Goal: Task Accomplishment & Management: Manage account settings

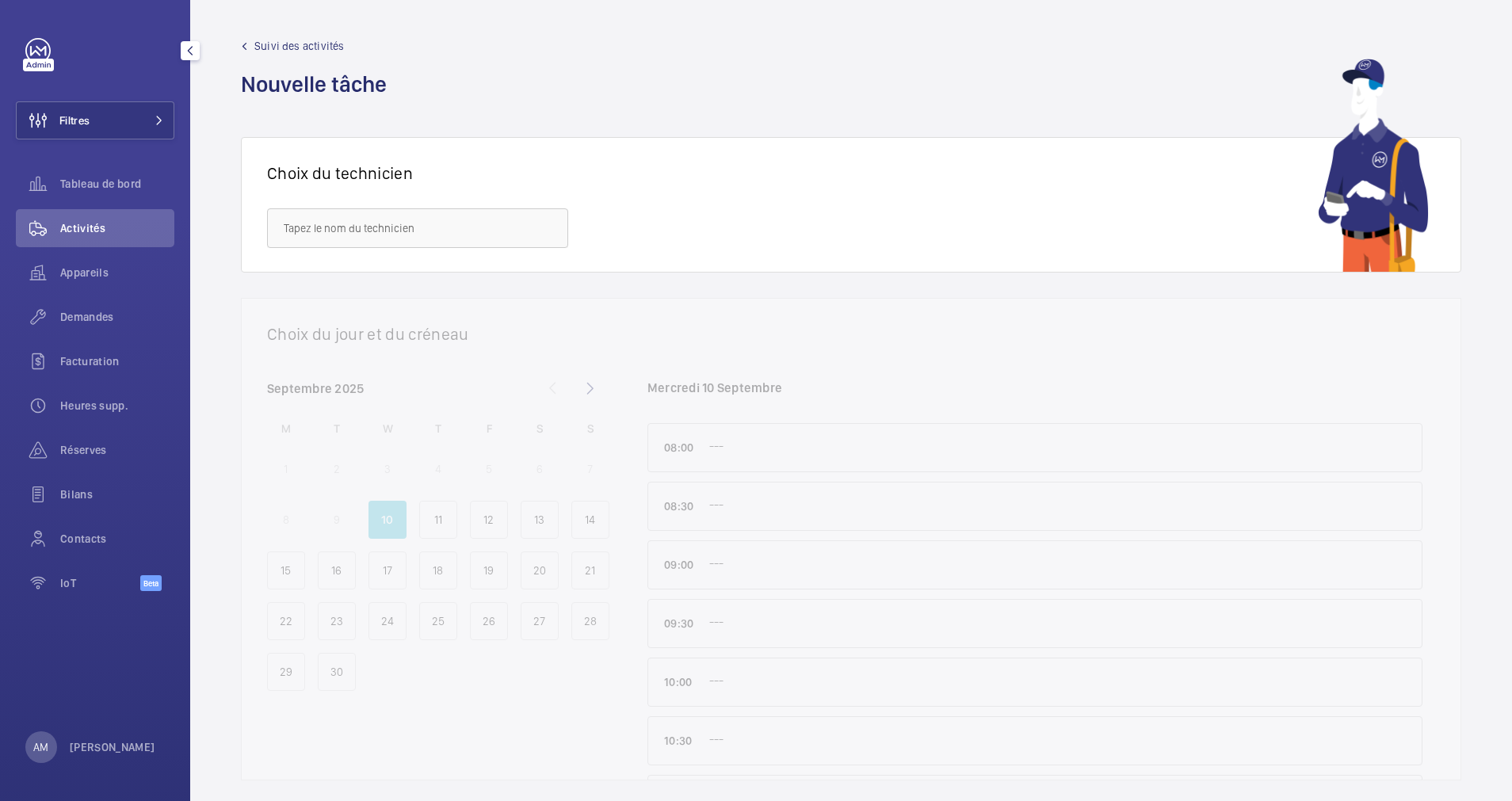
click at [166, 110] on button "Filtres" at bounding box center [95, 120] width 159 height 38
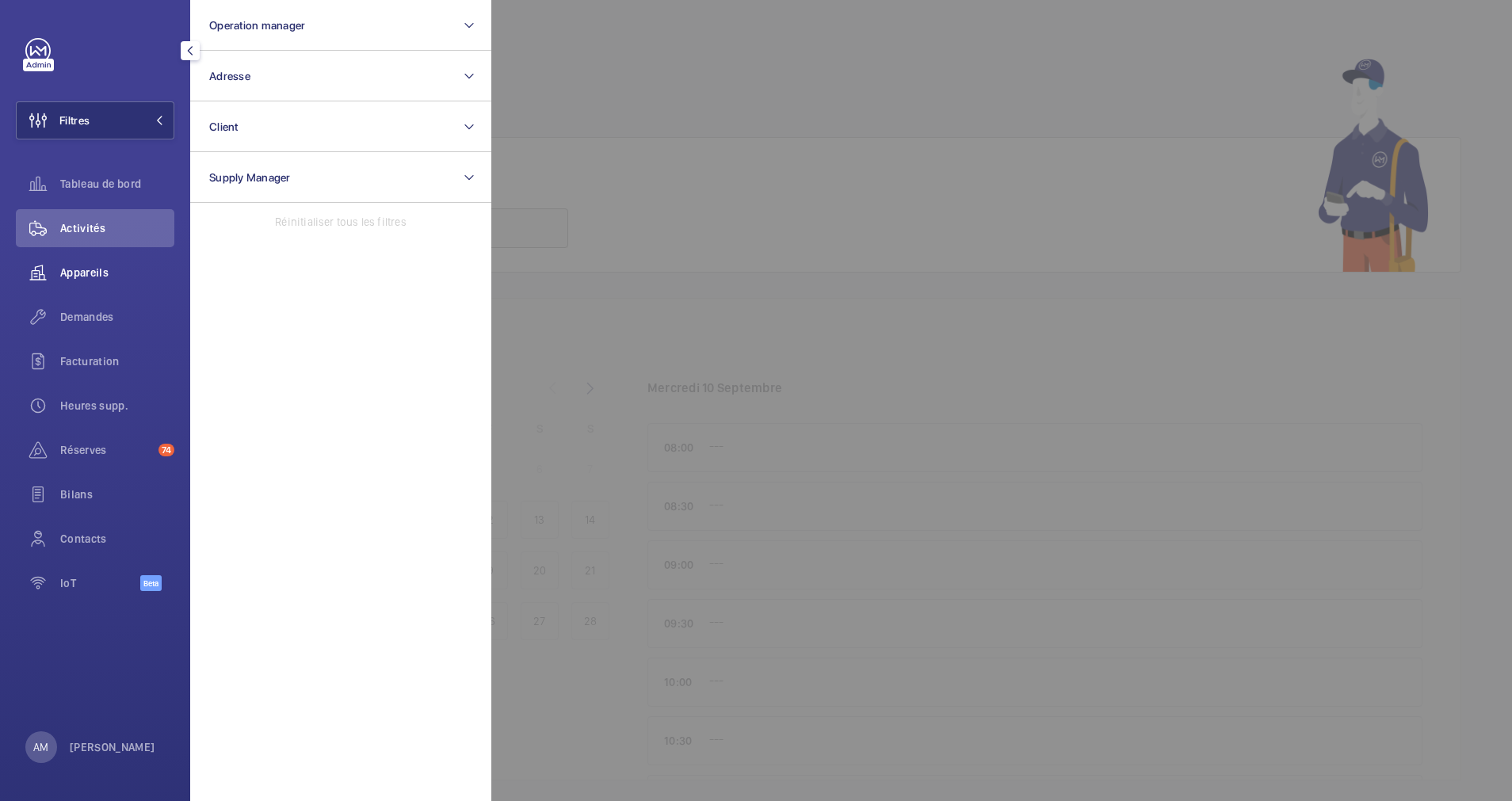
click at [80, 260] on div "Appareils" at bounding box center [95, 272] width 159 height 38
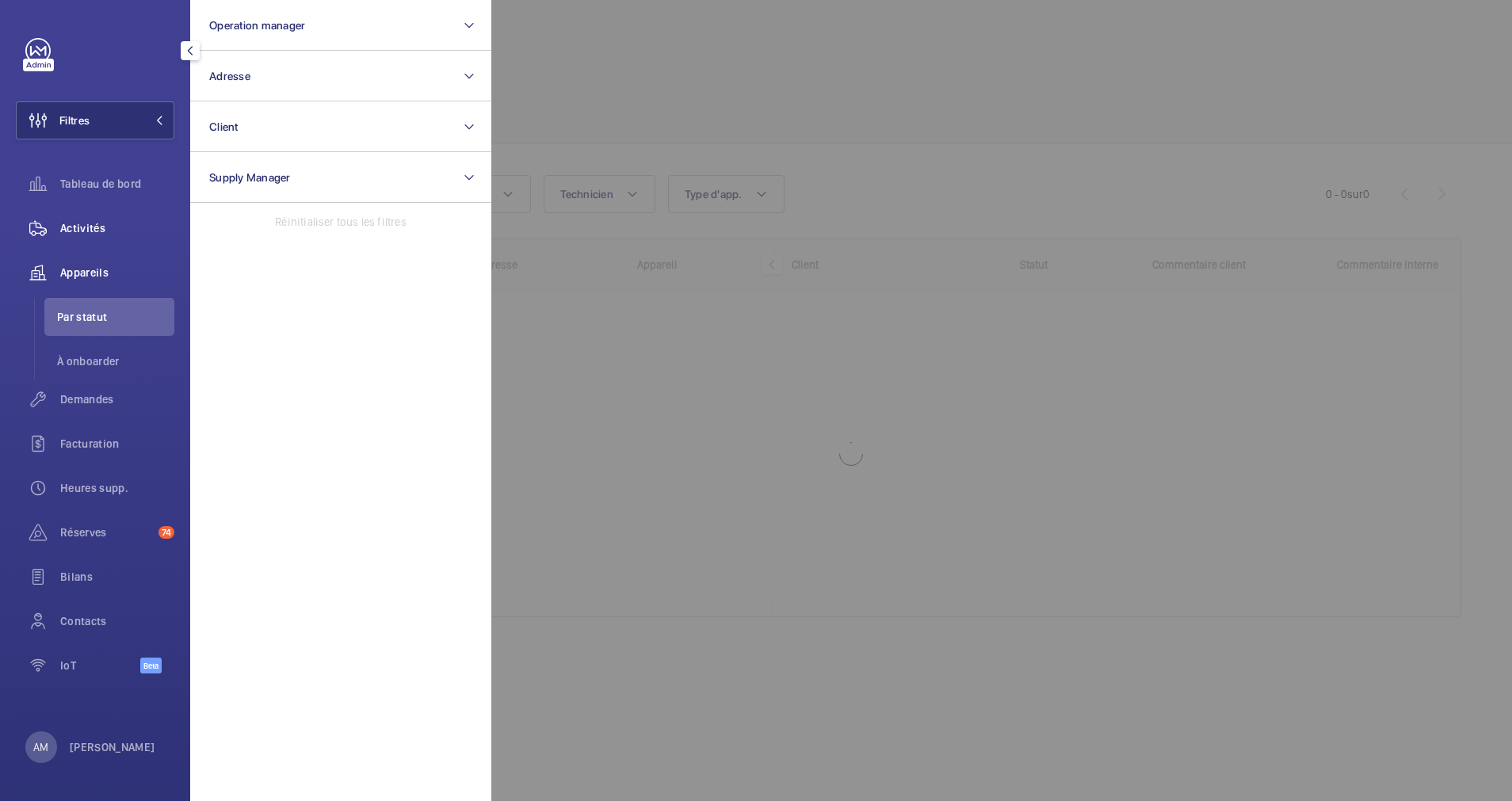
click at [86, 231] on span "Activités" at bounding box center [117, 228] width 114 height 16
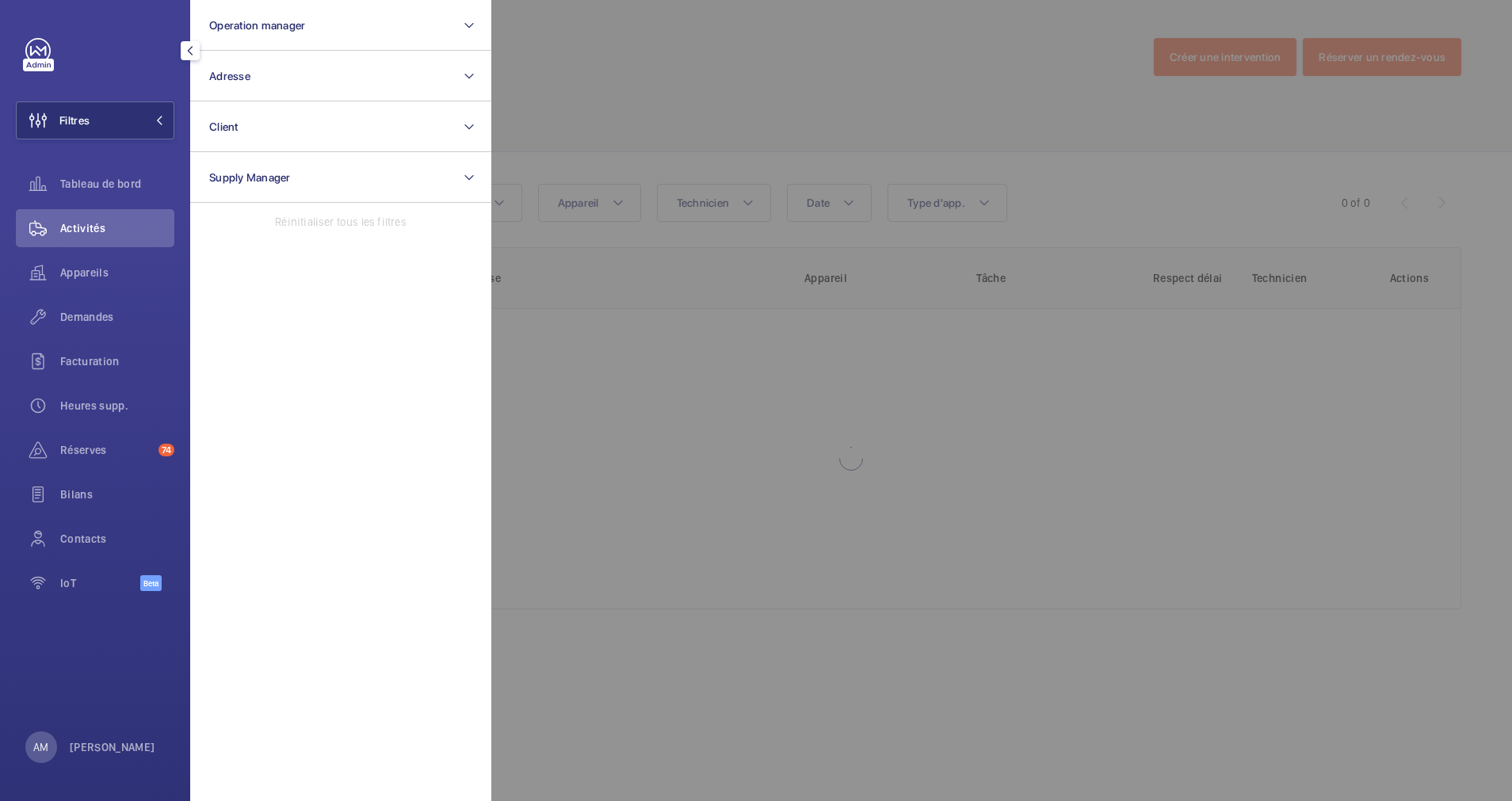
click at [653, 113] on div at bounding box center [1247, 400] width 1512 height 801
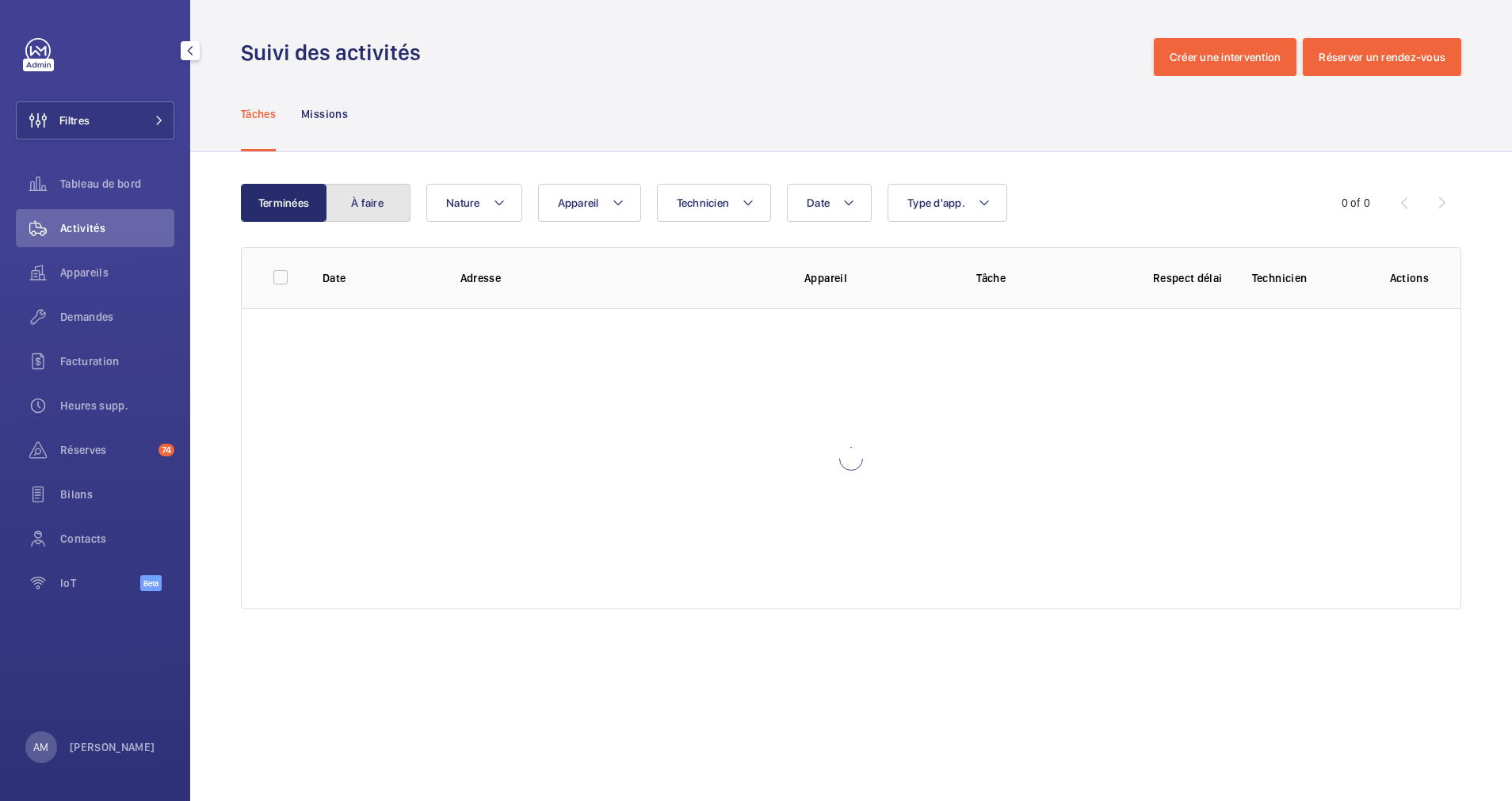
drag, startPoint x: 332, startPoint y: 205, endPoint x: 508, endPoint y: 186, distance: 177.0
click at [344, 201] on button "À faire" at bounding box center [367, 202] width 85 height 38
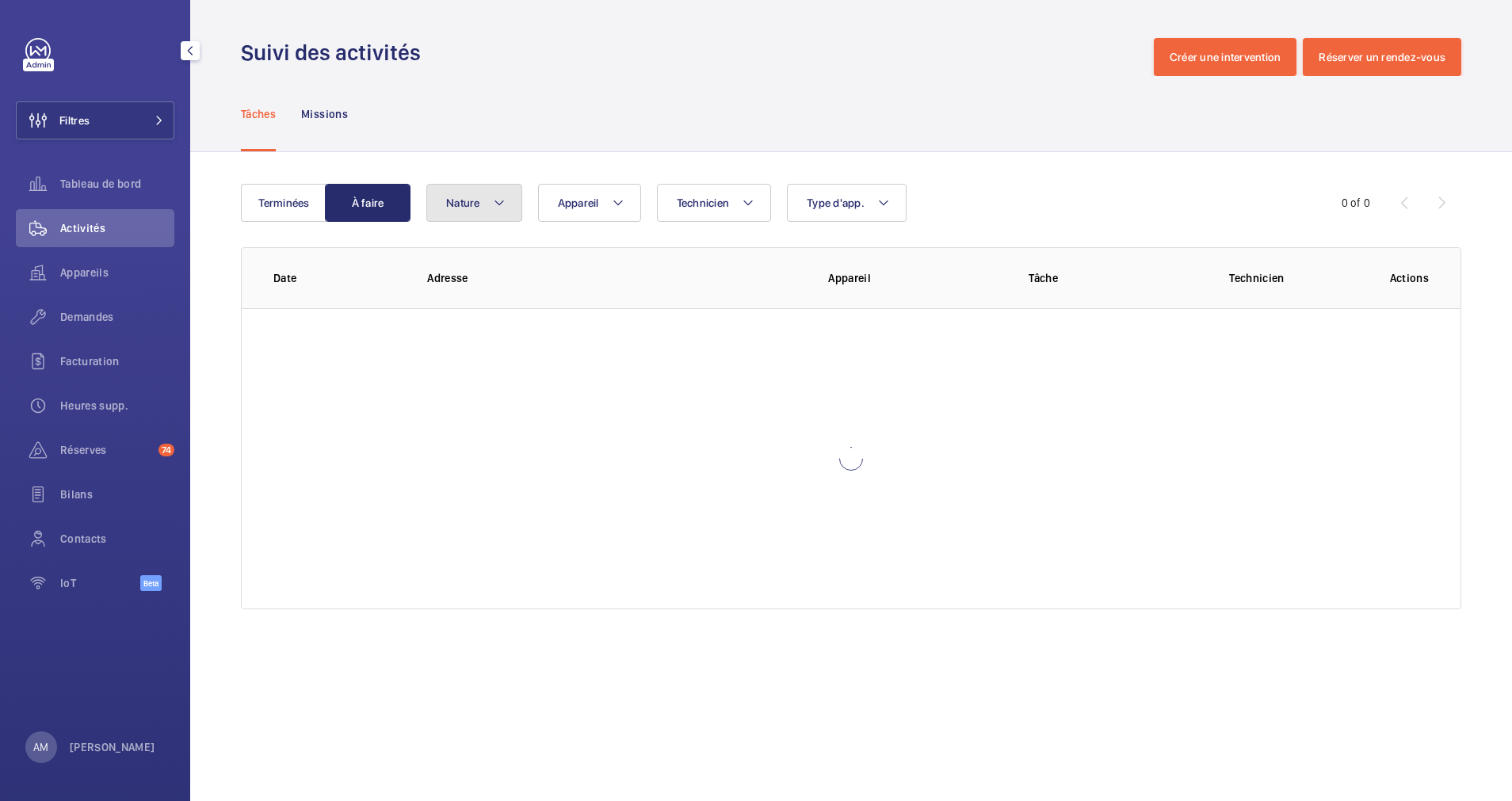
click at [492, 199] on mat-icon at bounding box center [498, 202] width 13 height 19
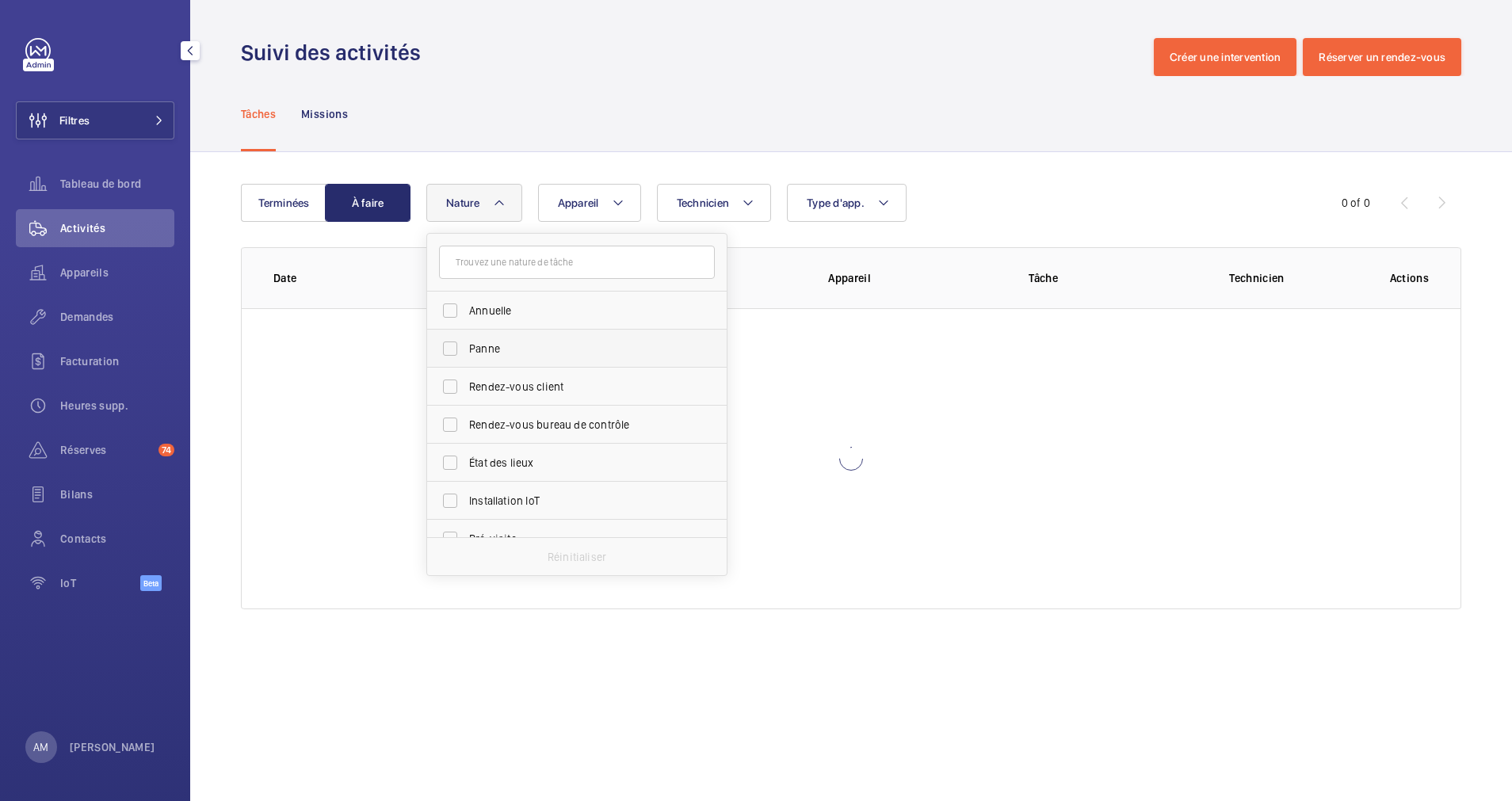
click at [484, 347] on span "Panne" at bounding box center [577, 348] width 217 height 16
click at [466, 347] on input "Panne" at bounding box center [450, 348] width 32 height 32
checkbox input "true"
click at [911, 147] on div "Tâches Missions" at bounding box center [851, 114] width 1220 height 75
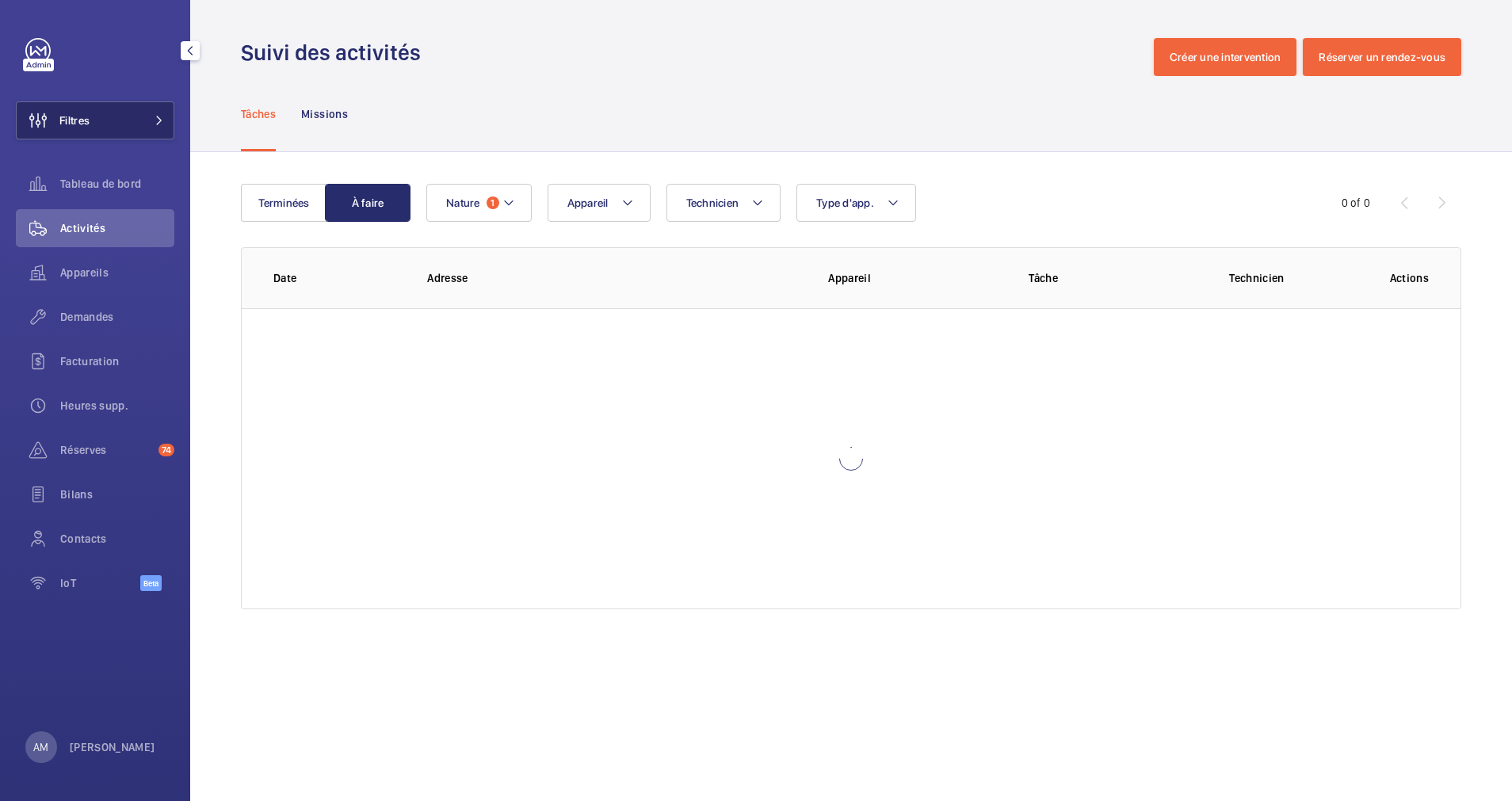
click at [131, 112] on button "Filtres" at bounding box center [95, 120] width 159 height 38
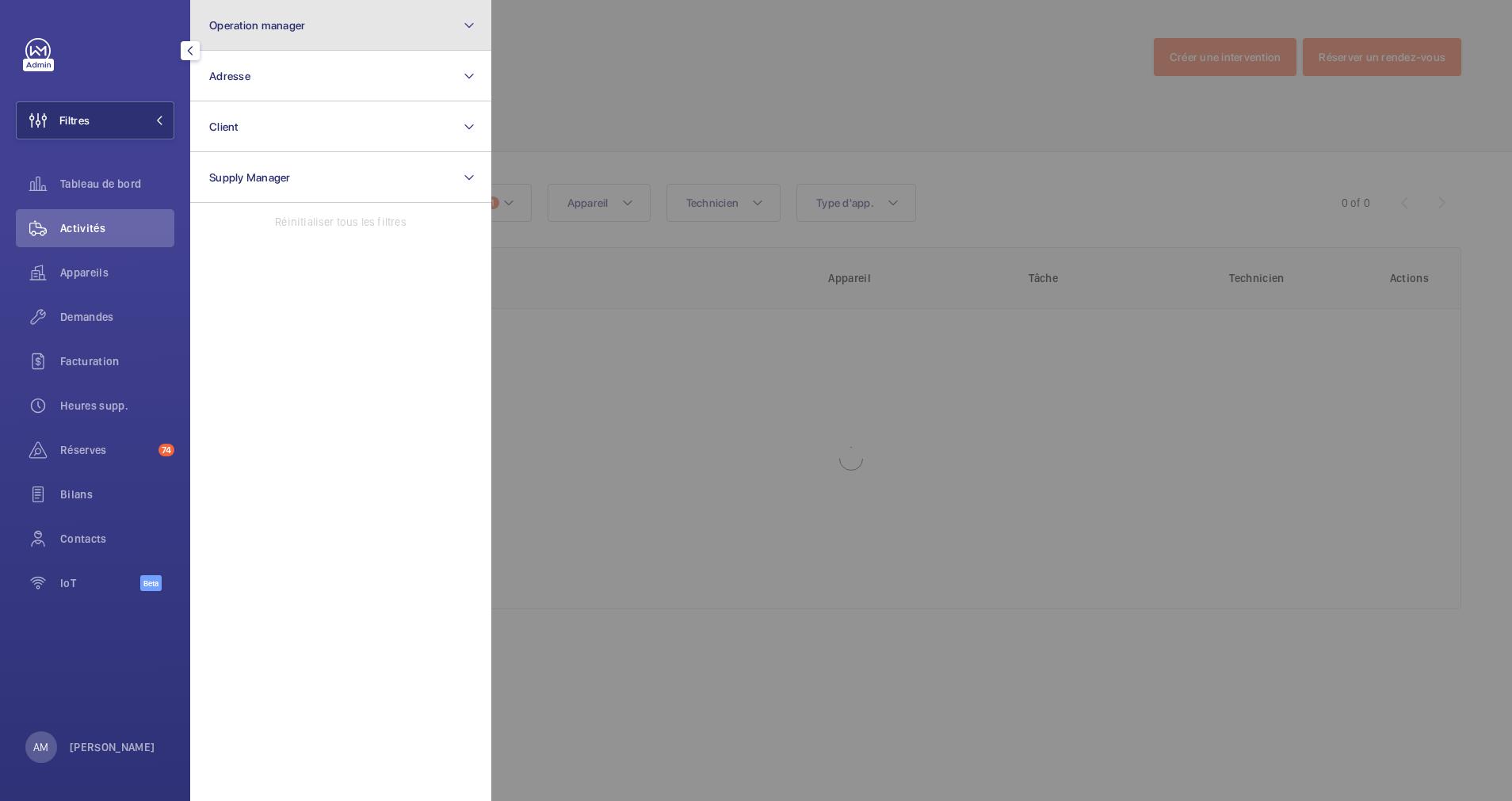
click at [332, 38] on button "Operation manager" at bounding box center [341, 25] width 301 height 51
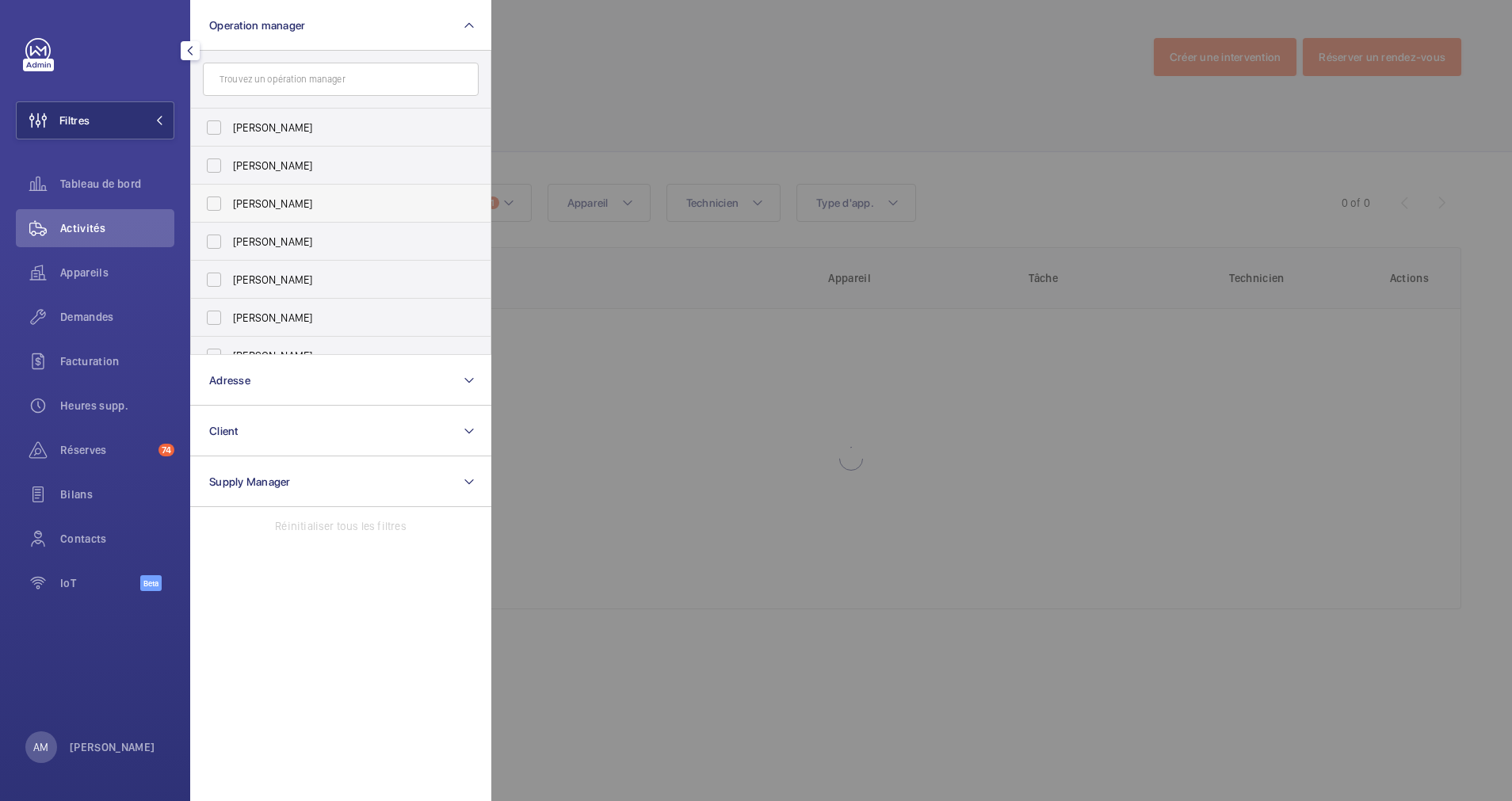
click at [219, 201] on label "[PERSON_NAME]" at bounding box center [329, 203] width 276 height 38
click at [219, 201] on input "[PERSON_NAME]" at bounding box center [214, 203] width 32 height 32
checkbox input "true"
click at [618, 114] on div at bounding box center [1247, 400] width 1512 height 801
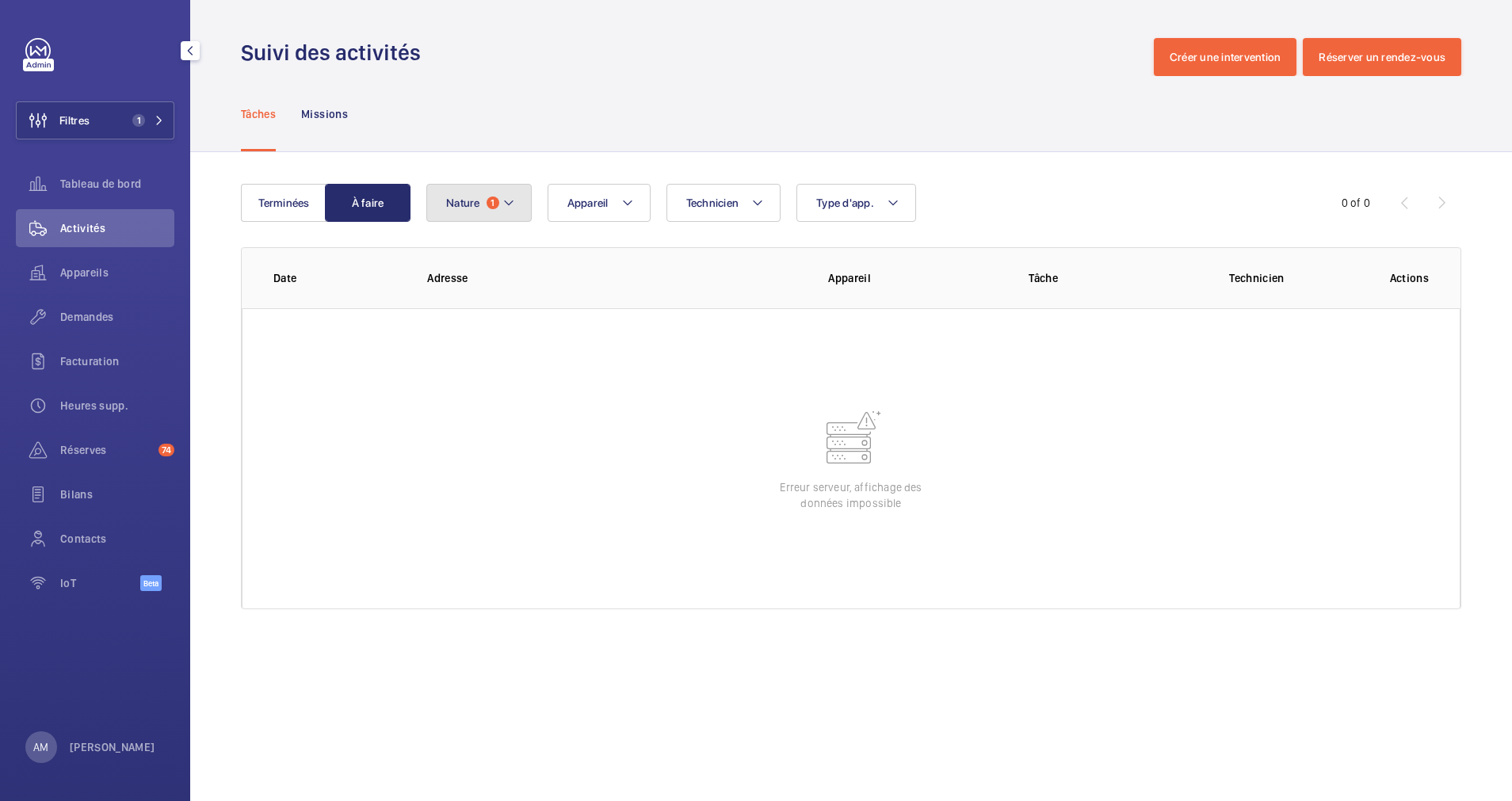
click at [487, 187] on button "Nature 1" at bounding box center [479, 202] width 105 height 38
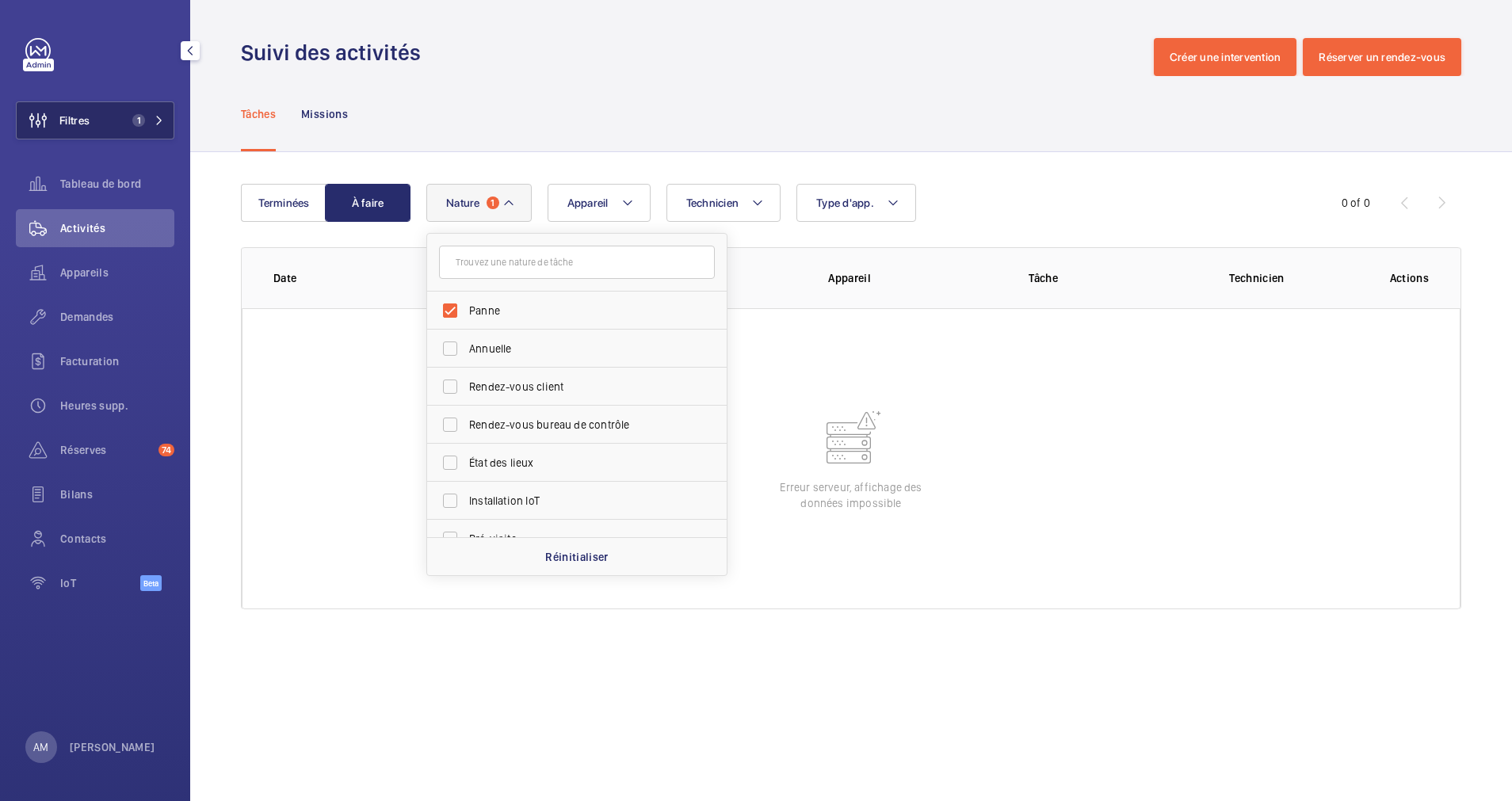
click at [146, 109] on button "Filtres 1" at bounding box center [95, 120] width 159 height 38
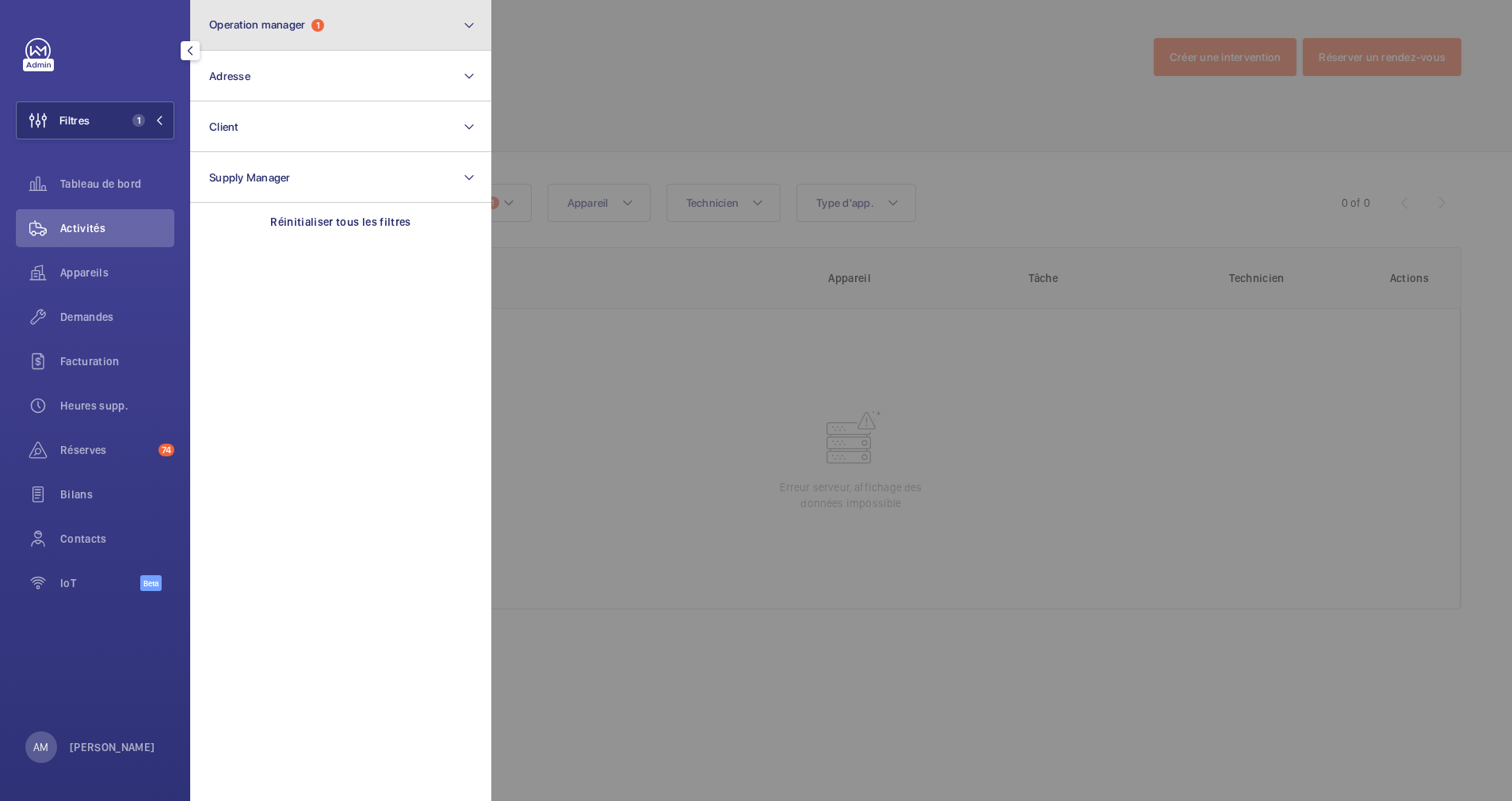
click at [347, 38] on button "Operation manager 1" at bounding box center [341, 25] width 301 height 51
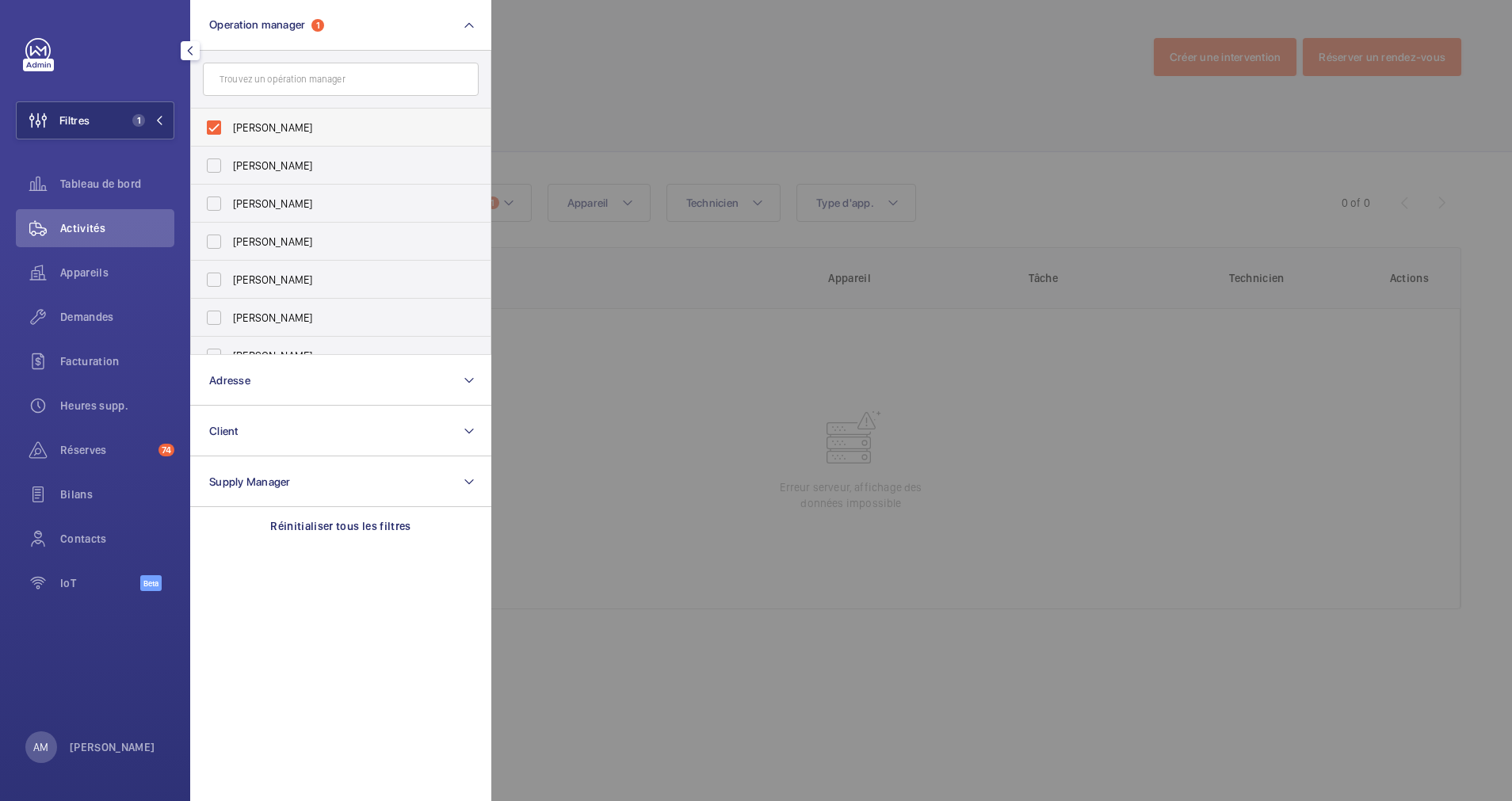
drag, startPoint x: 212, startPoint y: 124, endPoint x: 233, endPoint y: 120, distance: 21.4
click at [212, 124] on label "[PERSON_NAME]" at bounding box center [329, 127] width 276 height 38
click at [212, 124] on input "[PERSON_NAME]" at bounding box center [214, 128] width 32 height 32
checkbox input "false"
click at [659, 65] on div at bounding box center [1247, 400] width 1512 height 801
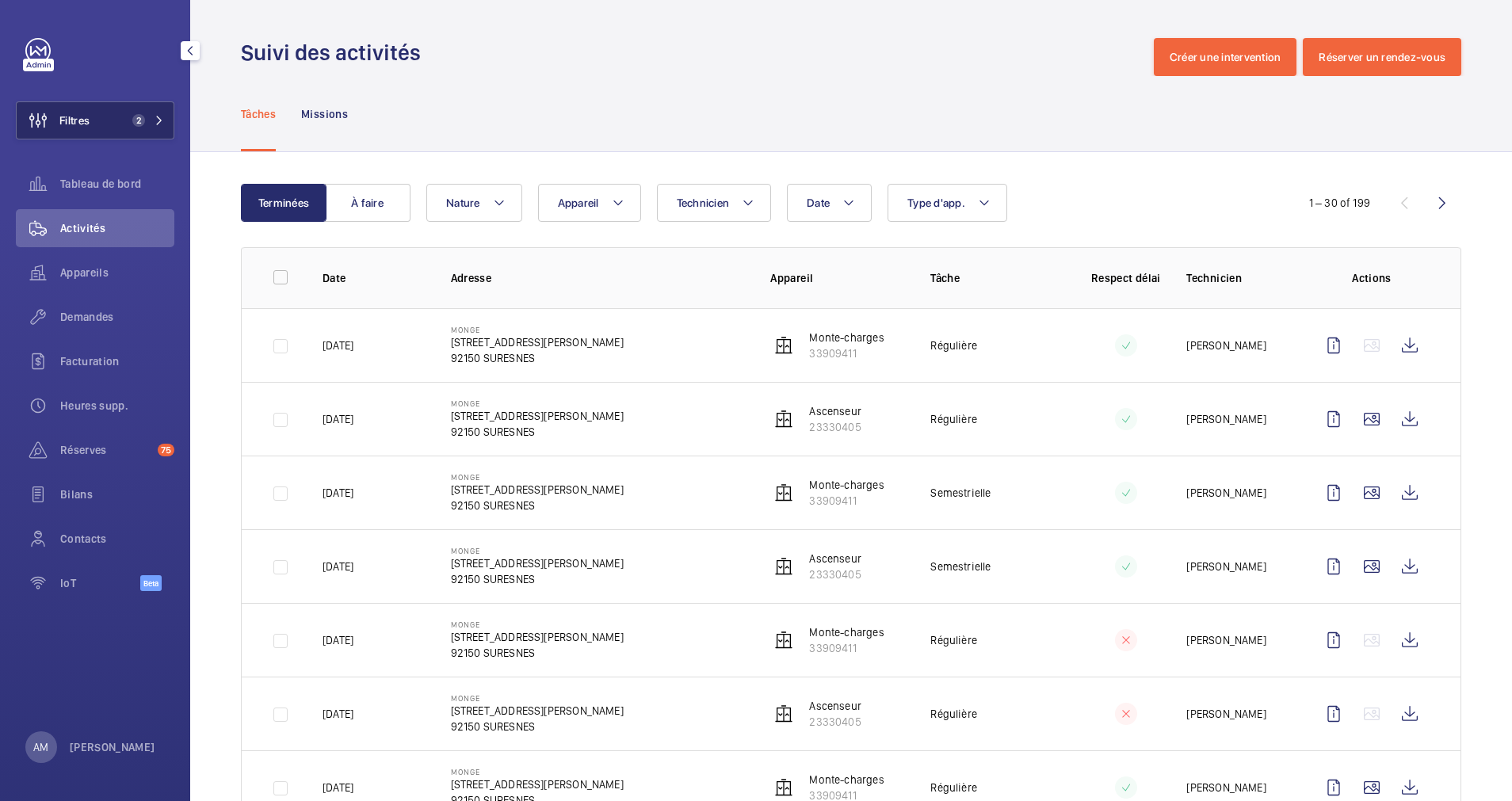
drag, startPoint x: 118, startPoint y: 116, endPoint x: 168, endPoint y: 105, distance: 51.2
click at [134, 113] on button "Filtres 2" at bounding box center [95, 120] width 159 height 38
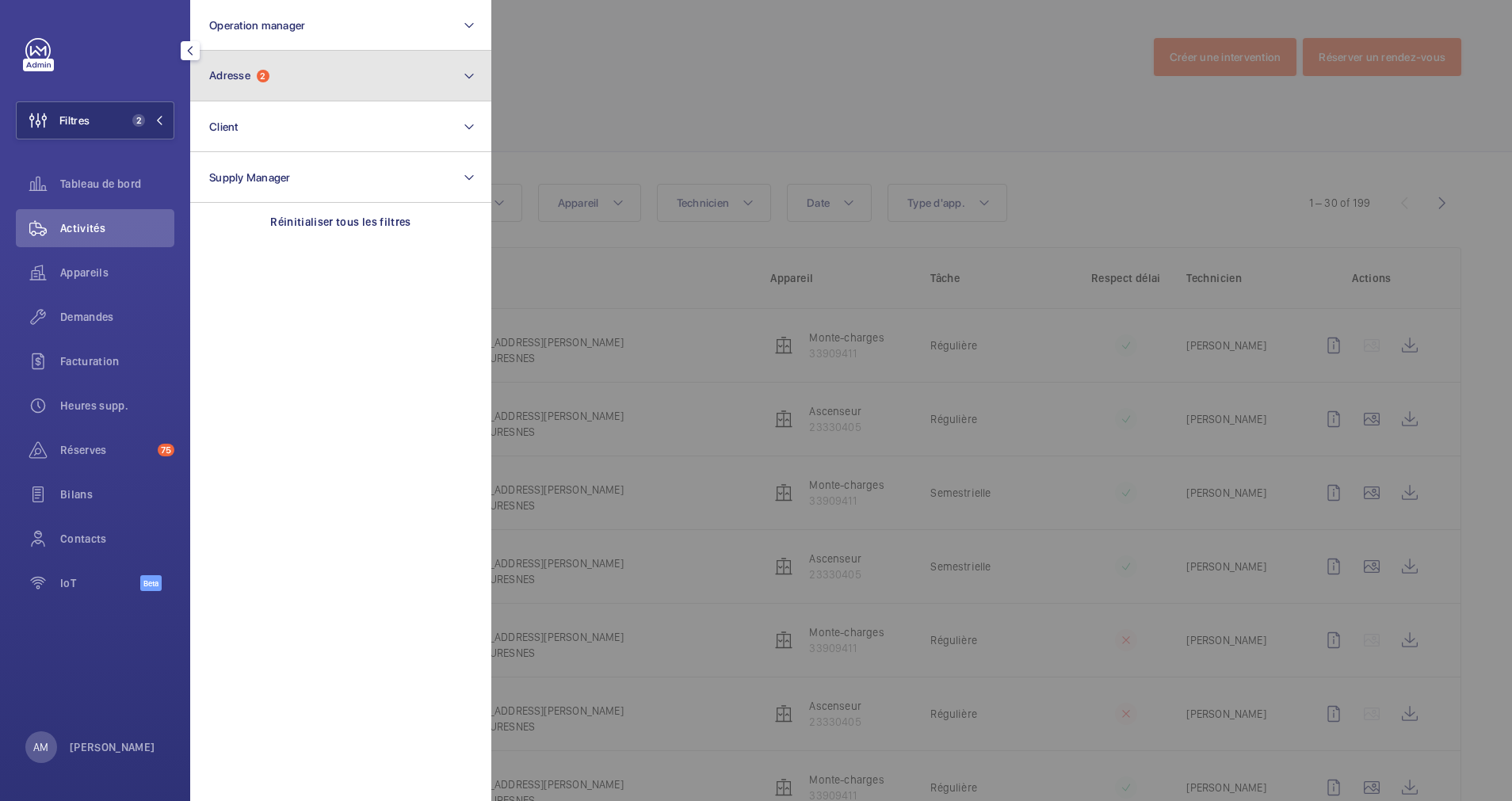
click at [311, 88] on button "Adresse 2" at bounding box center [341, 75] width 301 height 51
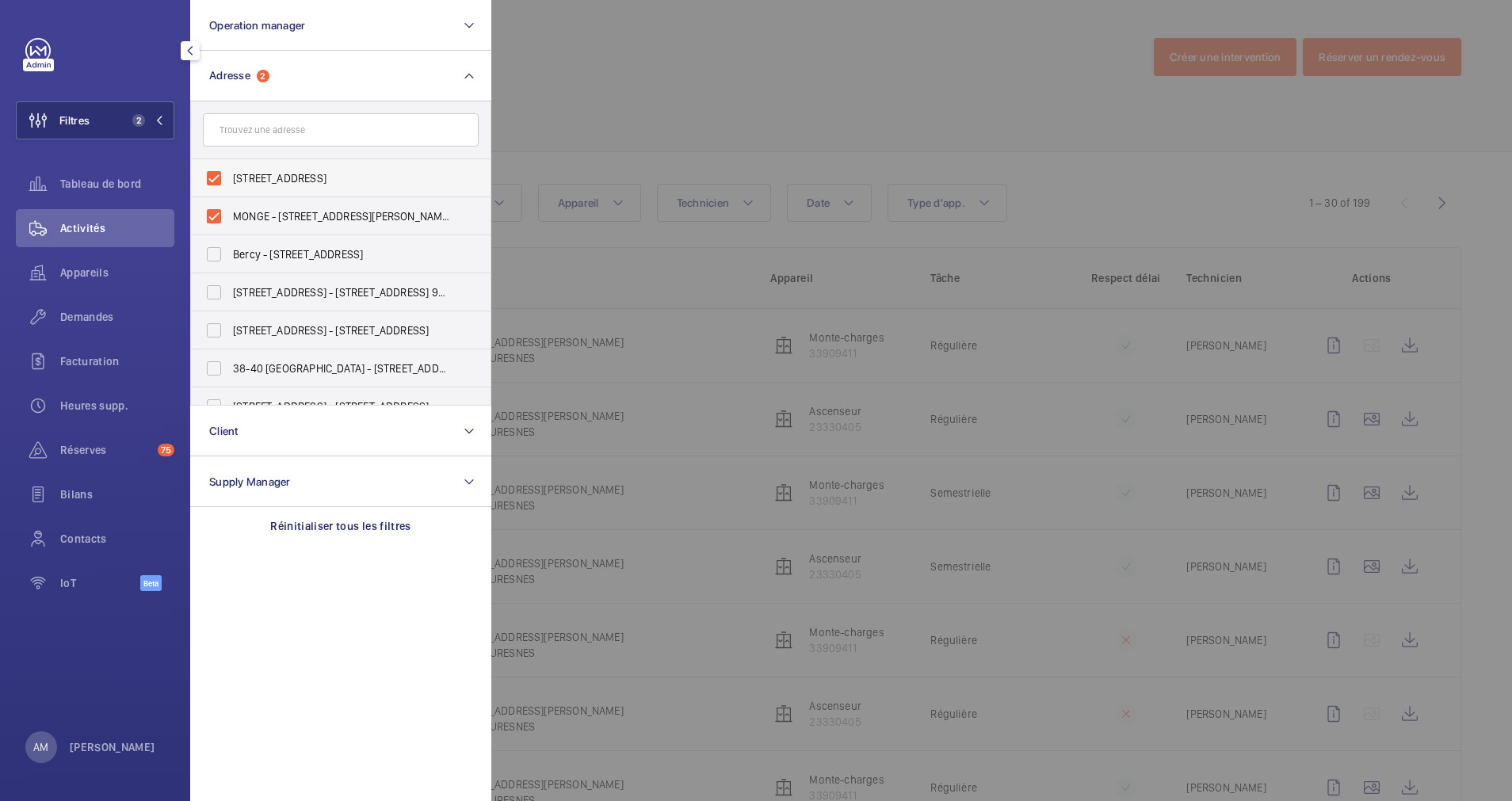
click at [211, 174] on label "2 rue monge - 2 Rue Monge, PARIS 75005" at bounding box center [329, 178] width 276 height 38
click at [211, 174] on input "2 rue monge - 2 Rue Monge, PARIS 75005" at bounding box center [214, 179] width 32 height 32
checkbox input "false"
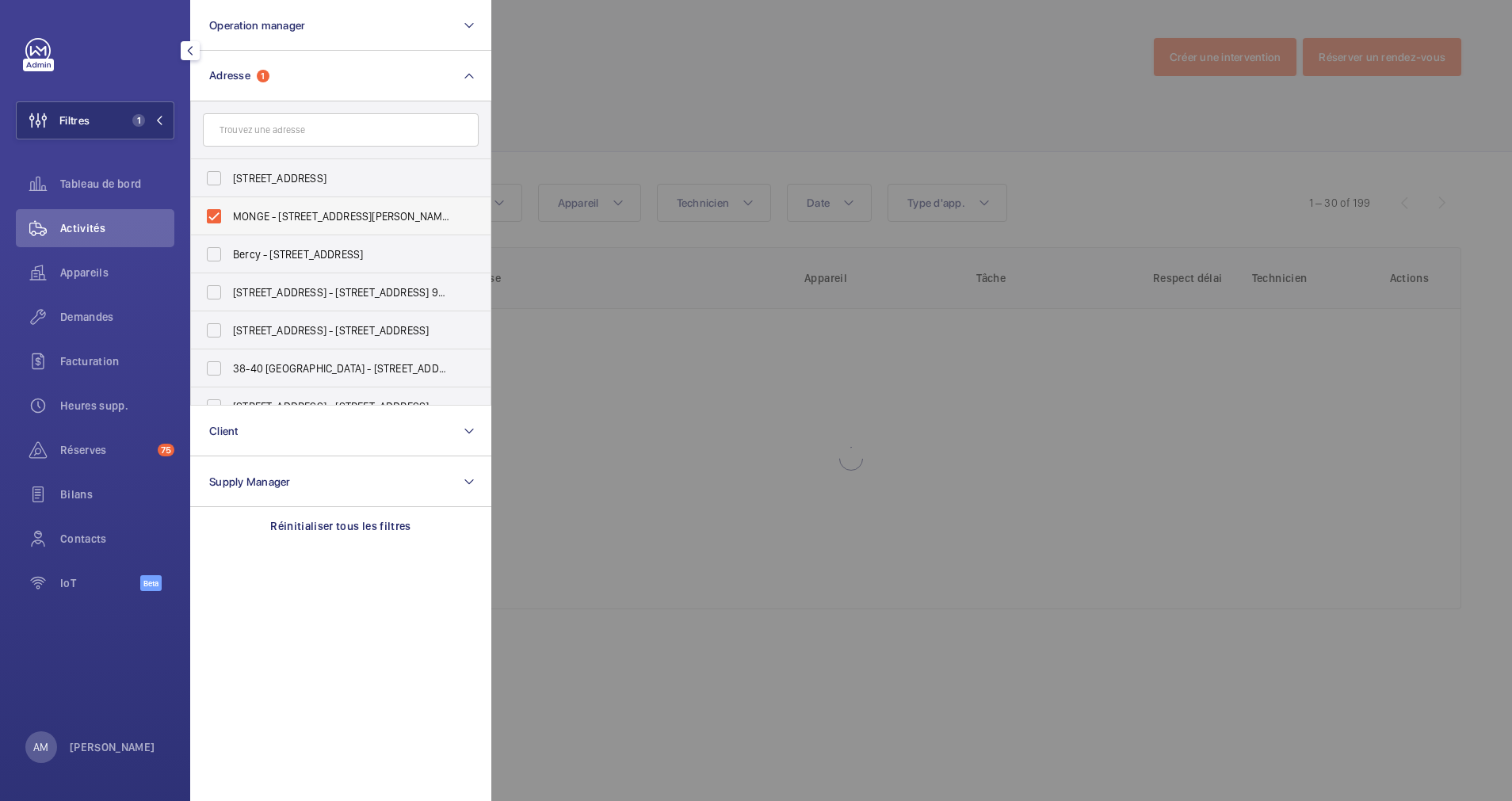
click at [209, 209] on label "MONGE - 6 Rue Marcel Monge, SURESNES 92150" at bounding box center [329, 216] width 276 height 38
click at [209, 209] on input "MONGE - 6 Rue Marcel Monge, SURESNES 92150" at bounding box center [214, 216] width 32 height 32
checkbox input "false"
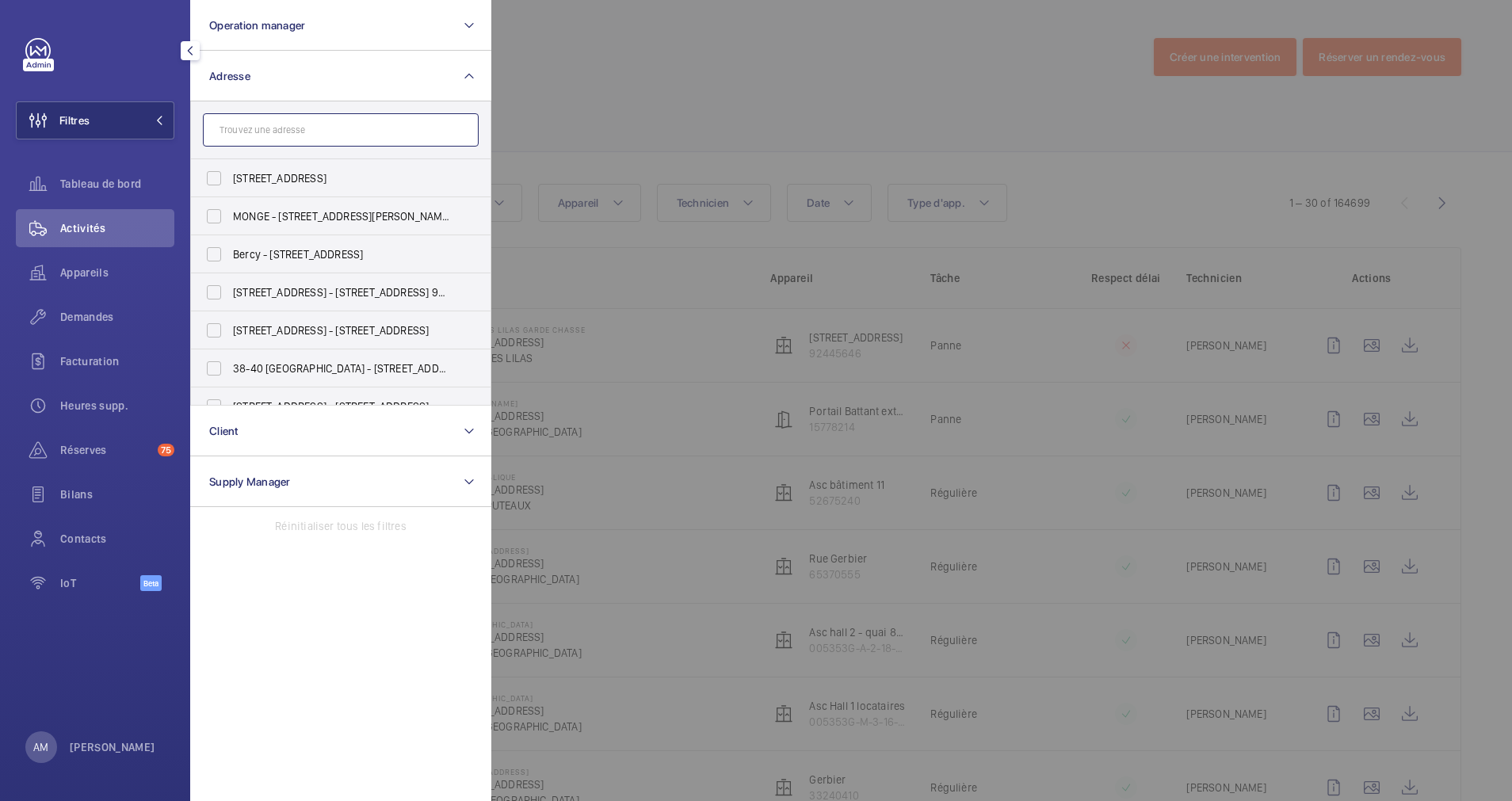
paste input "6 RUE MARCEL MONG"
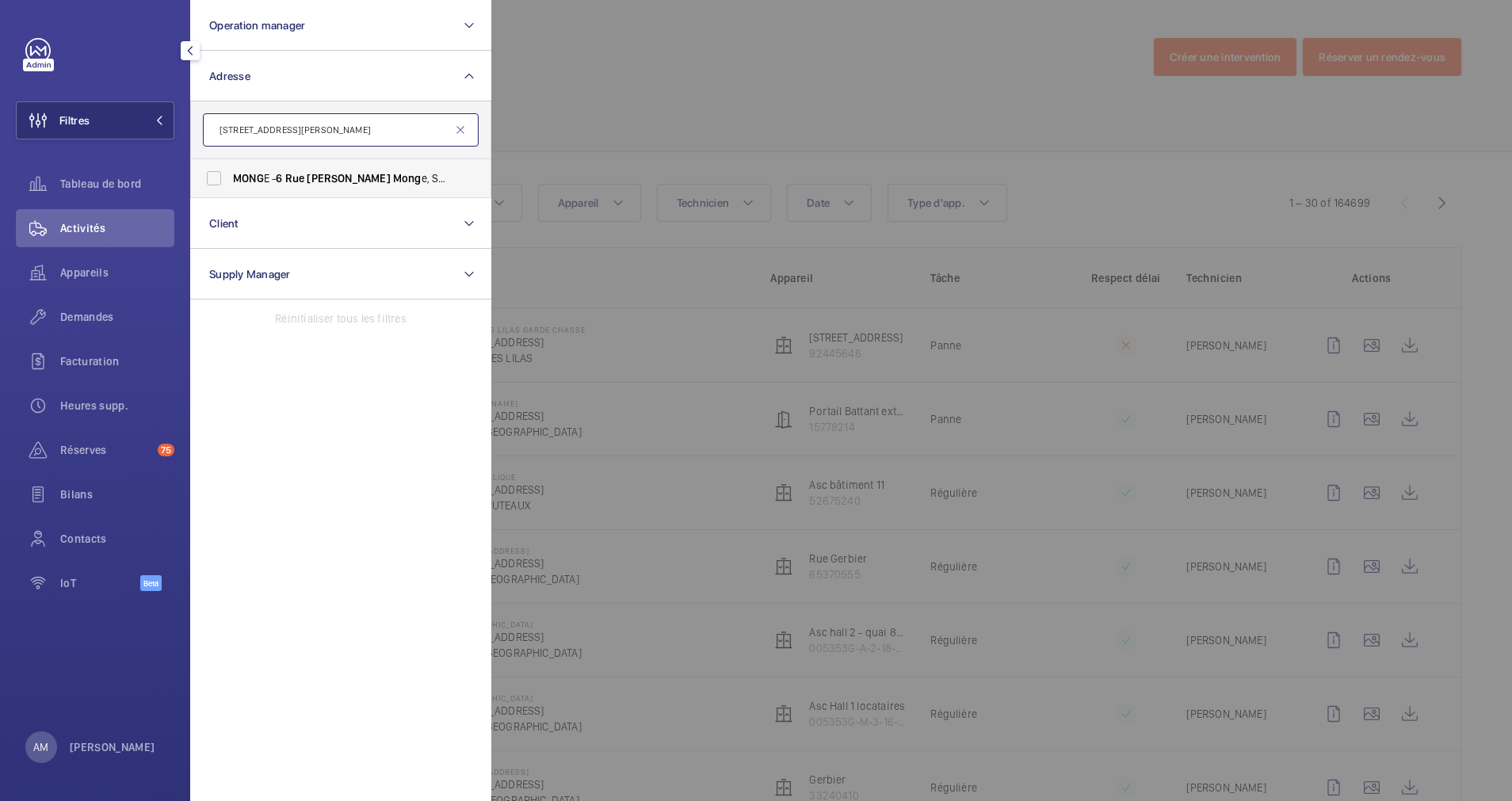
type input "6 RUE MARCEL MONG"
click at [321, 168] on label "MONG E - 6 Rue Marcel Mong e, SURESNES 92150" at bounding box center [329, 178] width 276 height 38
click at [229, 168] on input "MONG E - 6 Rue Marcel Mong e, SURESNES 92150" at bounding box center [214, 179] width 32 height 32
checkbox input "true"
click at [573, 123] on div at bounding box center [1247, 400] width 1512 height 801
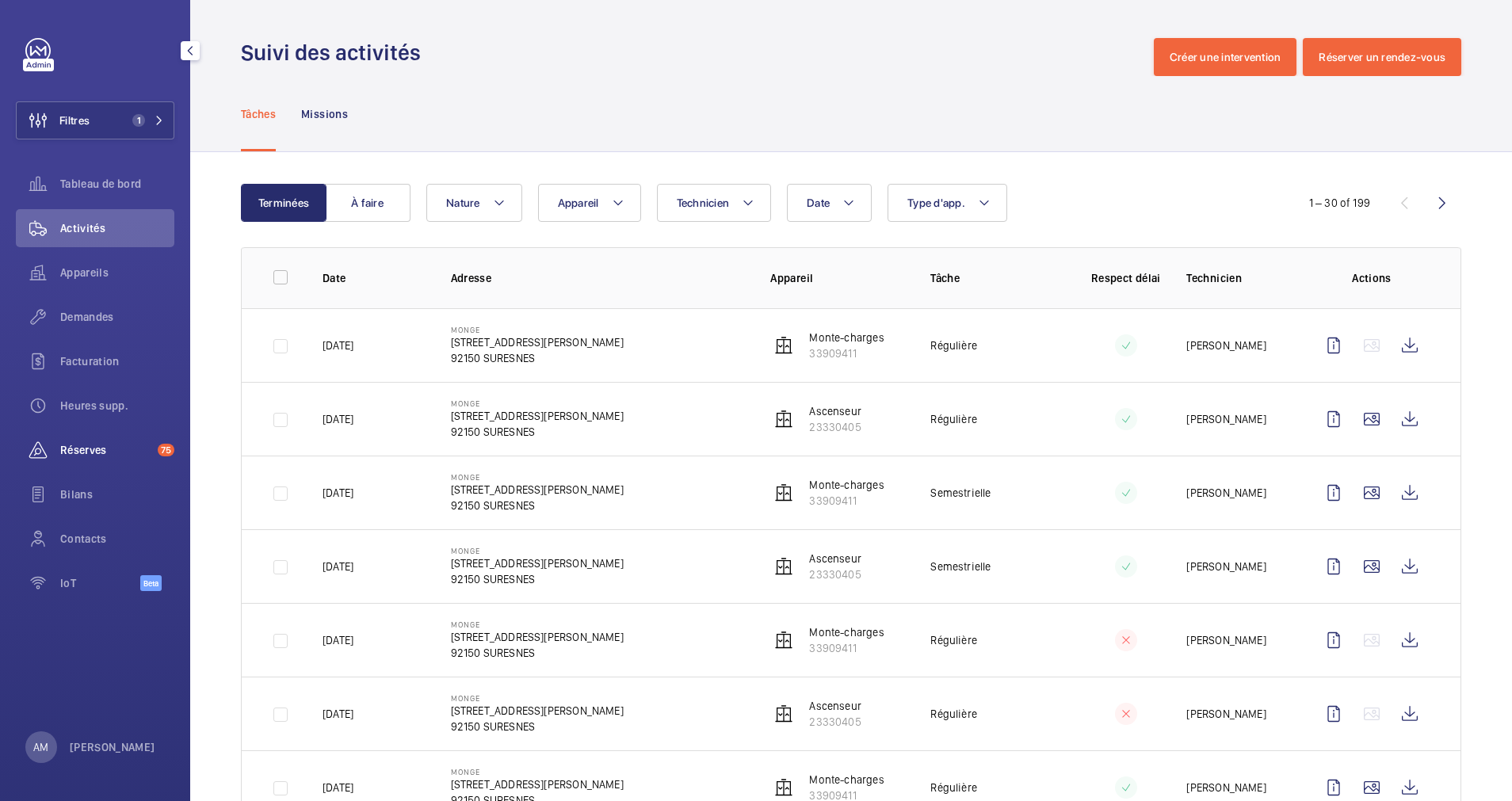
click at [93, 457] on span "Réserves" at bounding box center [106, 450] width 91 height 16
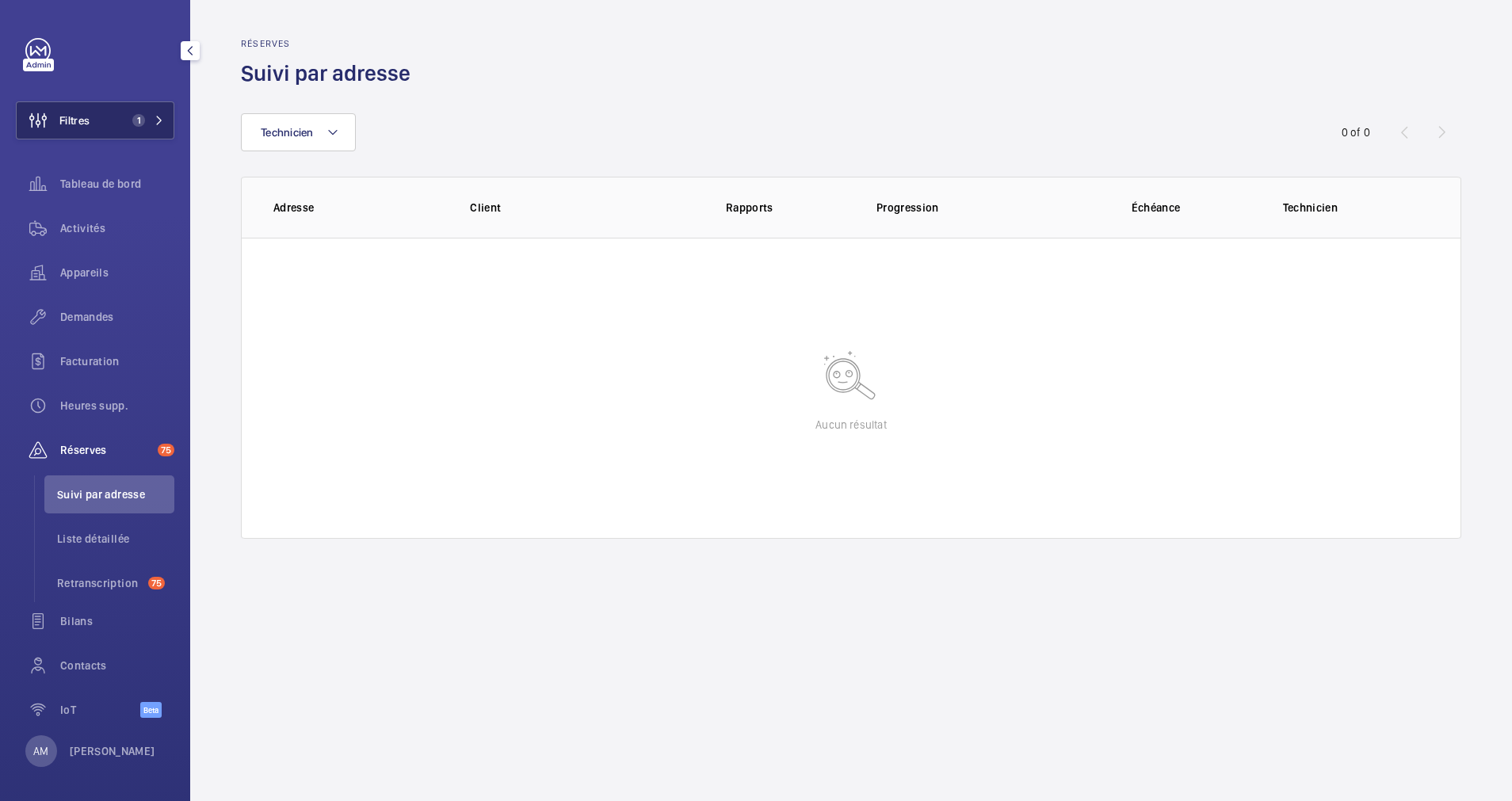
click at [140, 112] on button "Filtres 1" at bounding box center [95, 120] width 159 height 38
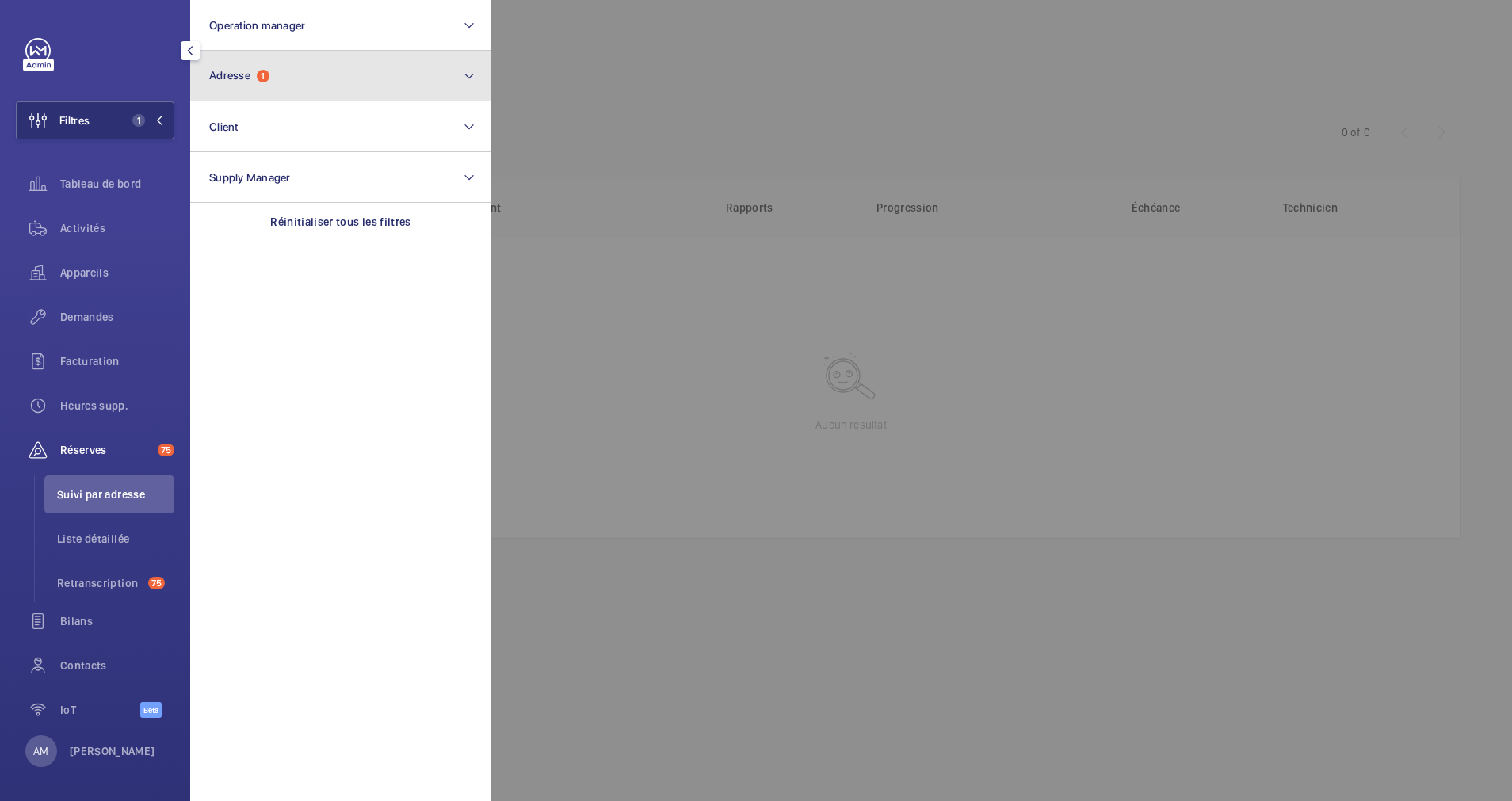
click at [326, 97] on button "Adresse 1" at bounding box center [341, 75] width 301 height 51
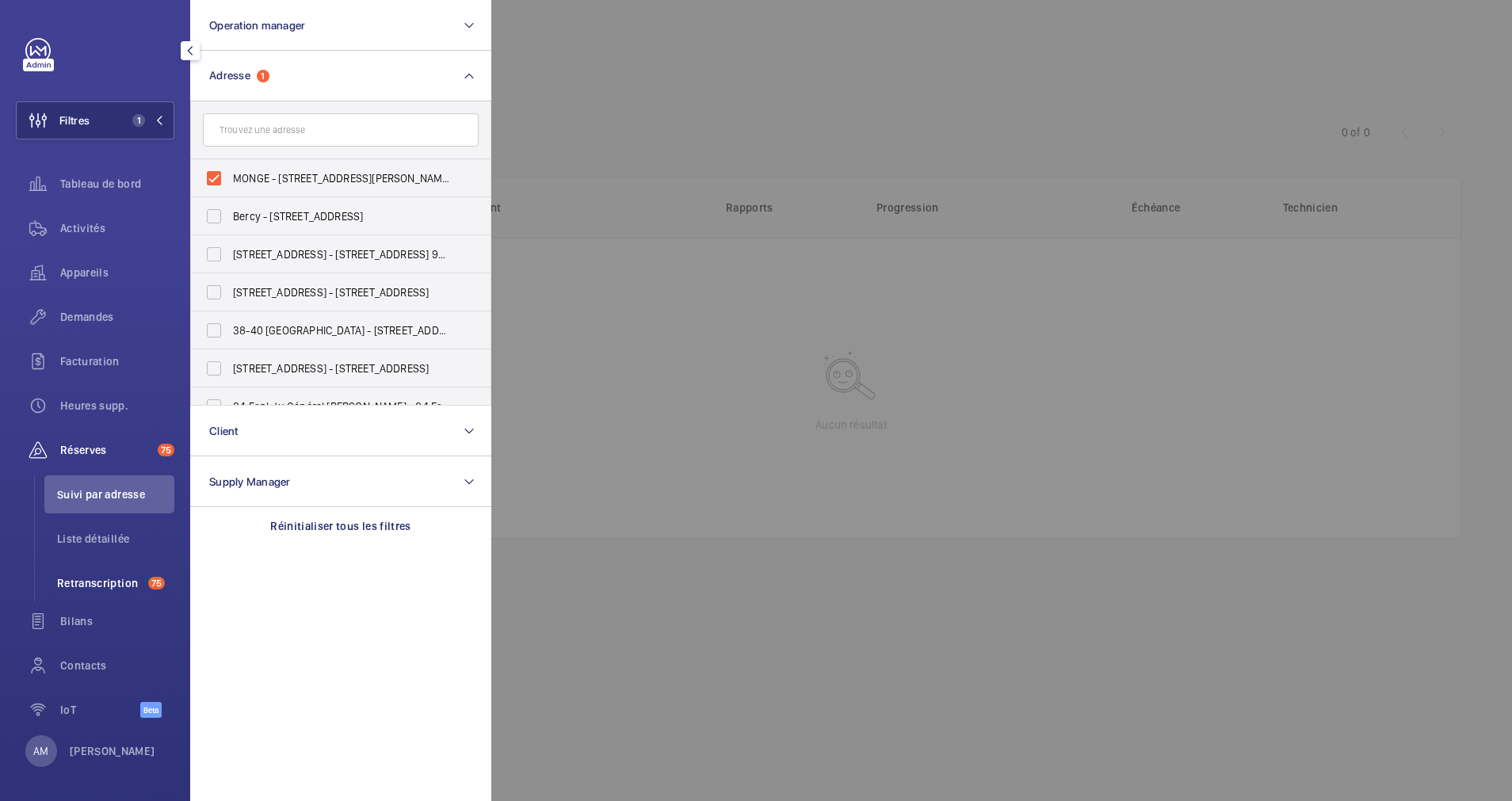
click at [84, 590] on span "Retranscription" at bounding box center [98, 583] width 84 height 16
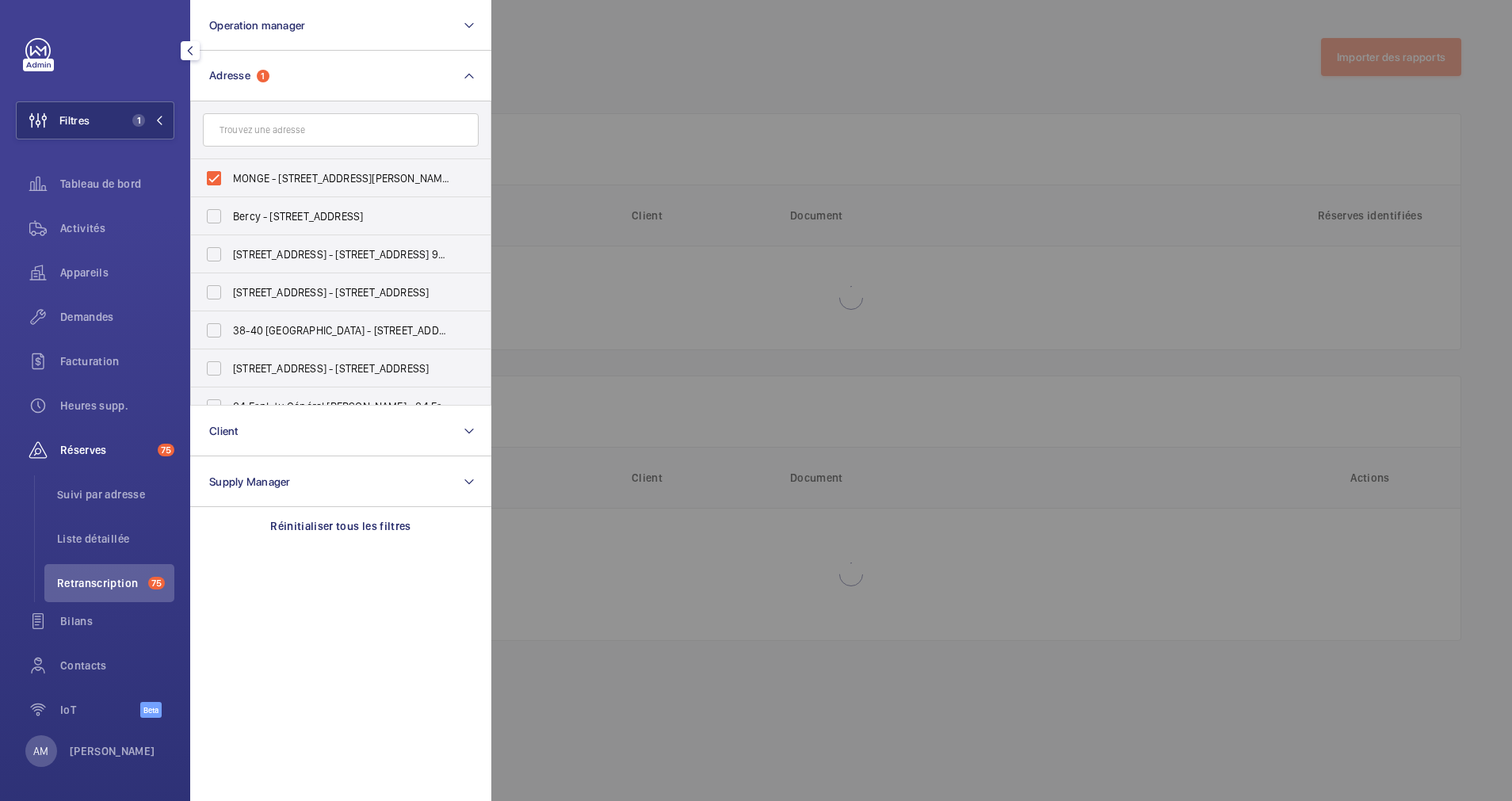
click at [865, 97] on div at bounding box center [1247, 400] width 1512 height 801
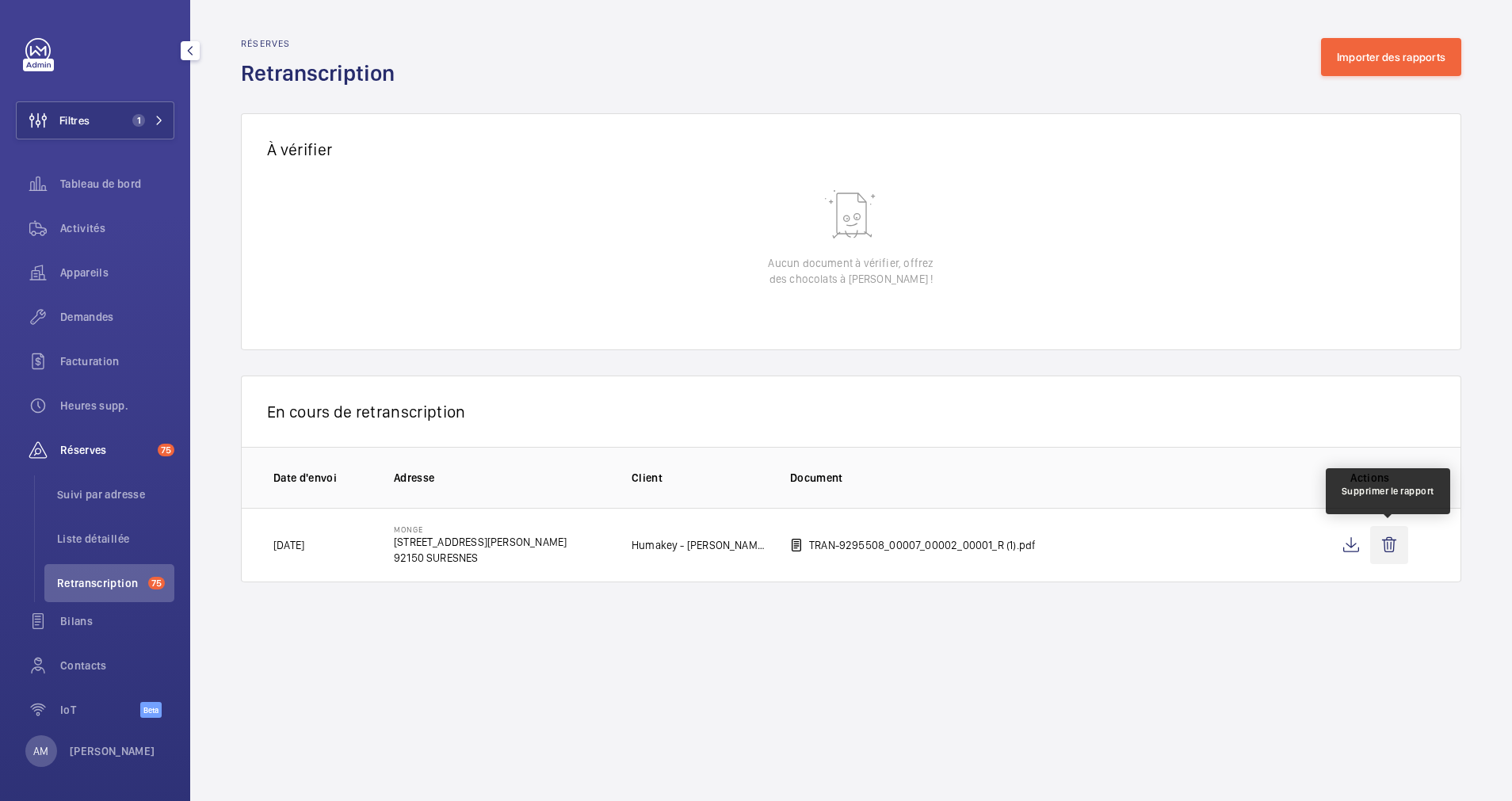
click at [1399, 539] on wm-front-icon-button at bounding box center [1389, 545] width 38 height 38
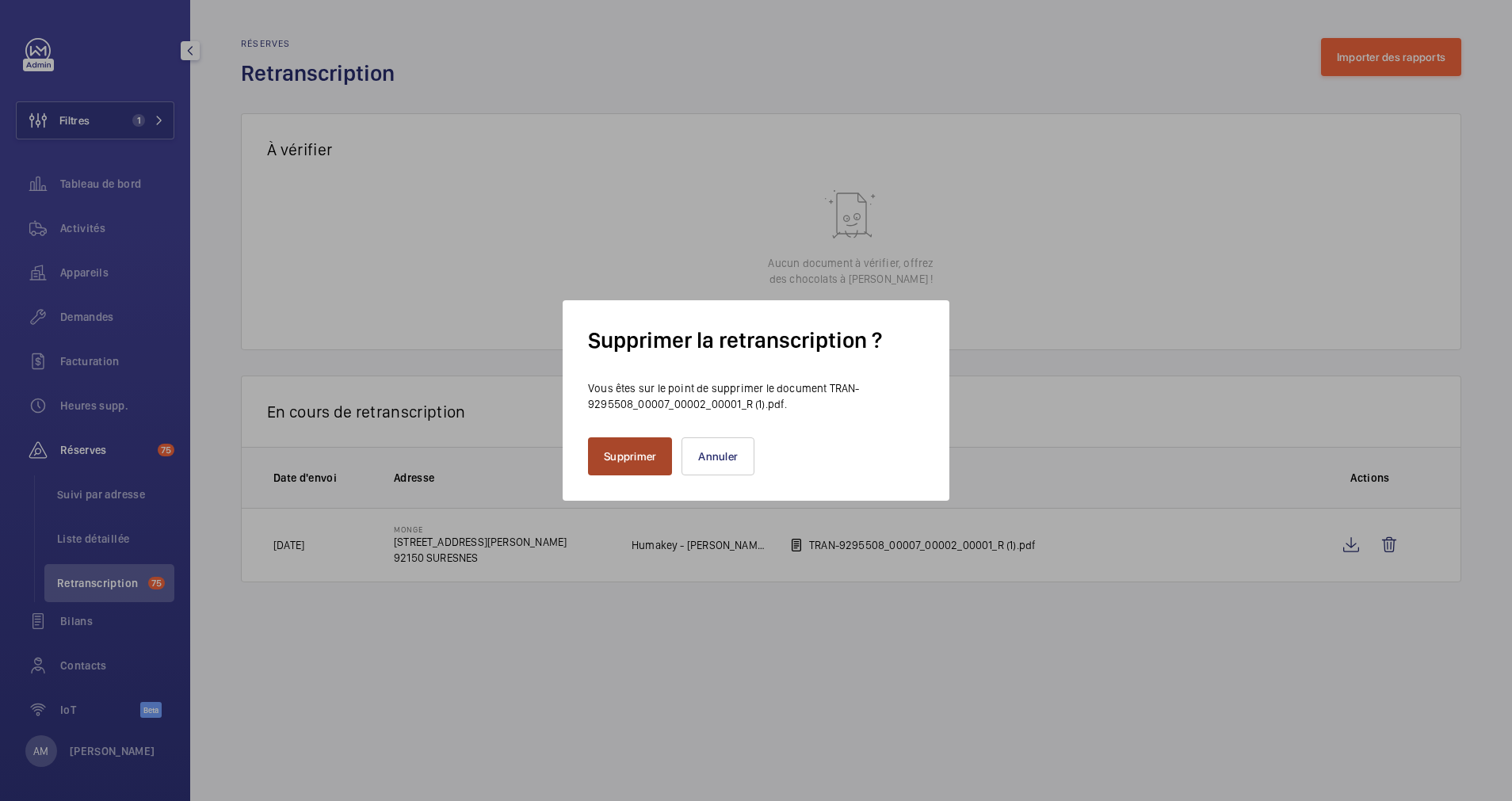
click at [635, 453] on button "Supprimer" at bounding box center [629, 457] width 84 height 38
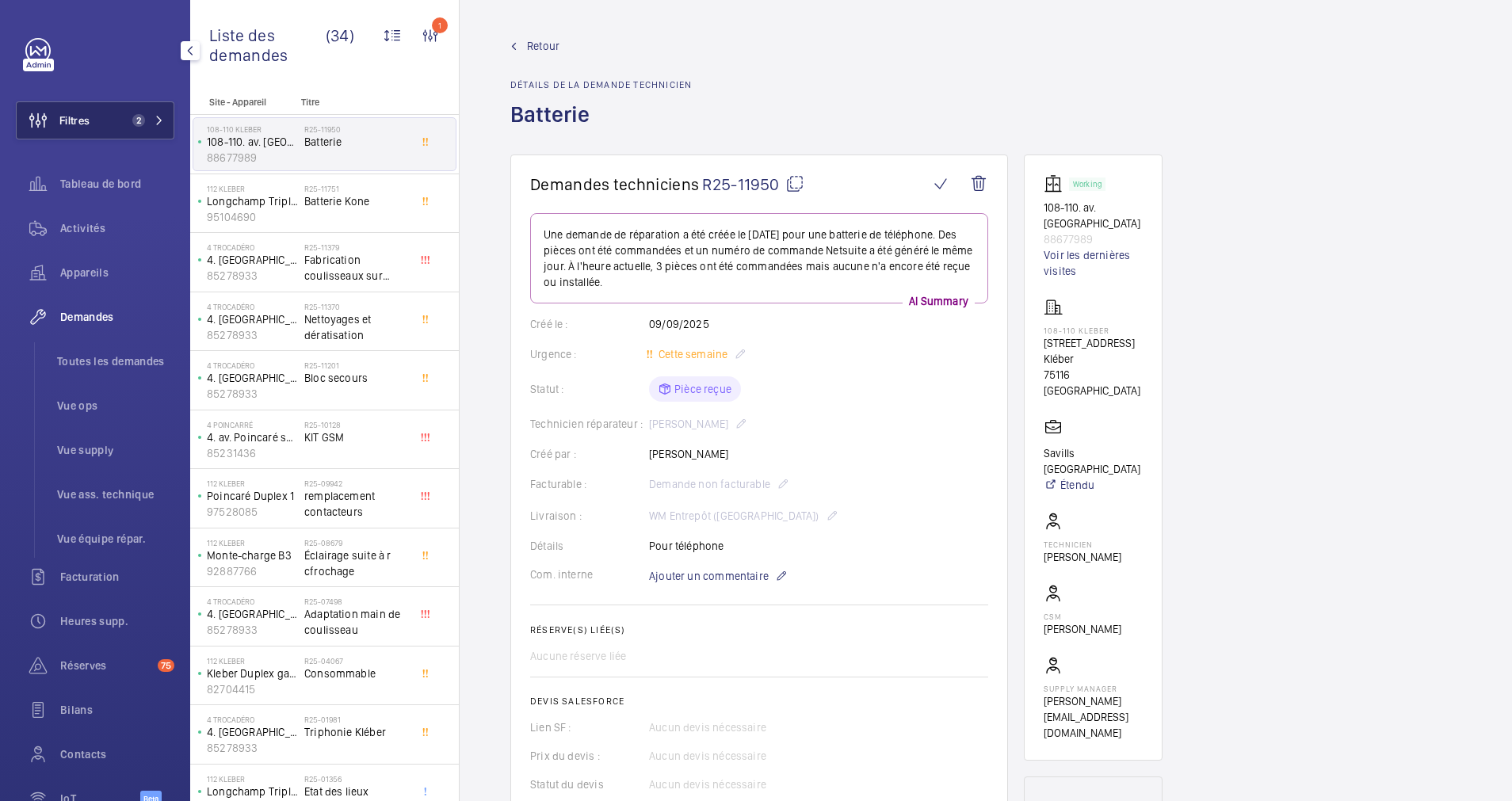
drag, startPoint x: 100, startPoint y: 116, endPoint x: 158, endPoint y: 104, distance: 59.2
click at [100, 116] on button "Filtres 2" at bounding box center [95, 120] width 159 height 38
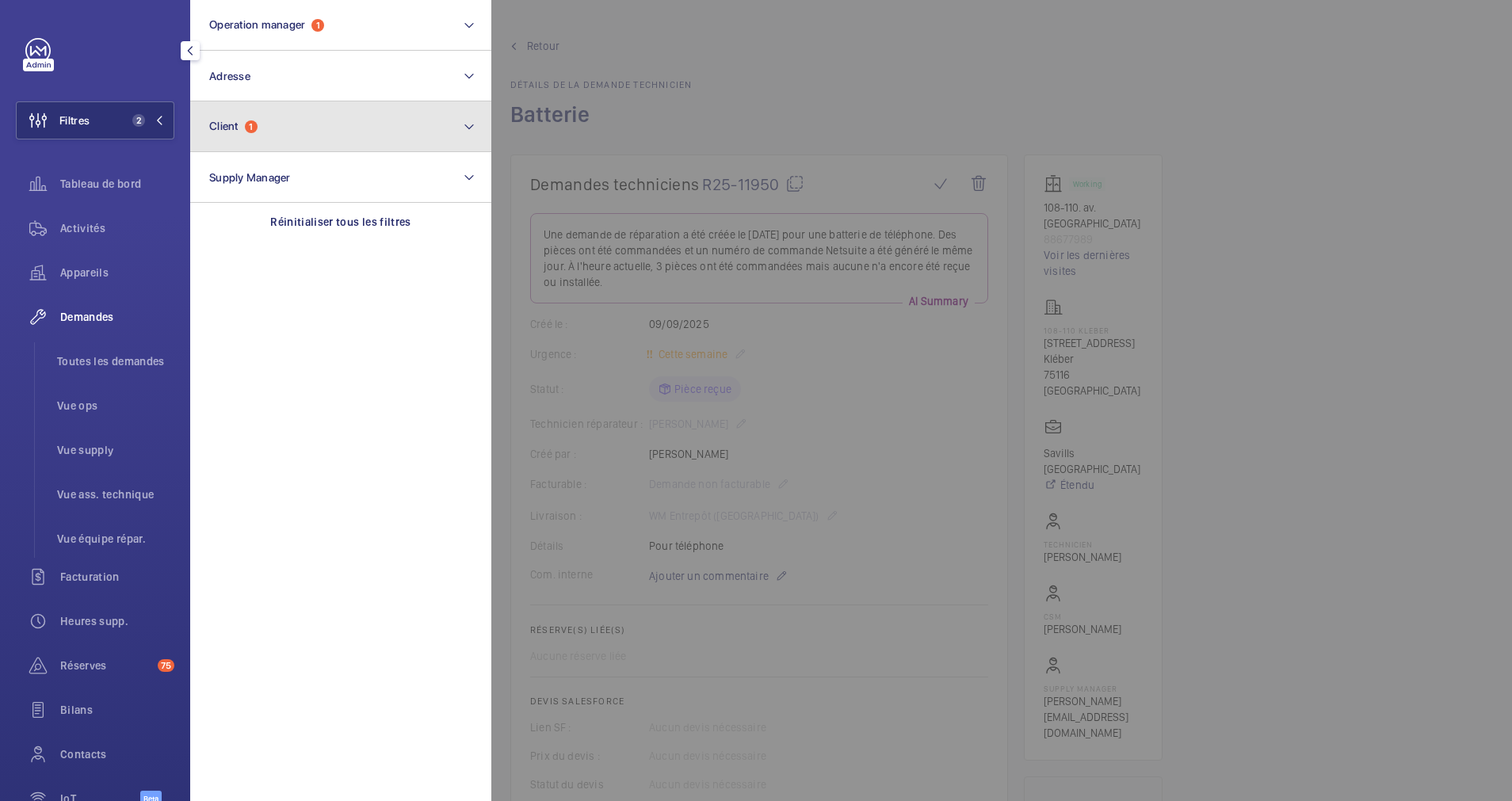
click at [296, 120] on button "Client 1" at bounding box center [341, 126] width 301 height 51
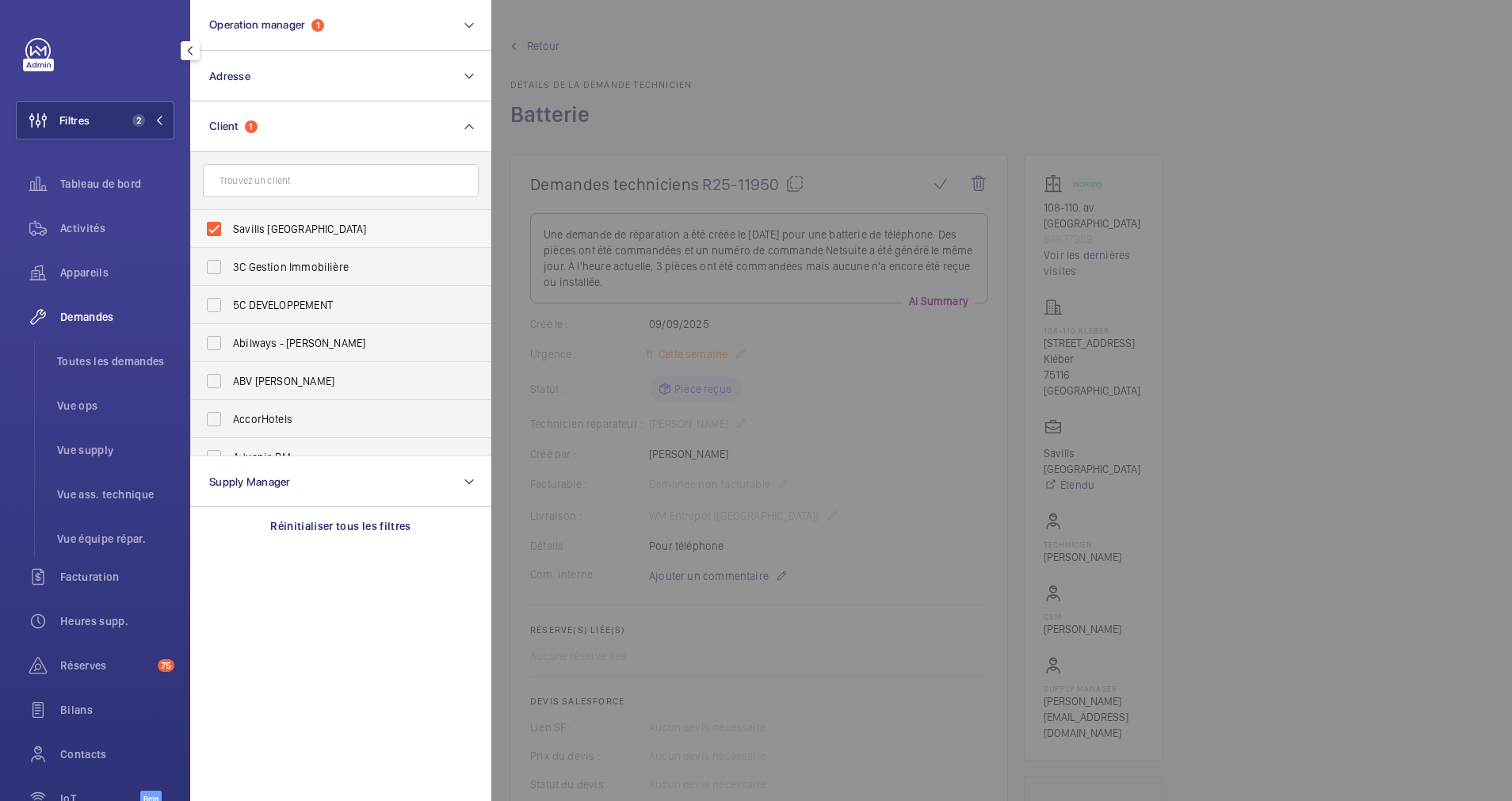
click at [212, 222] on label "Savills France" at bounding box center [329, 228] width 276 height 38
click at [212, 222] on input "Savills France" at bounding box center [214, 229] width 32 height 32
checkbox input "false"
click at [385, 38] on button "Operation manager 1" at bounding box center [341, 25] width 301 height 51
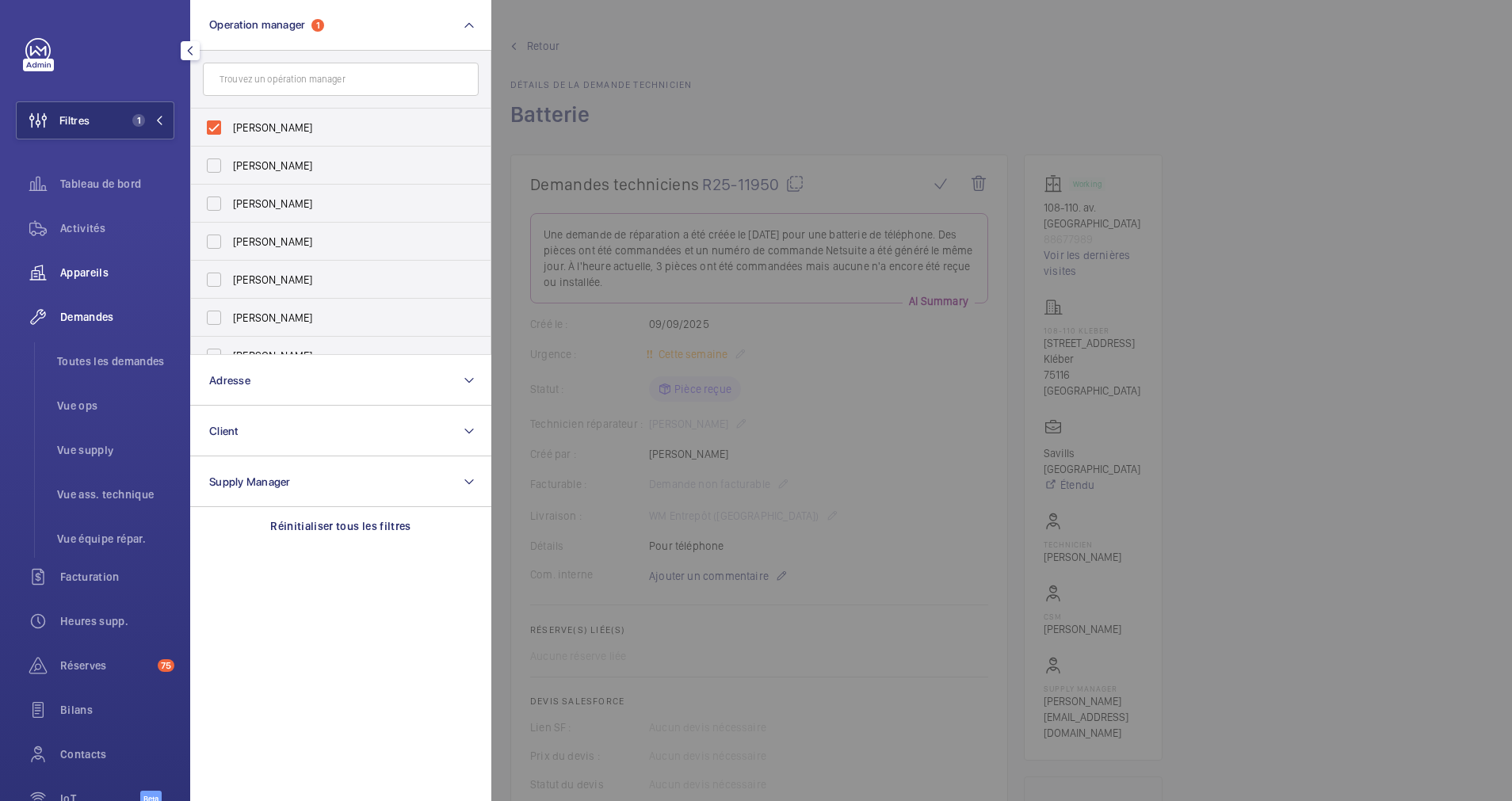
click at [94, 257] on div "Appareils" at bounding box center [95, 272] width 159 height 38
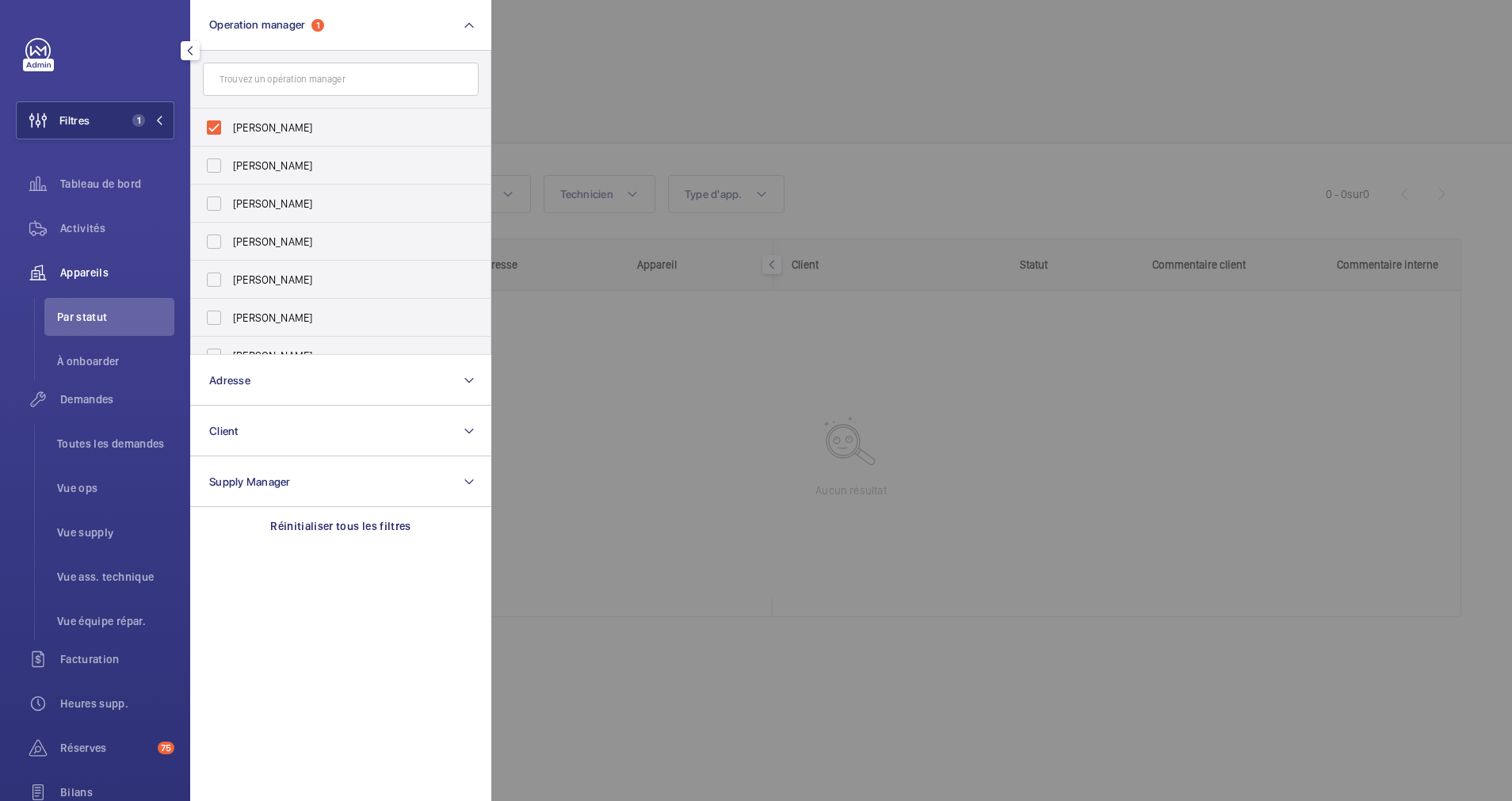
click at [704, 55] on div at bounding box center [1247, 400] width 1512 height 801
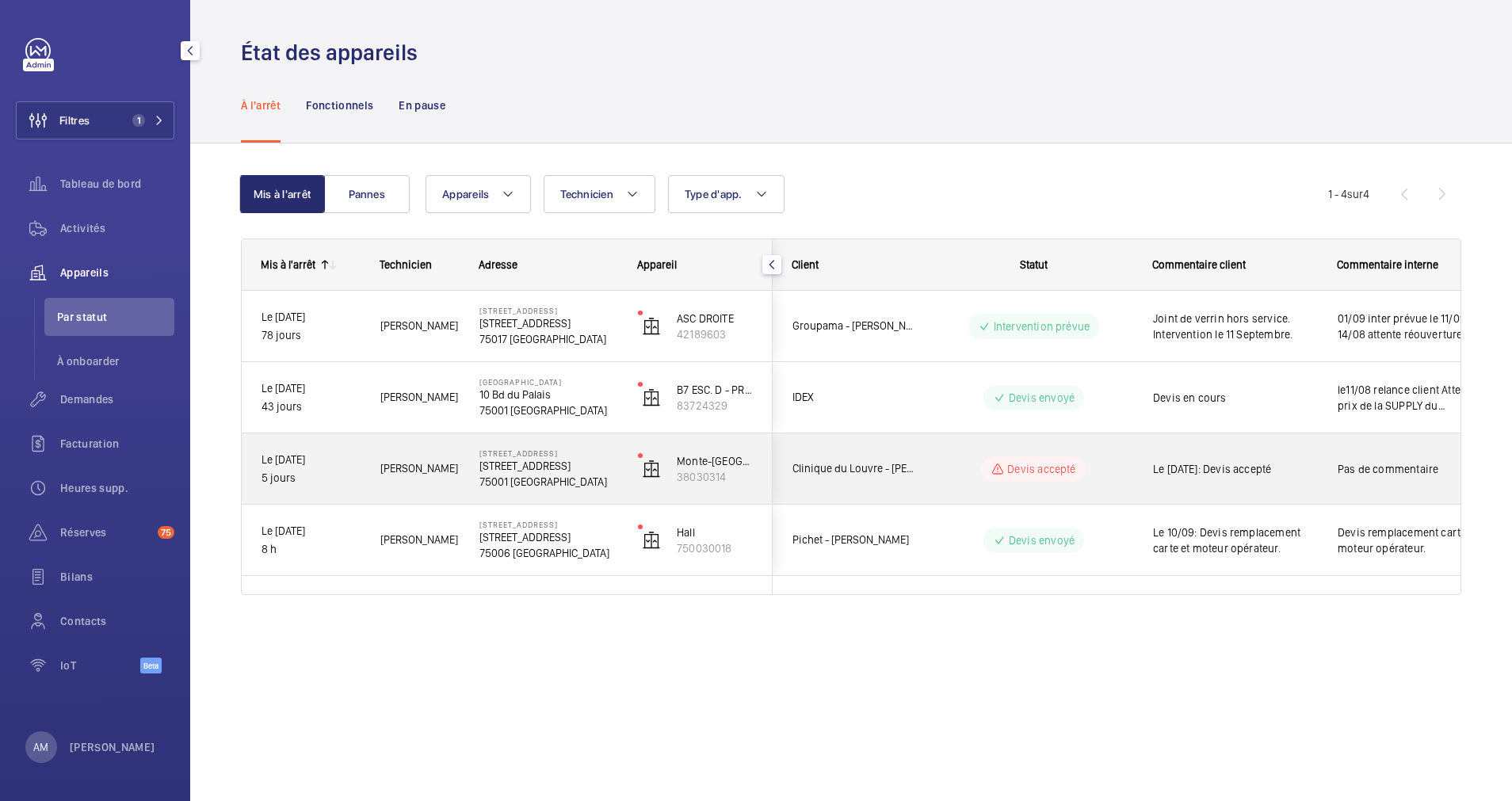
click at [1067, 485] on div "Devis accepté" at bounding box center [1025, 468] width 216 height 57
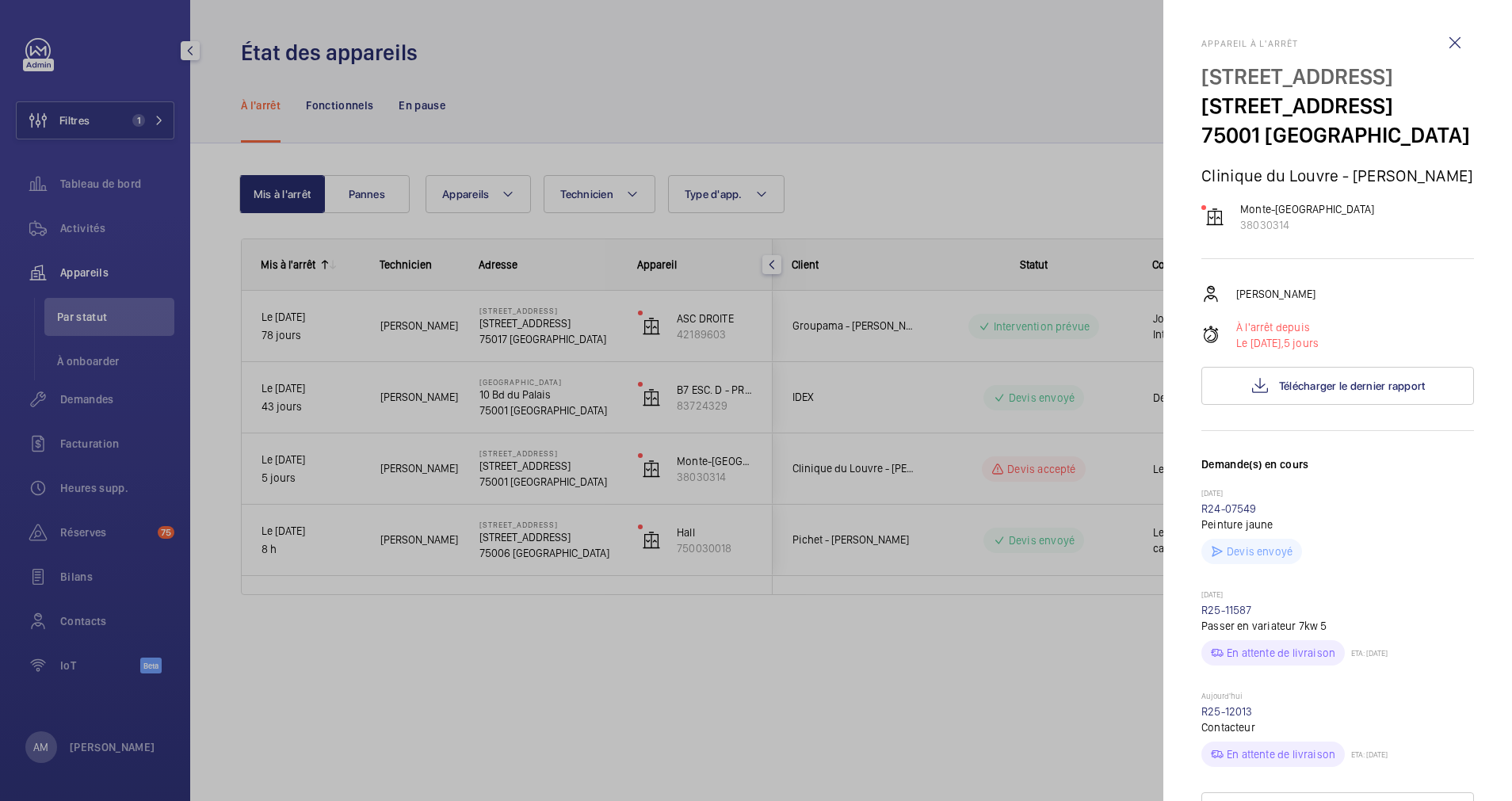
scroll to position [119, 0]
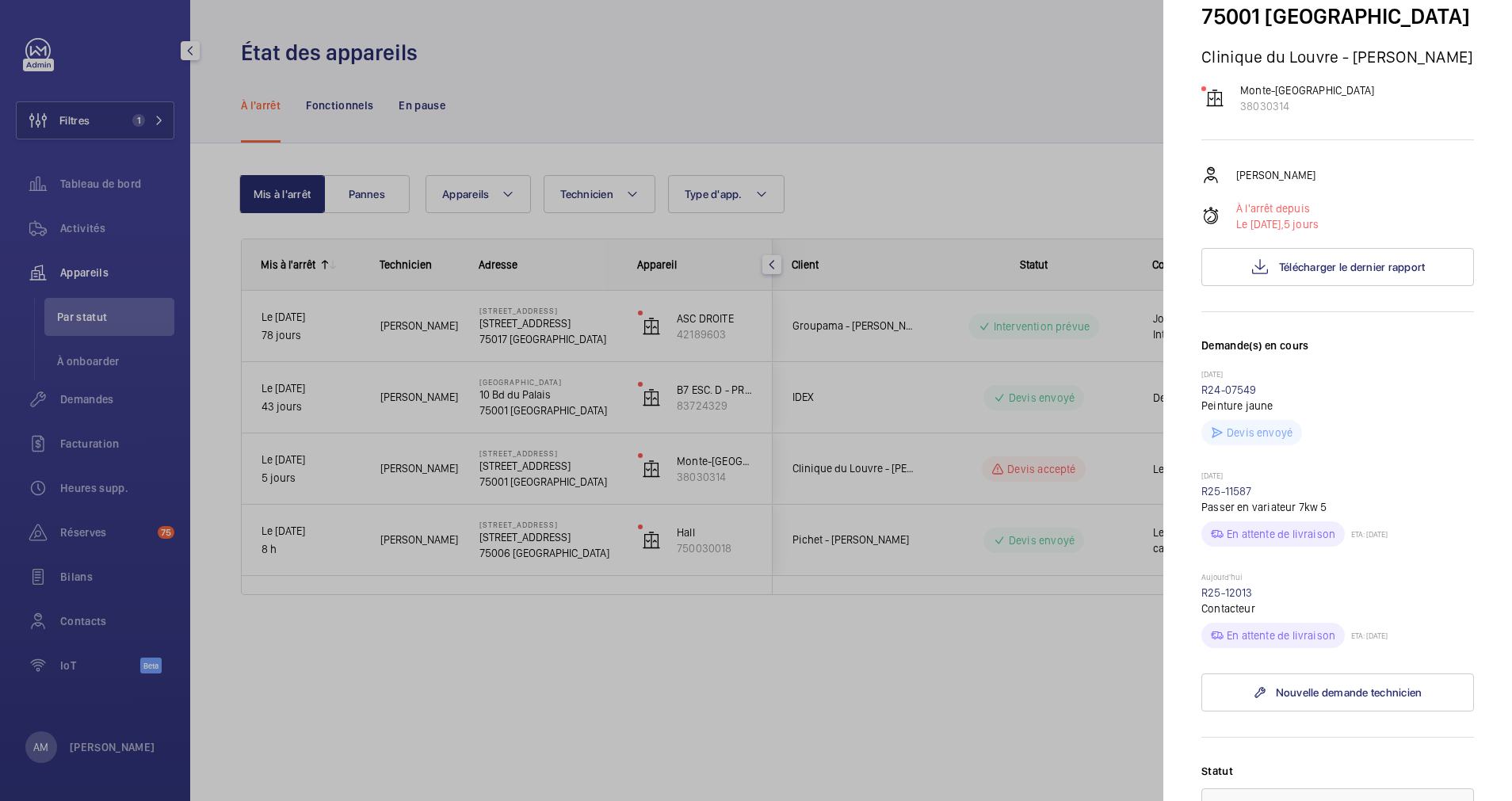
click at [1010, 548] on div at bounding box center [756, 400] width 1512 height 801
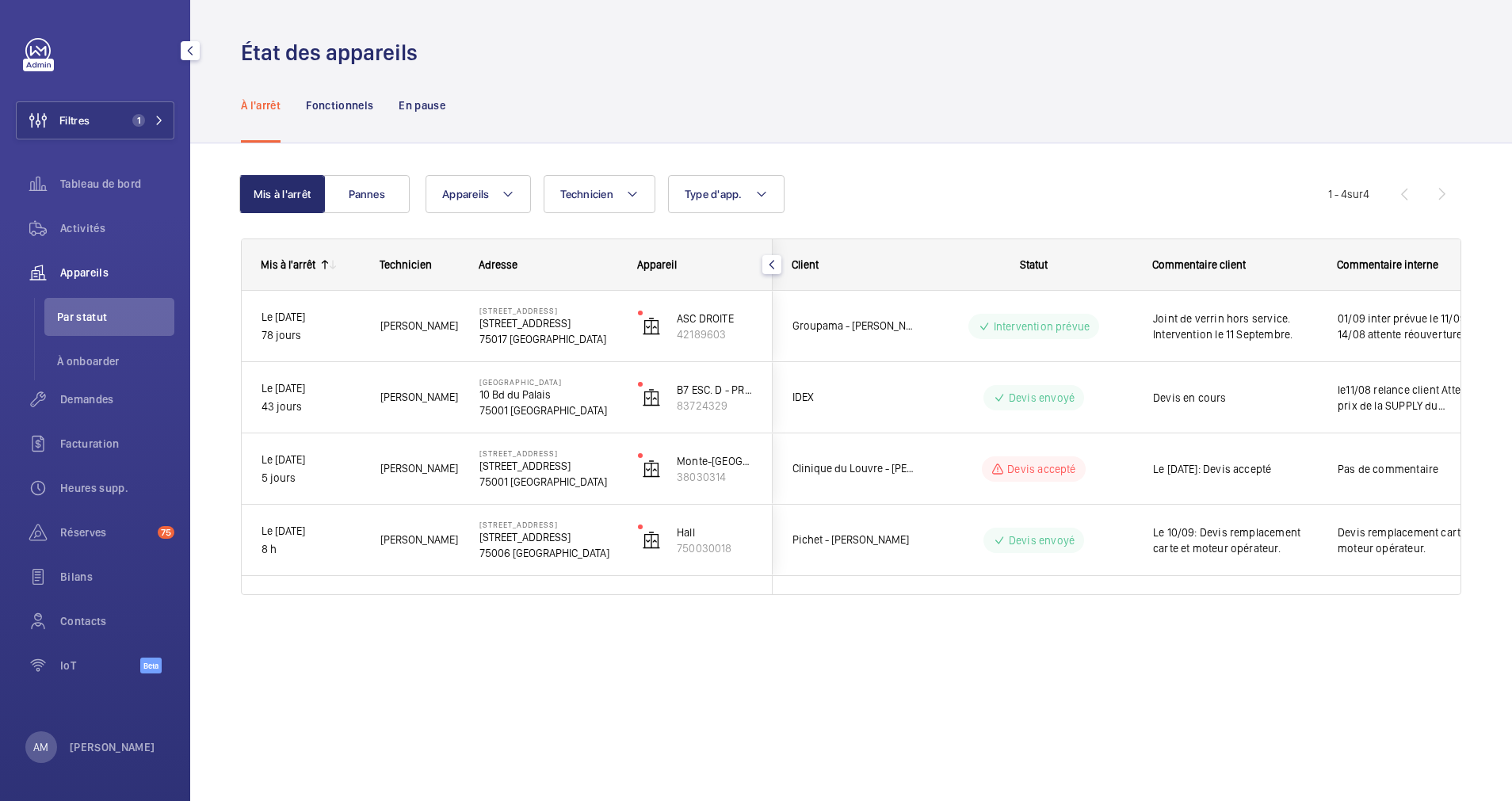
scroll to position [0, 0]
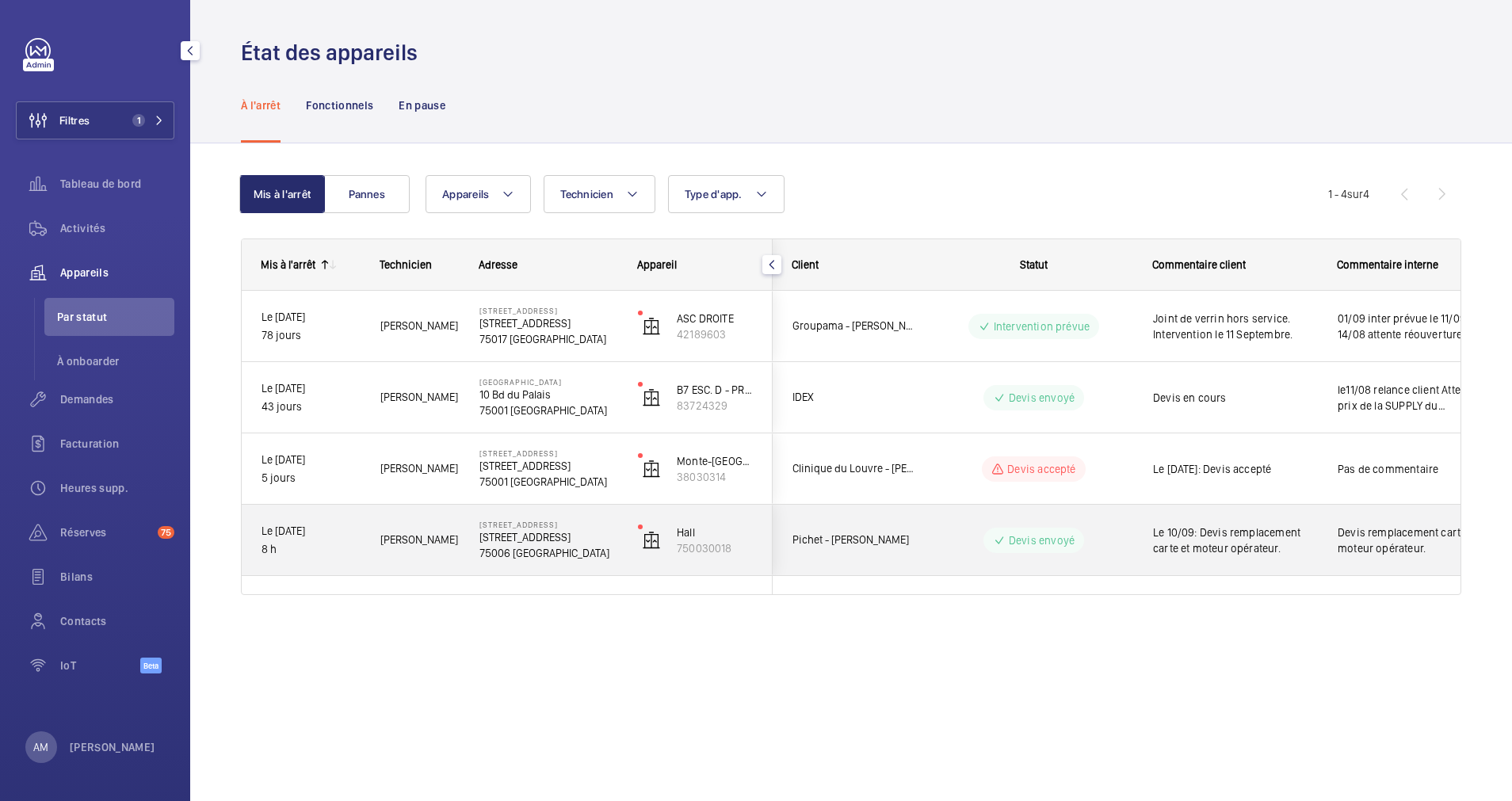
click at [1031, 545] on p "Devis envoyé" at bounding box center [1041, 540] width 66 height 16
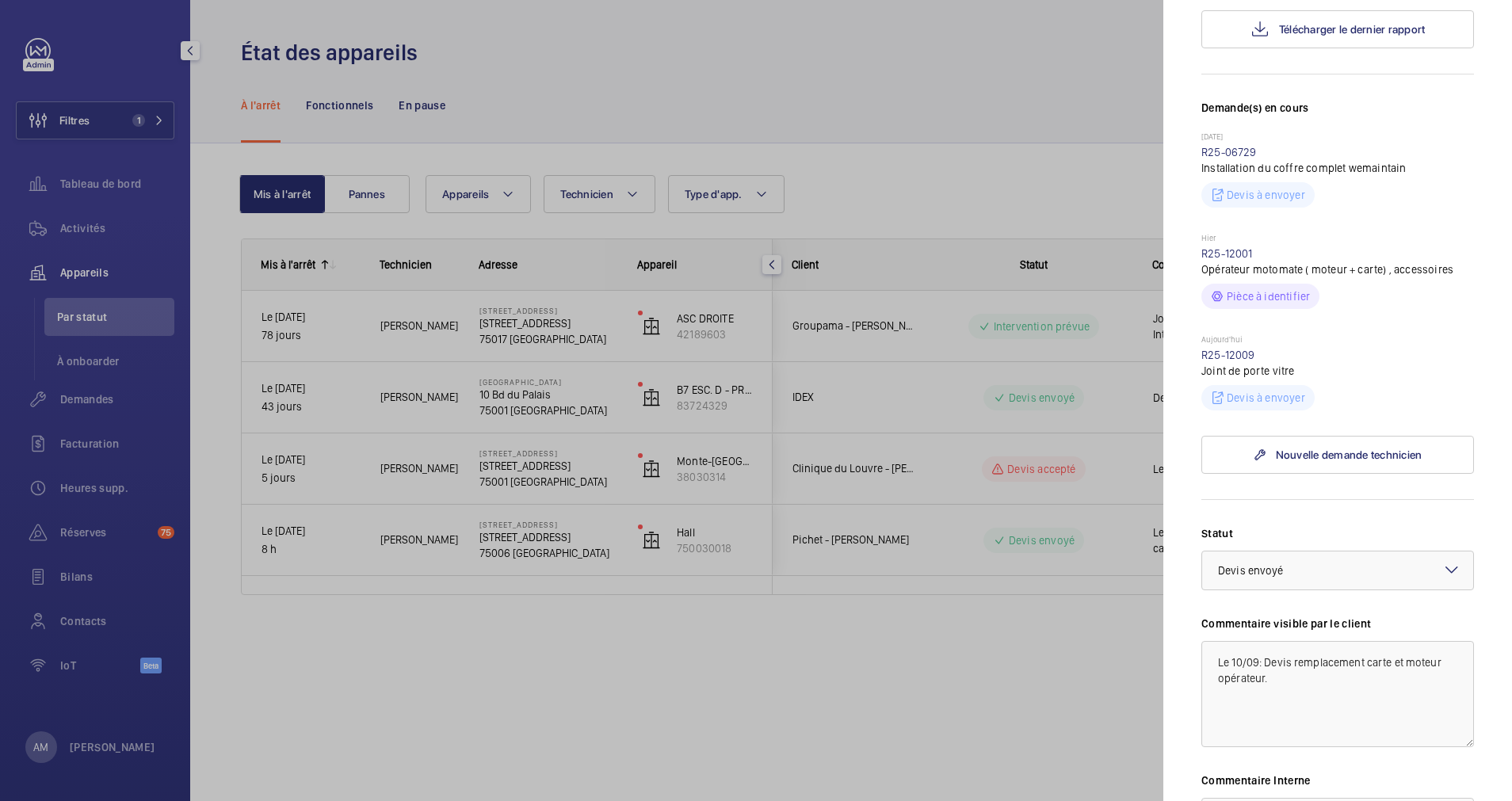
scroll to position [595, 0]
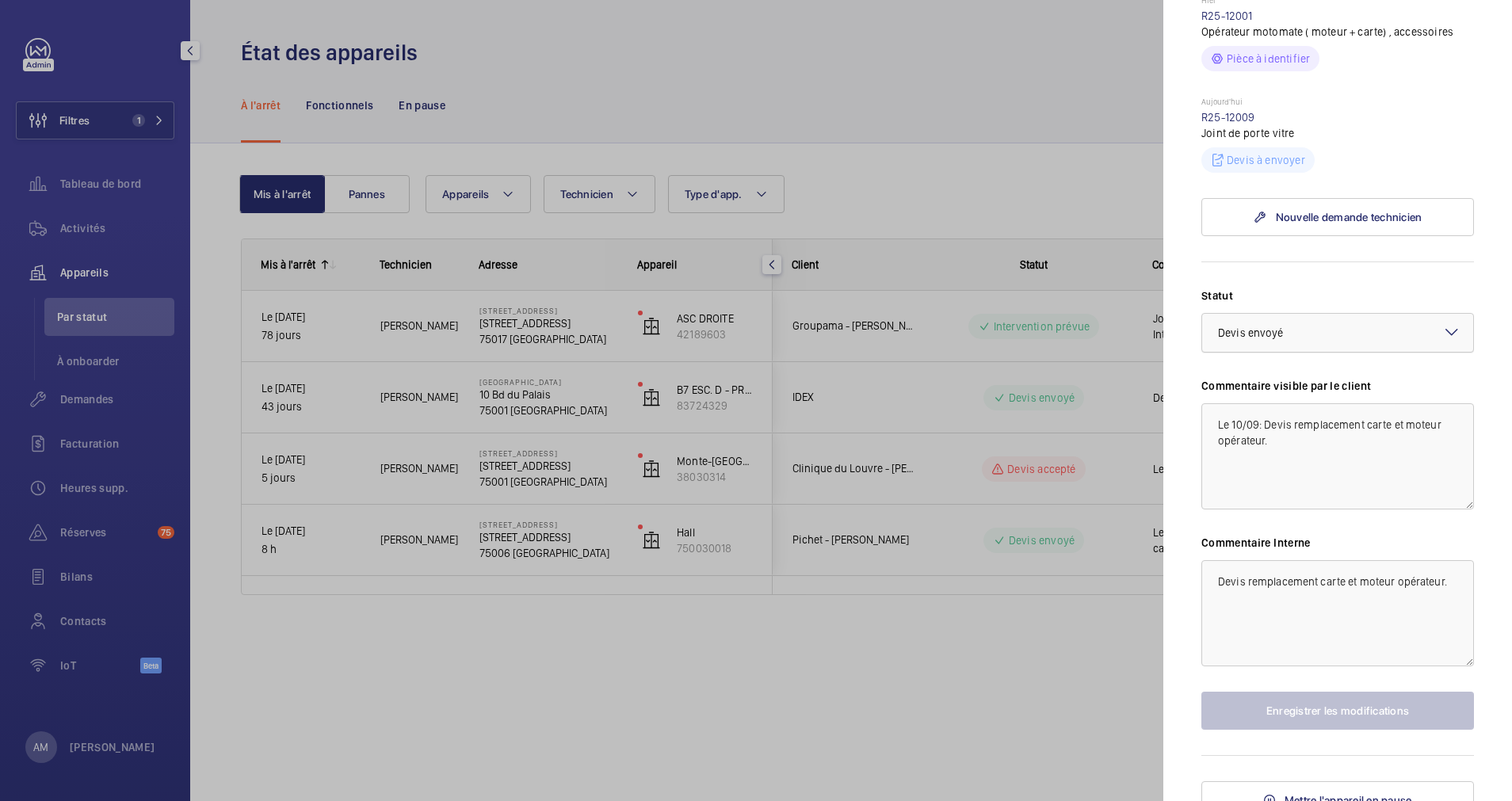
click at [1356, 351] on div at bounding box center [1337, 333] width 271 height 38
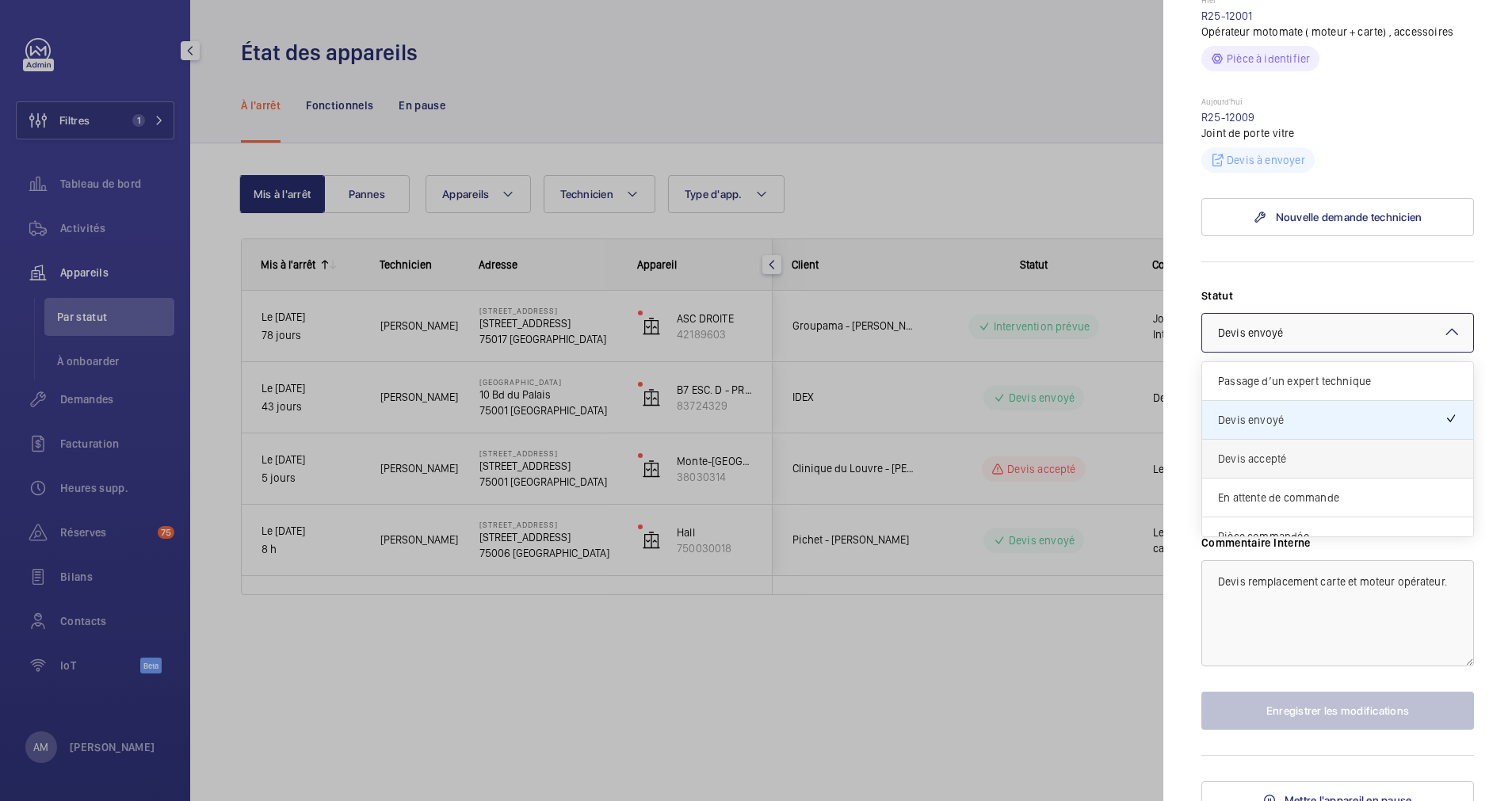
click at [1300, 467] on span "Devis accepté" at bounding box center [1337, 459] width 239 height 16
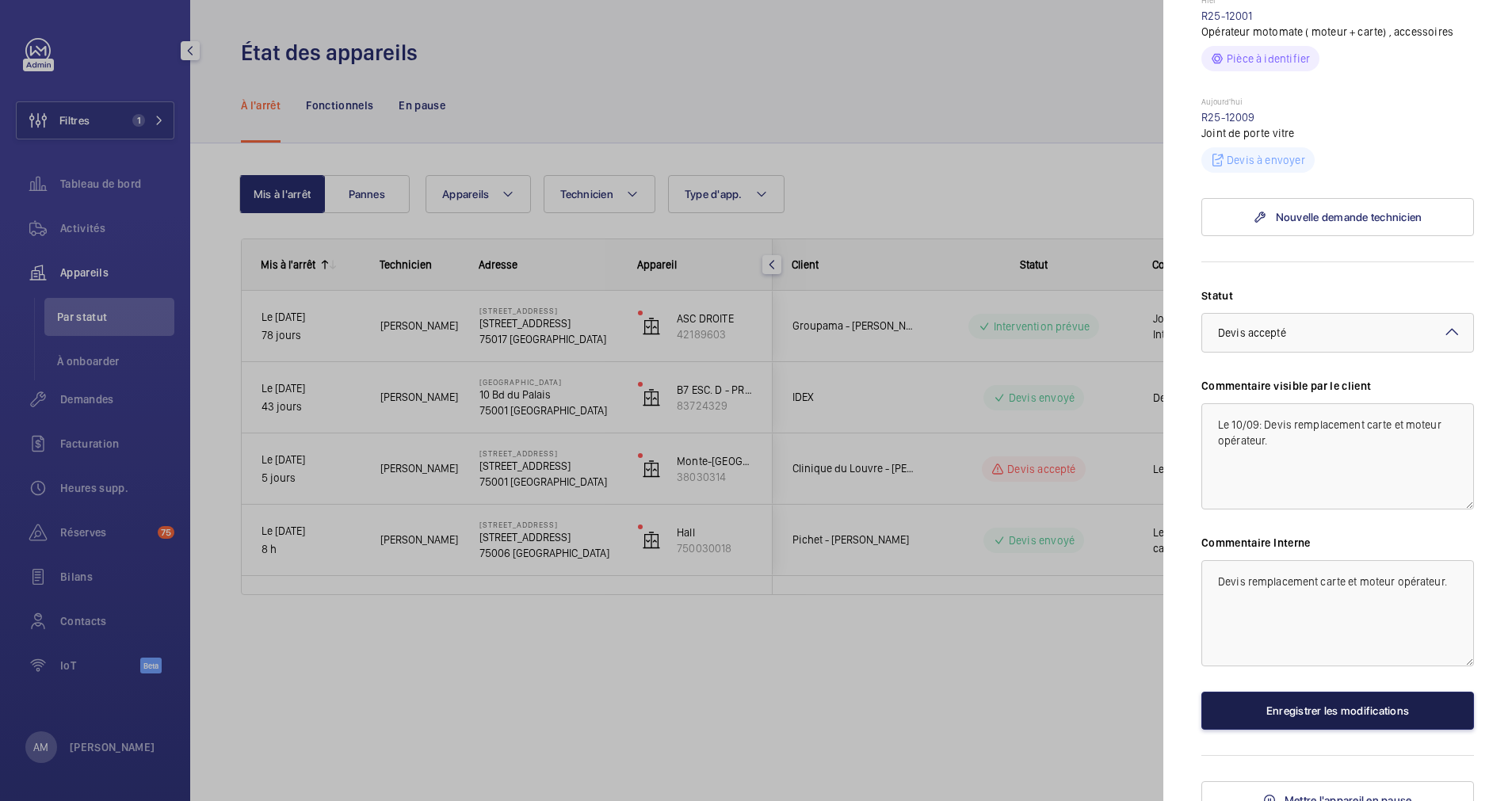
click at [1280, 728] on button "Enregistrer les modifications" at bounding box center [1337, 711] width 273 height 38
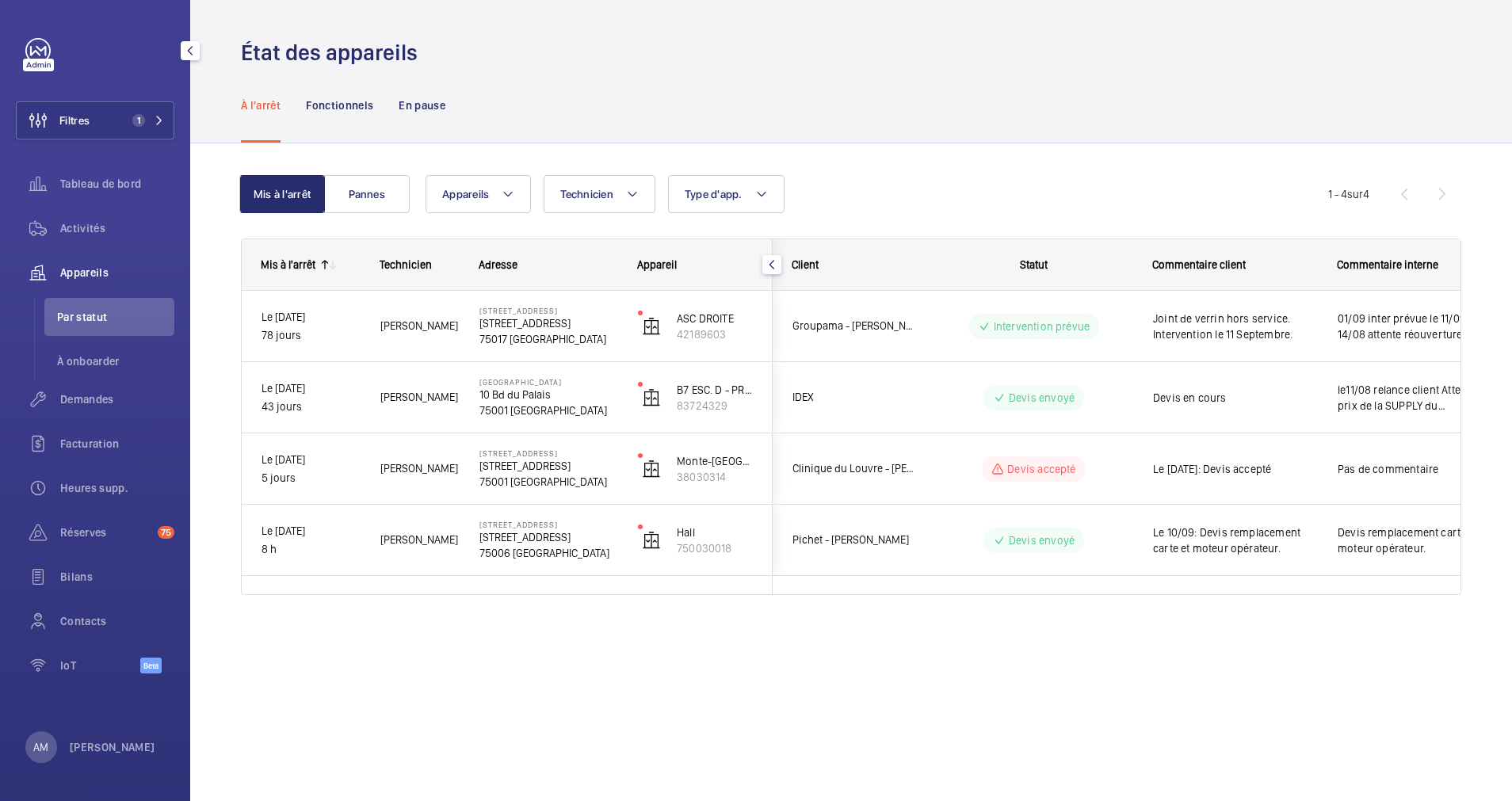
scroll to position [0, 0]
click at [1053, 217] on wm-front-shared-table-view-engine "Mis à l'arrêt Pannes Appareils Technicien Type d'app. Plus de filtres Réinitial…" at bounding box center [851, 403] width 1220 height 458
click at [127, 108] on button "Filtres 1" at bounding box center [95, 120] width 159 height 38
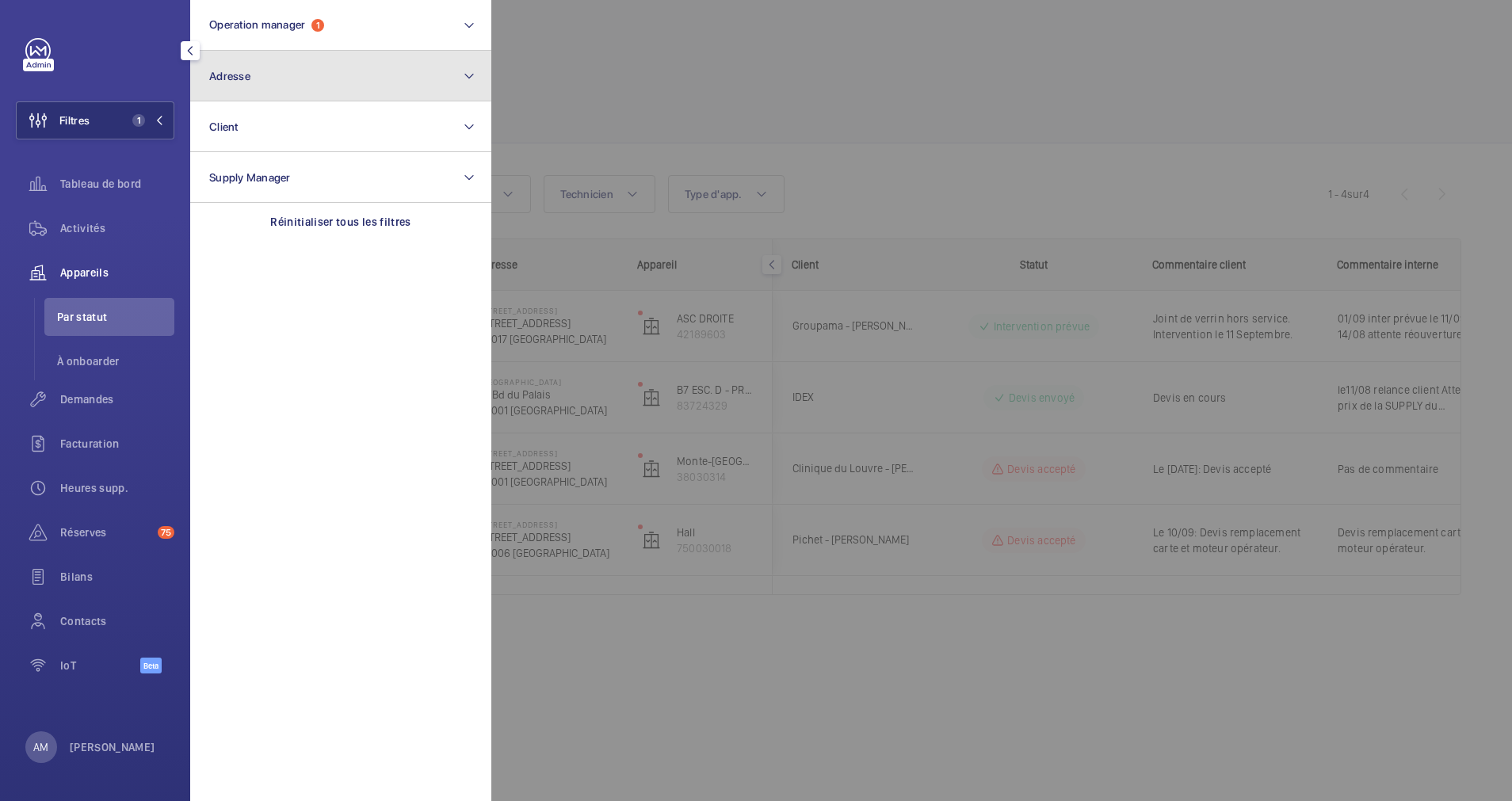
click at [325, 77] on button "Adresse" at bounding box center [341, 75] width 301 height 51
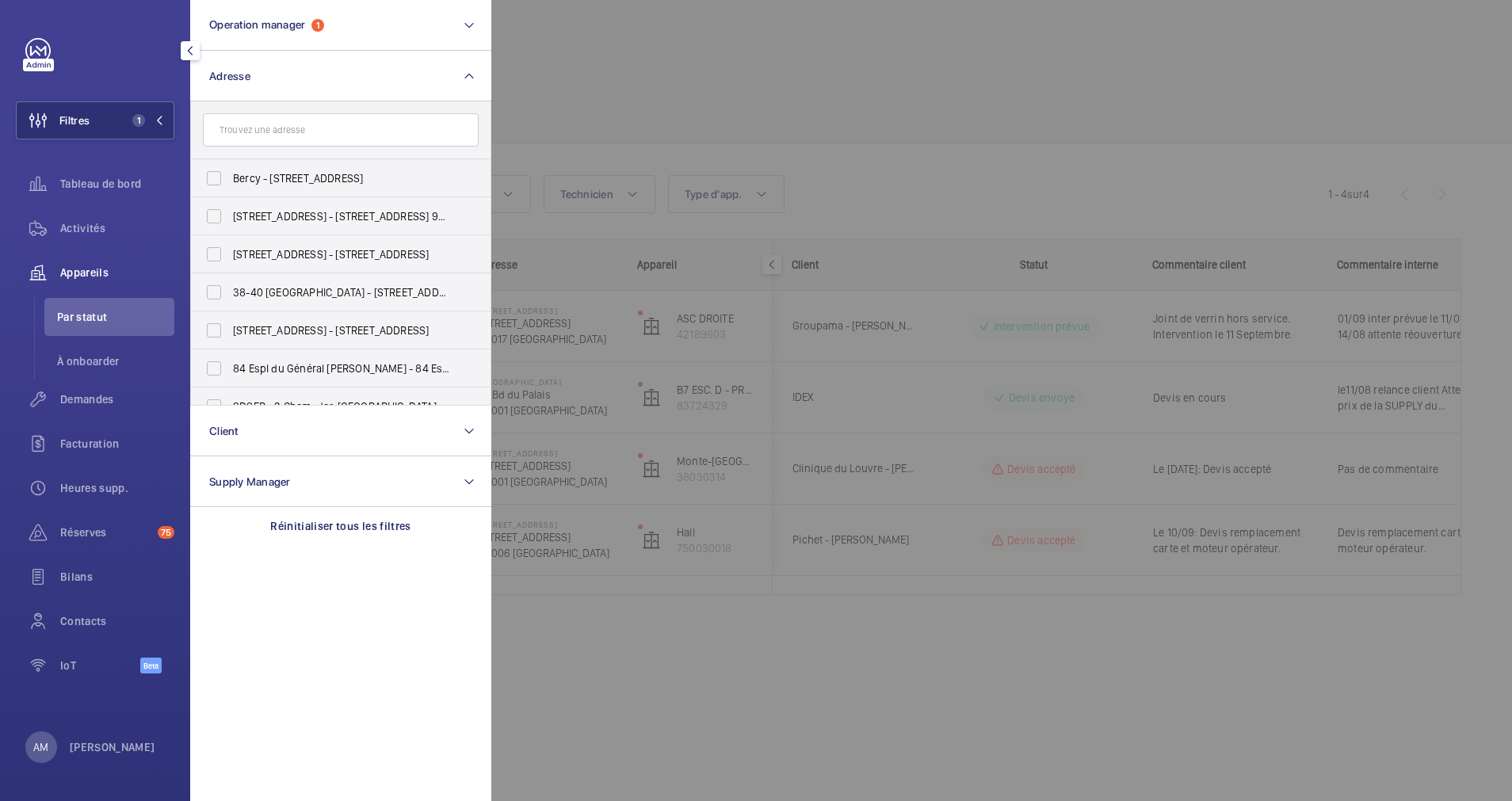
click at [303, 135] on input "text" at bounding box center [341, 130] width 276 height 34
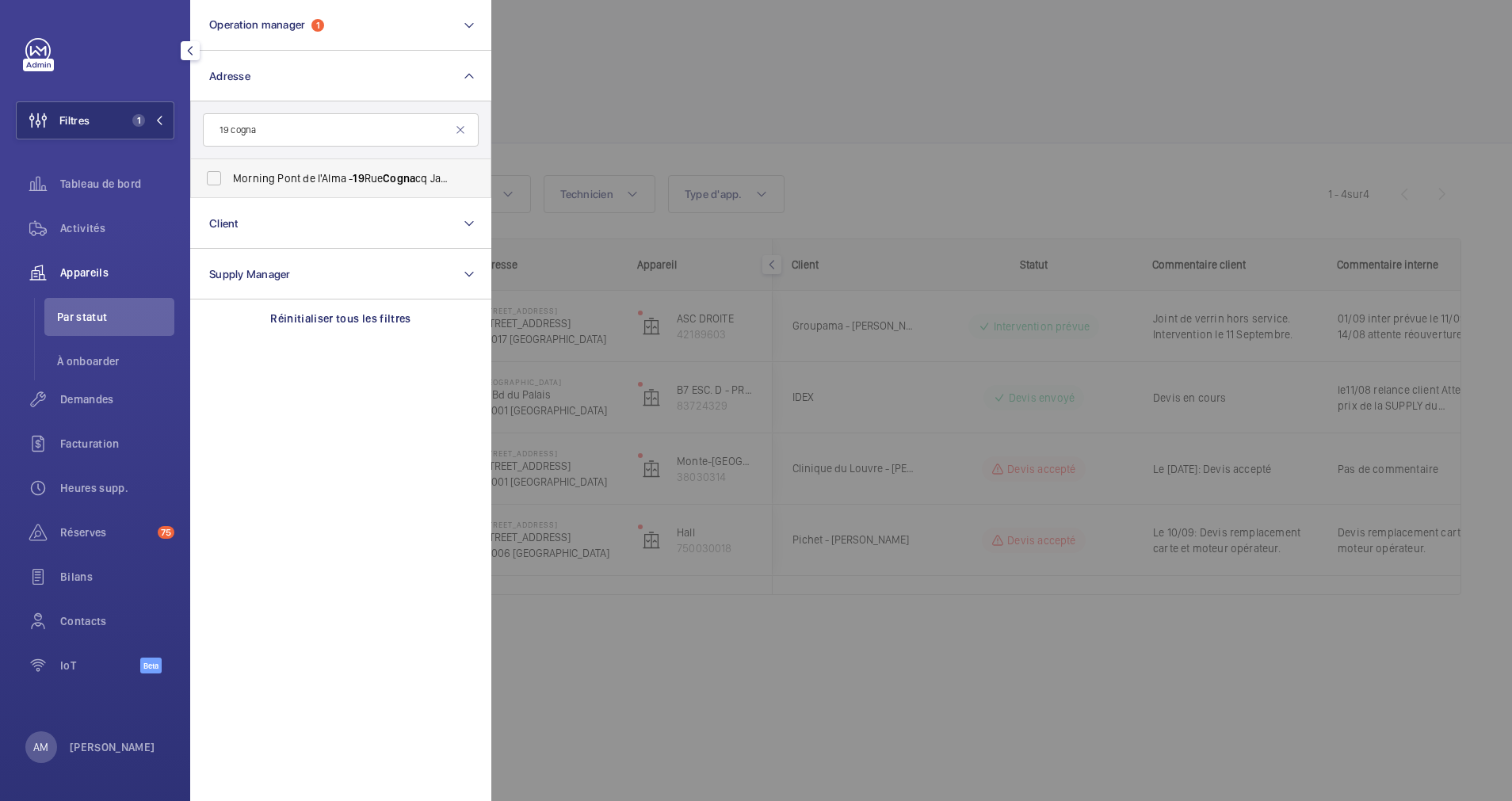
type input "19 cogna"
click at [277, 173] on span "Morning Pont de l'Alma - 19 Rue Cogna cq Jay, PARIS 75007" at bounding box center [342, 179] width 217 height 16
click at [229, 173] on input "Morning Pont de l'Alma - 19 Rue Cogna cq Jay, PARIS 75007" at bounding box center [214, 179] width 32 height 32
checkbox input "true"
click at [80, 223] on span "Activités" at bounding box center [117, 228] width 114 height 16
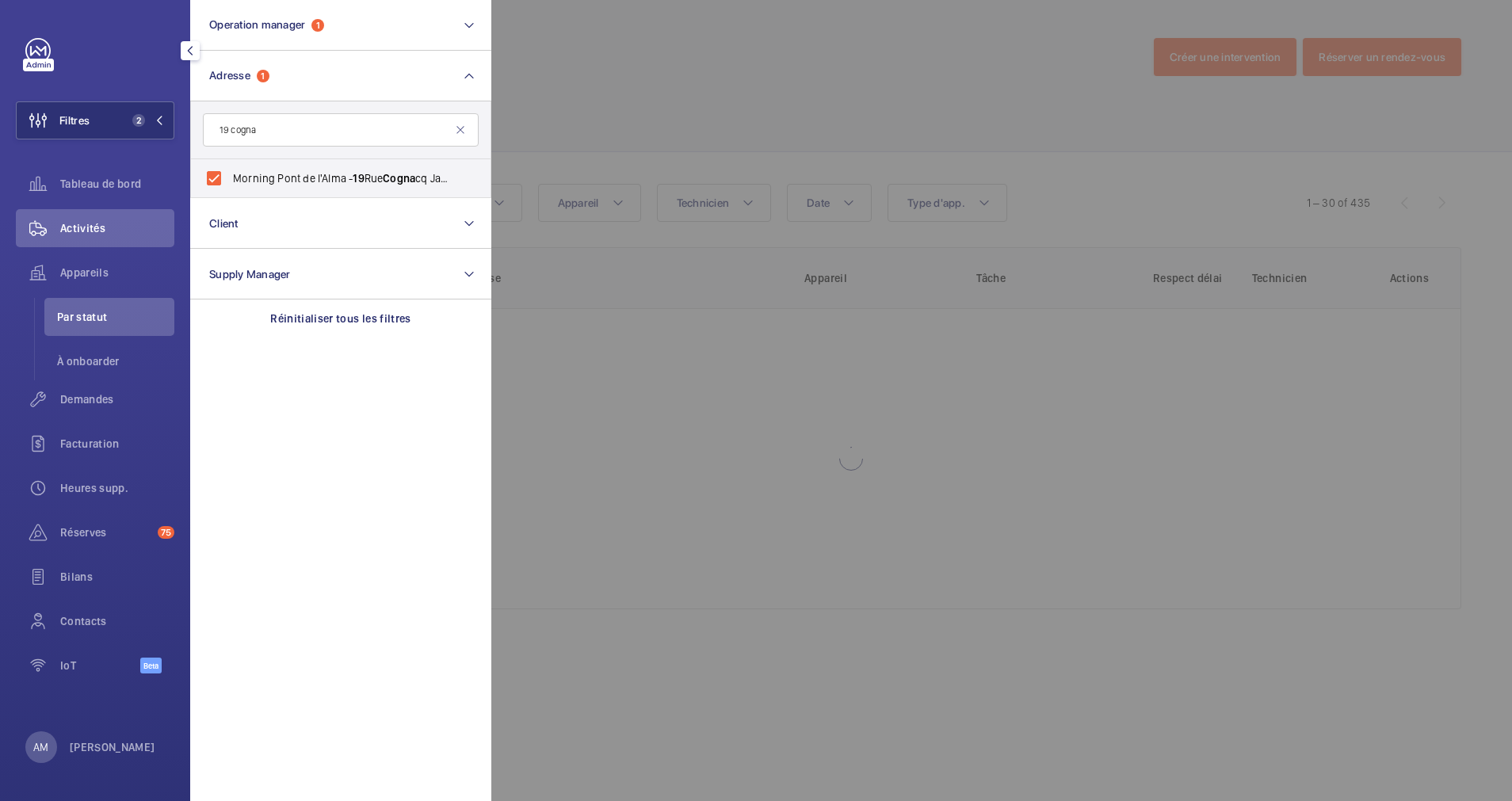
click at [711, 116] on div at bounding box center [1247, 400] width 1512 height 801
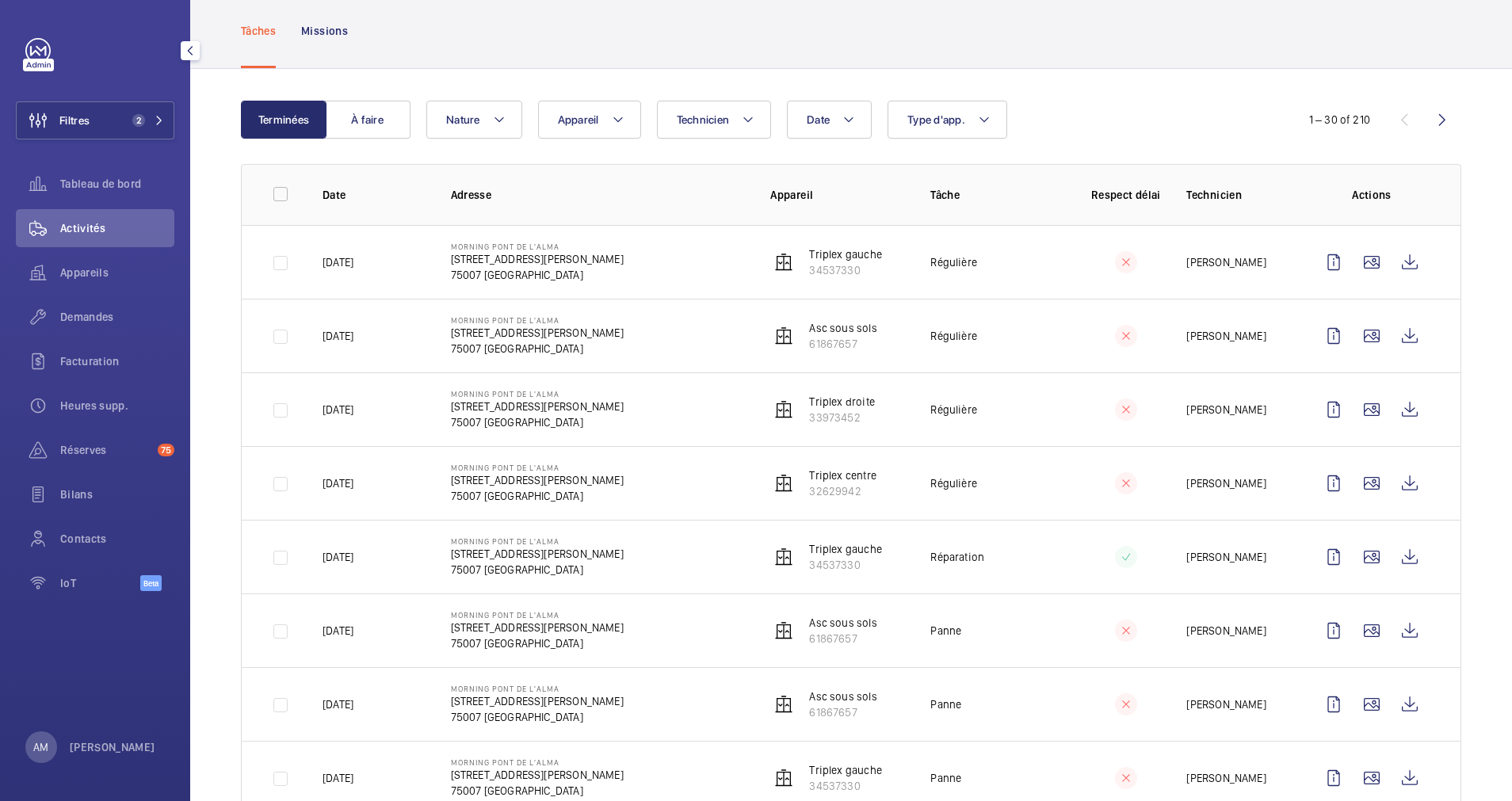
scroll to position [119, 0]
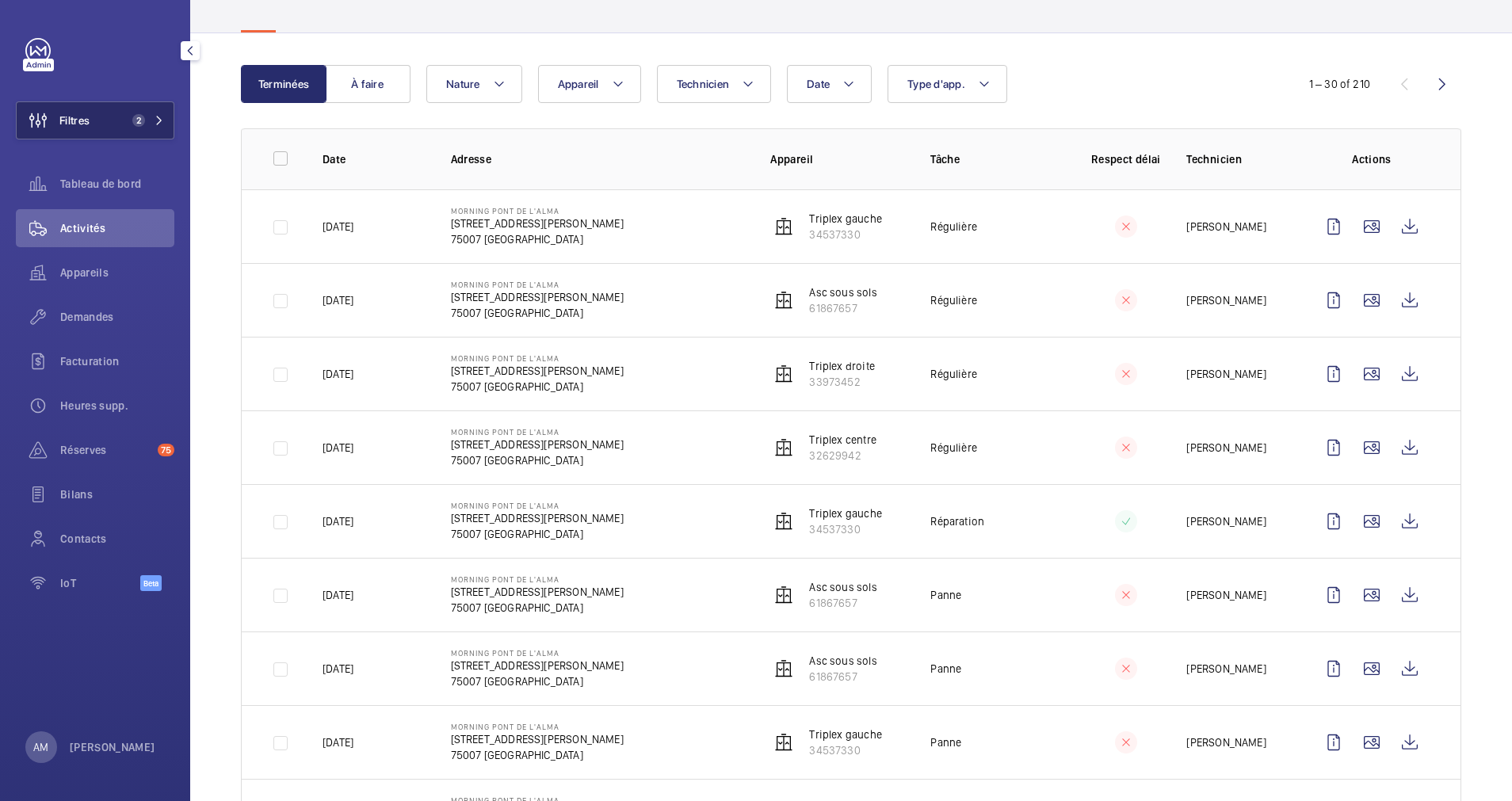
click at [148, 120] on span "2" at bounding box center [145, 120] width 38 height 13
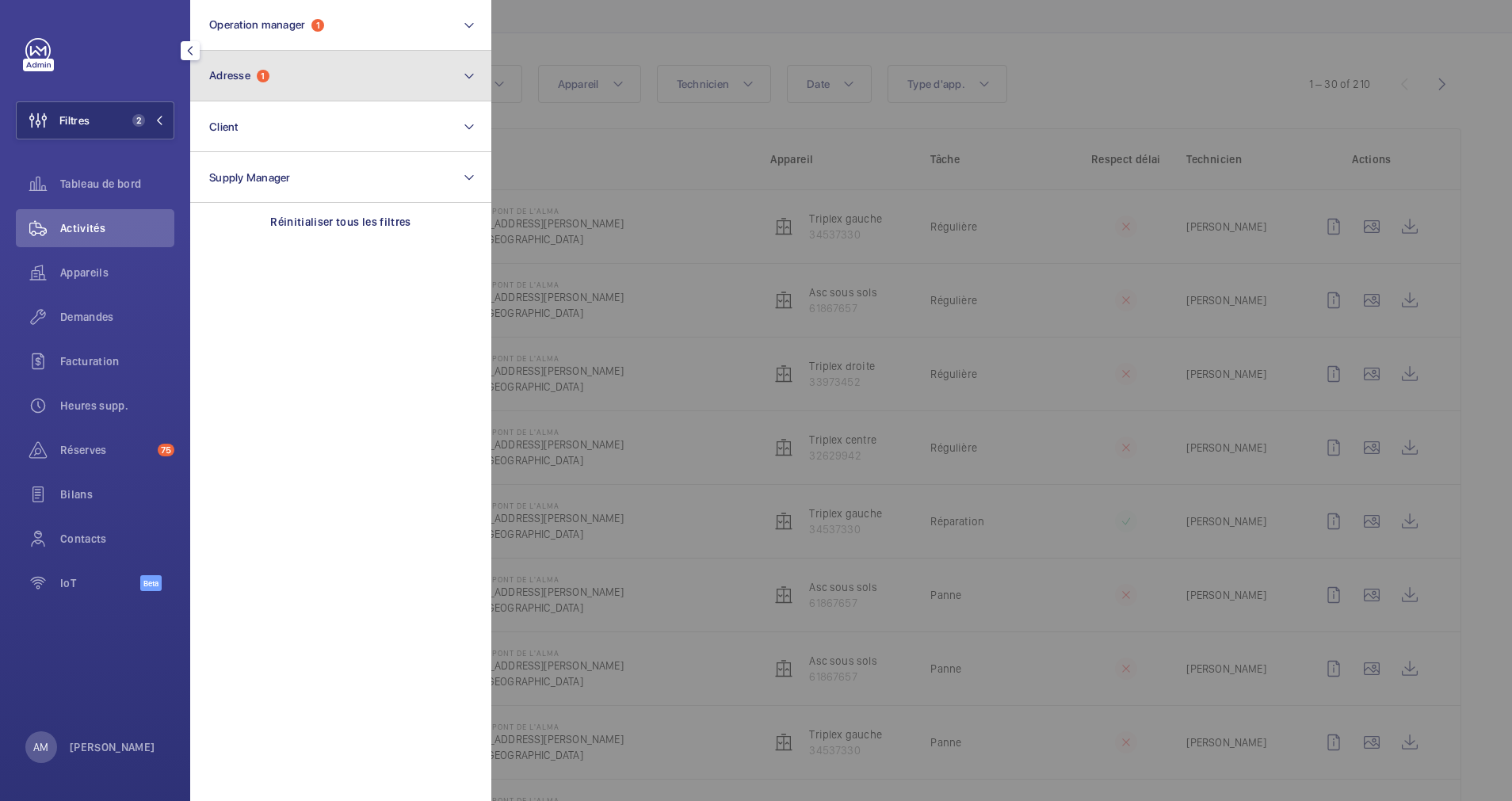
click at [320, 85] on button "Adresse 1" at bounding box center [341, 75] width 301 height 51
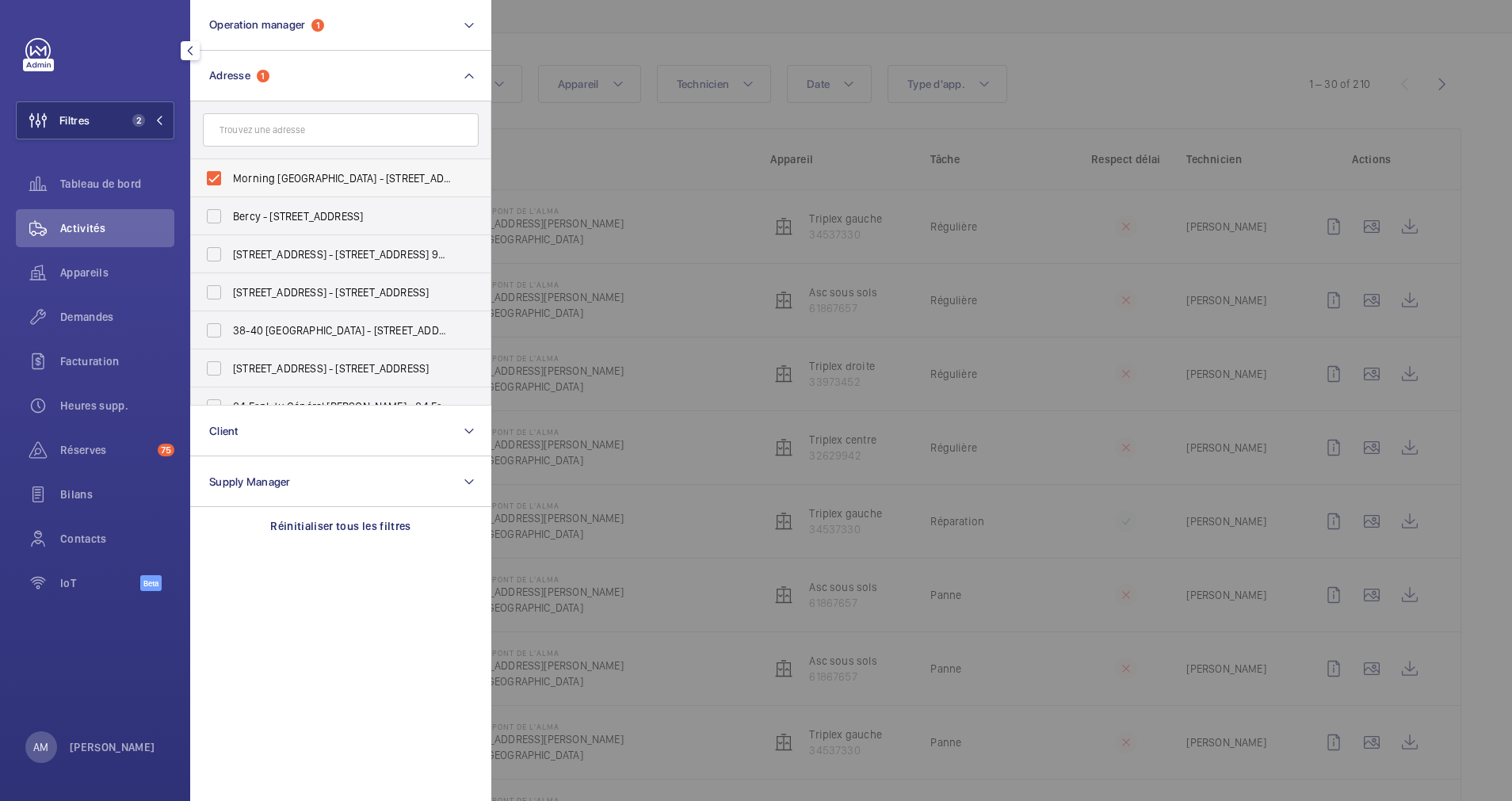
click at [210, 178] on label "Morning Pont de l'Alma - 19 Rue Cognacq Jay, PARIS 75007" at bounding box center [329, 178] width 276 height 38
click at [210, 178] on input "Morning Pont de l'Alma - 19 Rue Cognacq Jay, PARIS 75007" at bounding box center [214, 179] width 32 height 32
checkbox input "false"
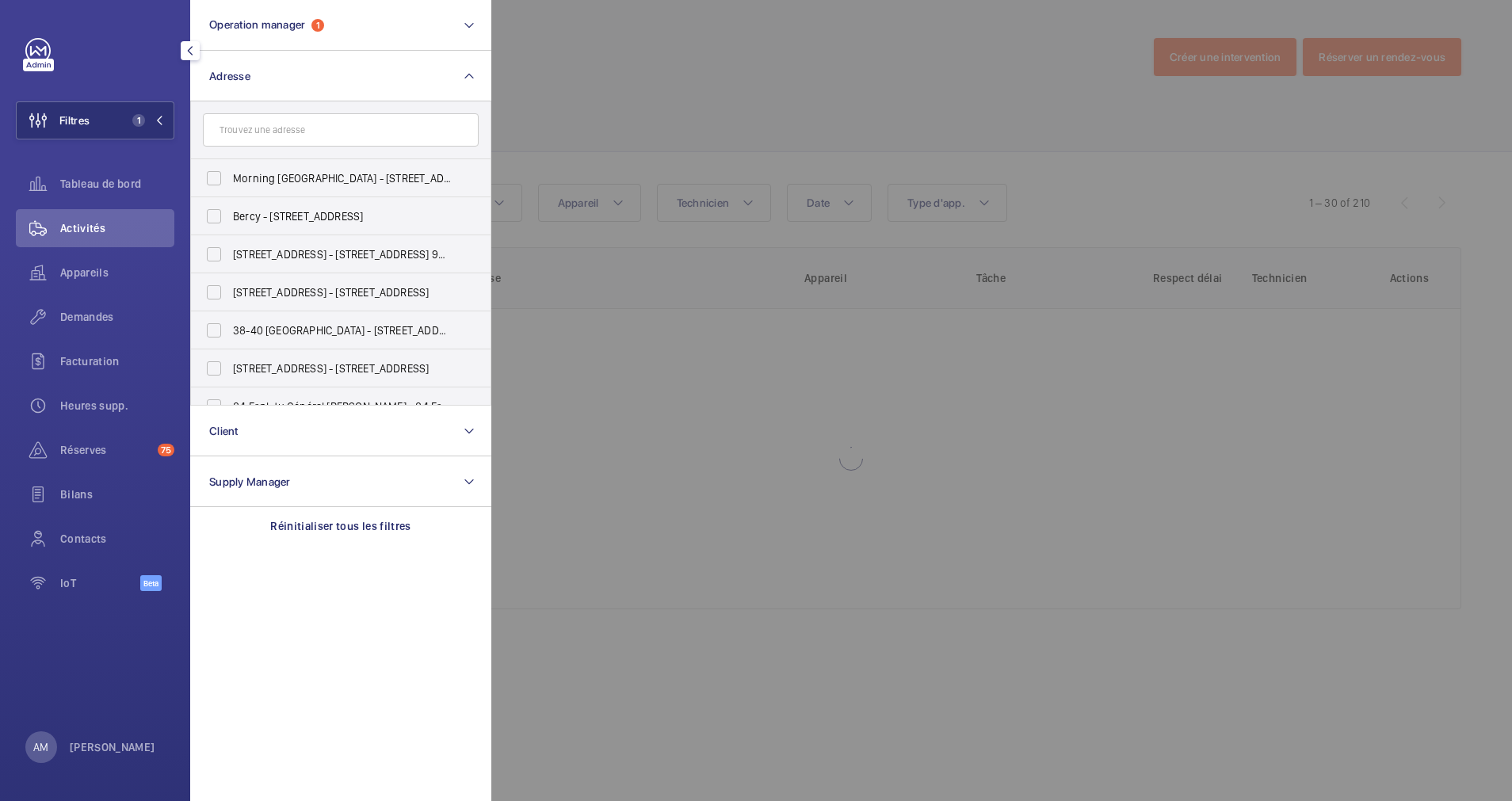
drag, startPoint x: 96, startPoint y: 310, endPoint x: 1006, endPoint y: 55, distance: 945.1
click at [100, 308] on div "Demandes" at bounding box center [95, 317] width 159 height 38
click at [1006, 56] on div at bounding box center [1247, 400] width 1512 height 801
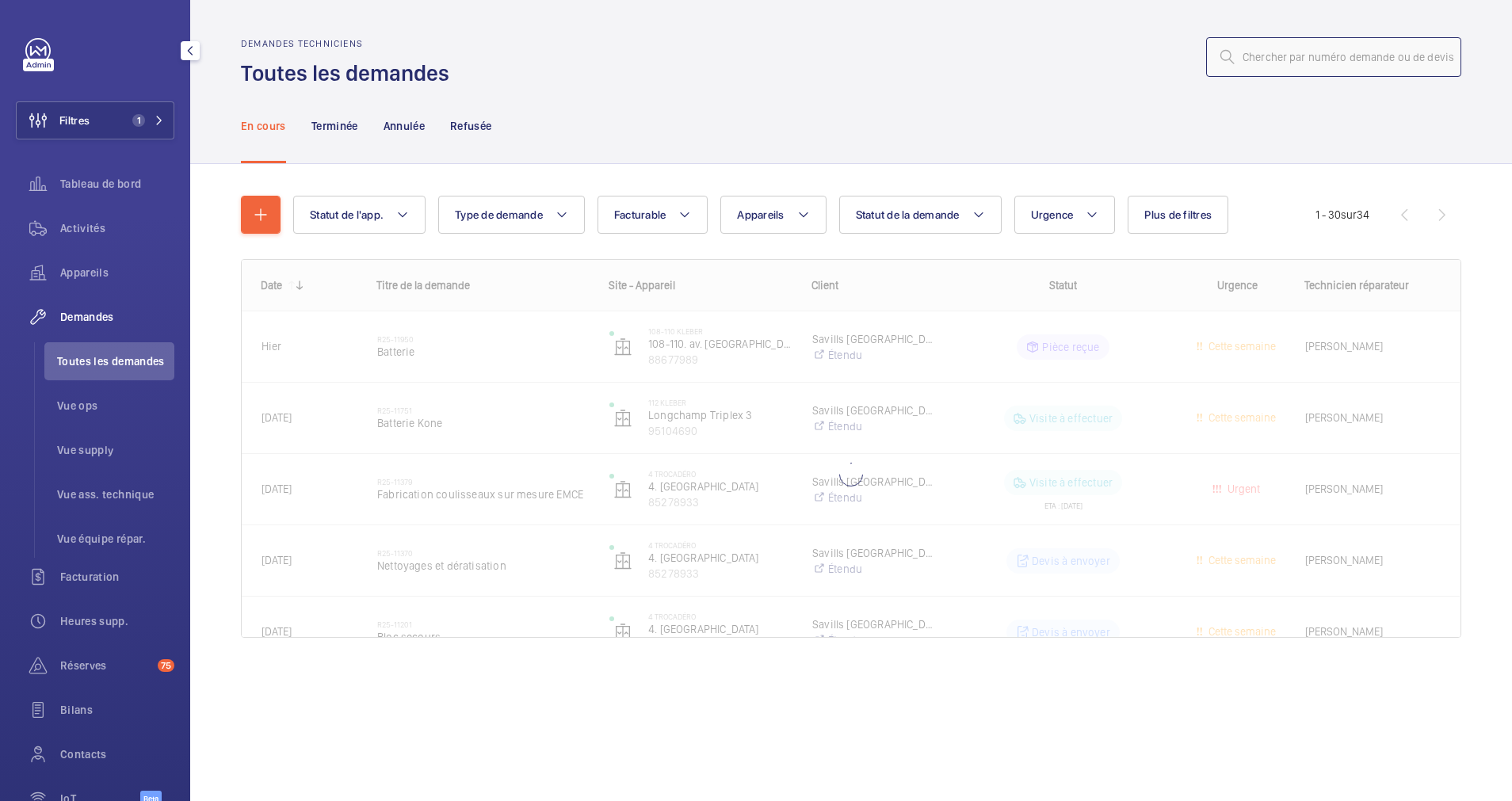
click at [1321, 63] on input "text" at bounding box center [1333, 58] width 255 height 40
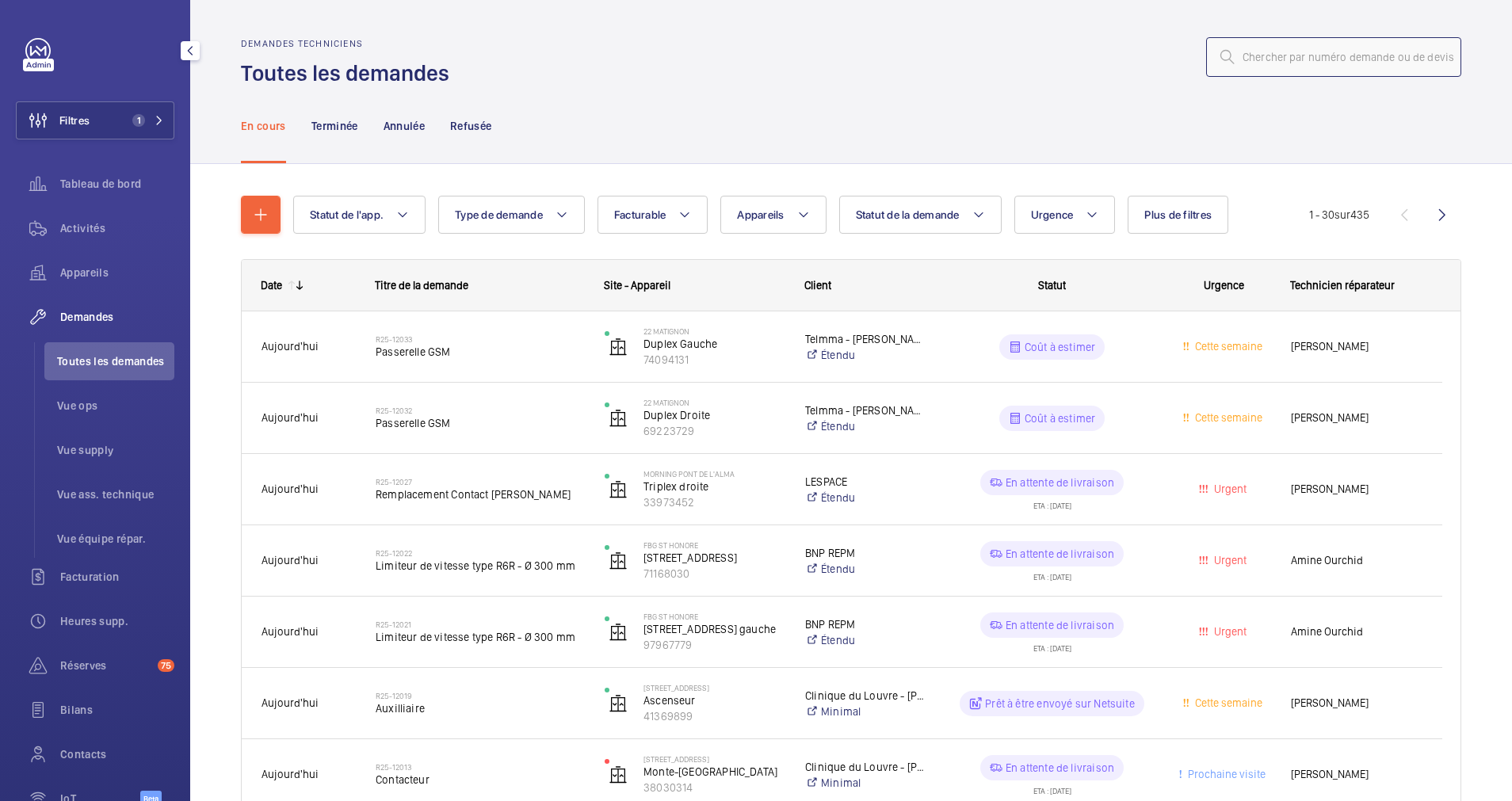
paste input "R25-12001"
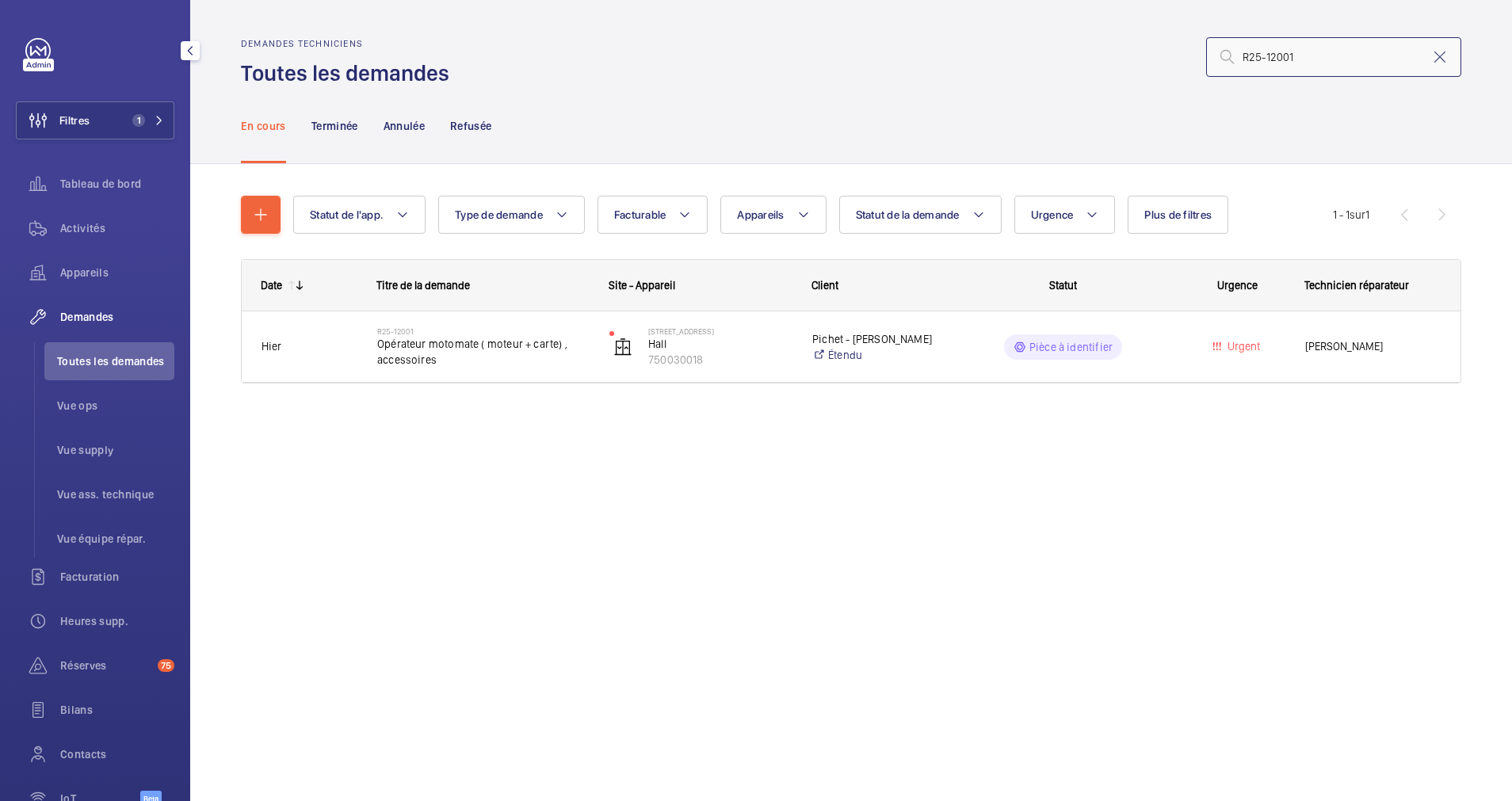
click at [1254, 57] on input "R25-12001" at bounding box center [1333, 58] width 255 height 40
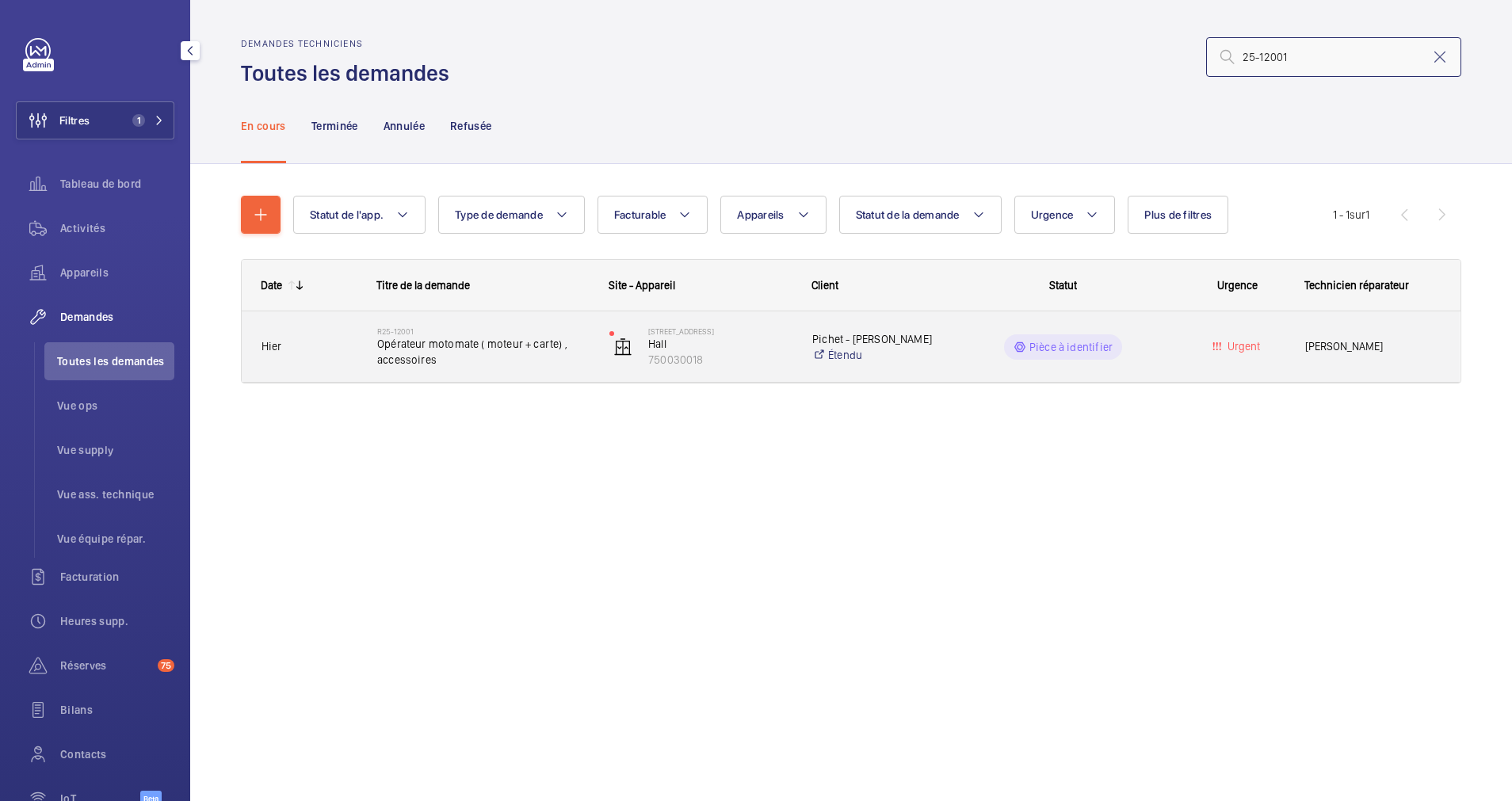
type input "25-12001"
click at [481, 342] on span "Opérateur motomate ( moteur + carte) , accessoires" at bounding box center [482, 351] width 211 height 32
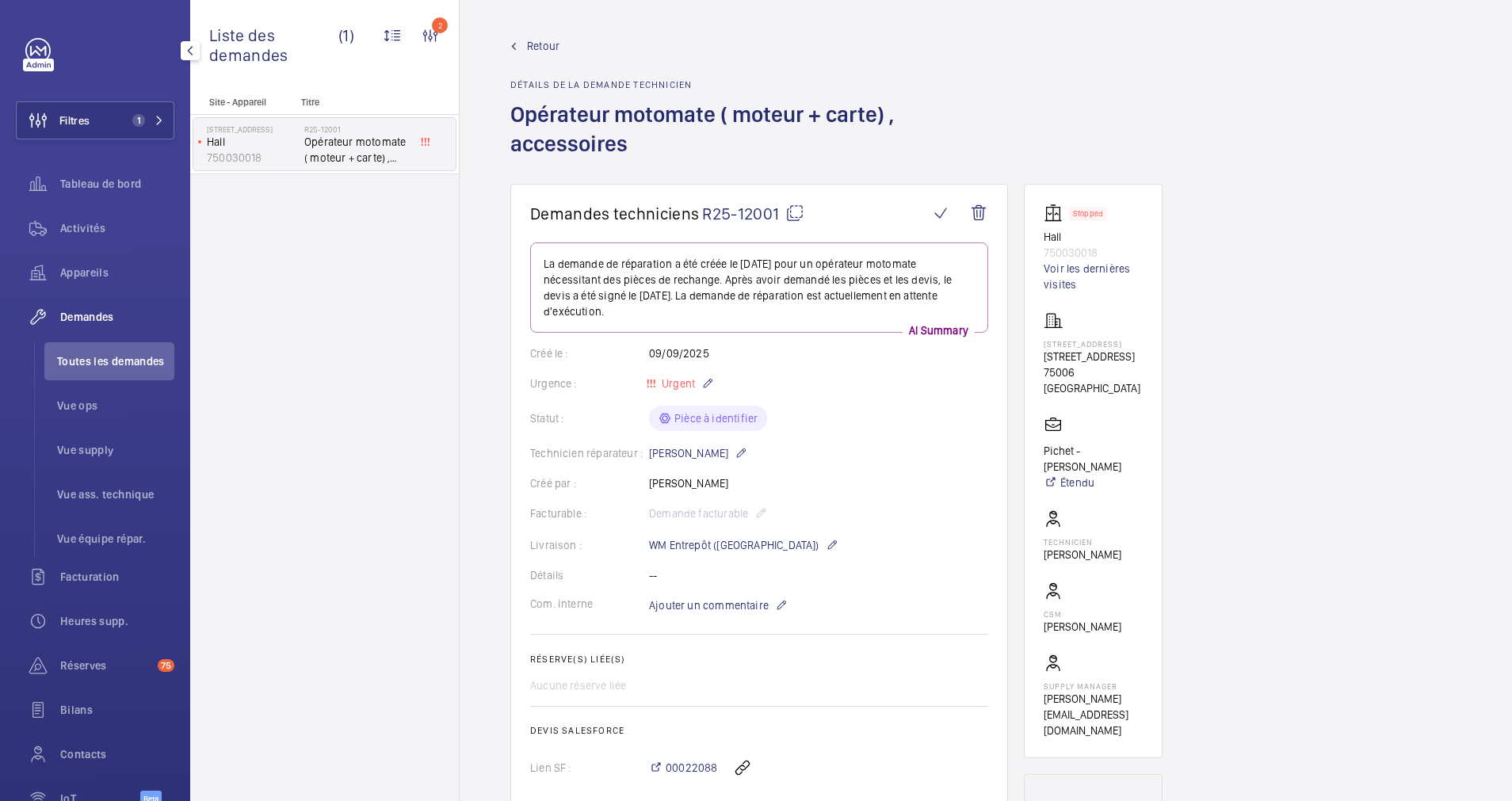
click at [792, 211] on mat-icon at bounding box center [794, 212] width 19 height 19
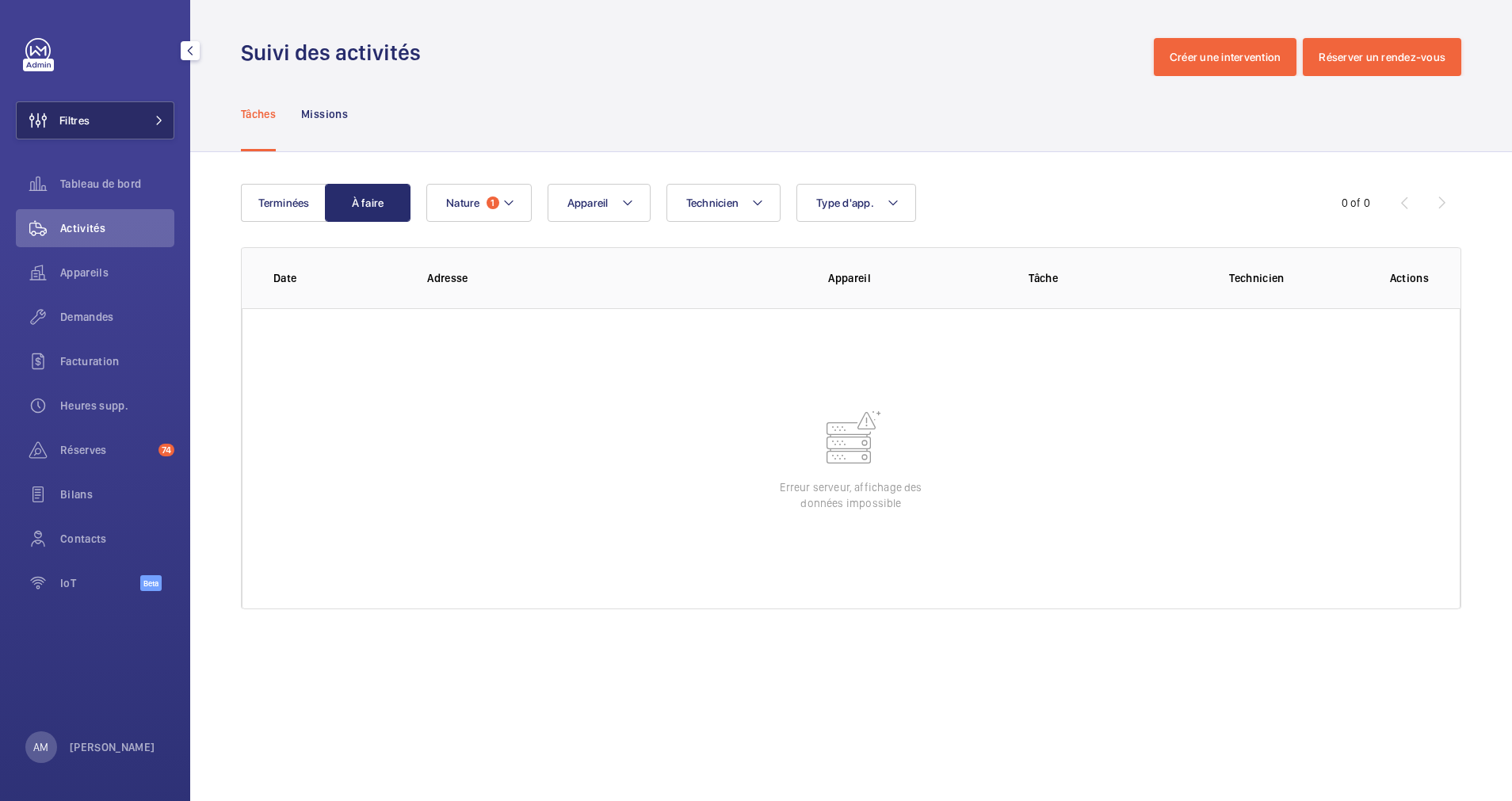
drag, startPoint x: 143, startPoint y: 115, endPoint x: 185, endPoint y: 104, distance: 43.4
click at [146, 114] on button "Filtres" at bounding box center [95, 120] width 159 height 38
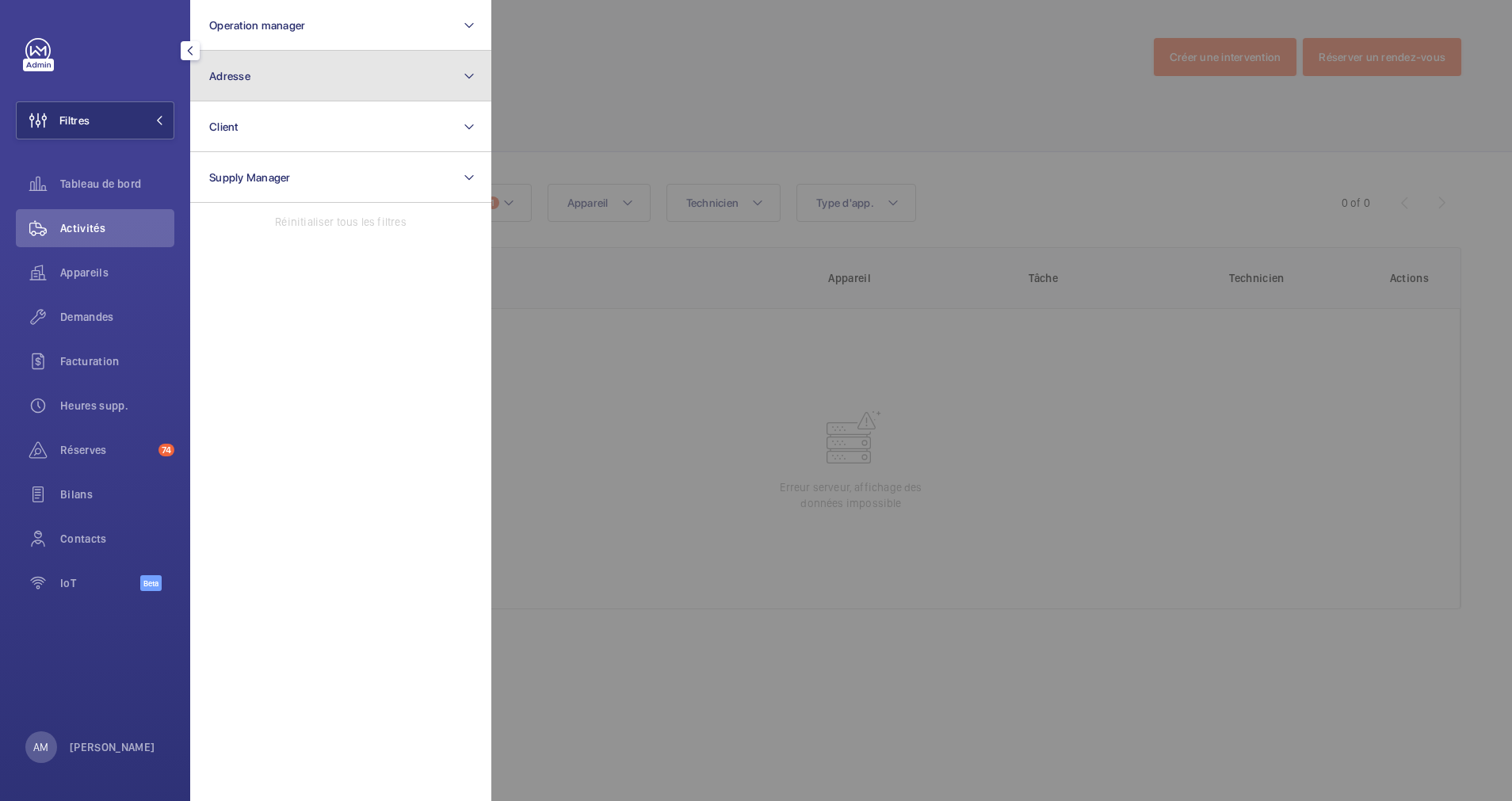
click at [285, 71] on button "Adresse" at bounding box center [341, 75] width 301 height 51
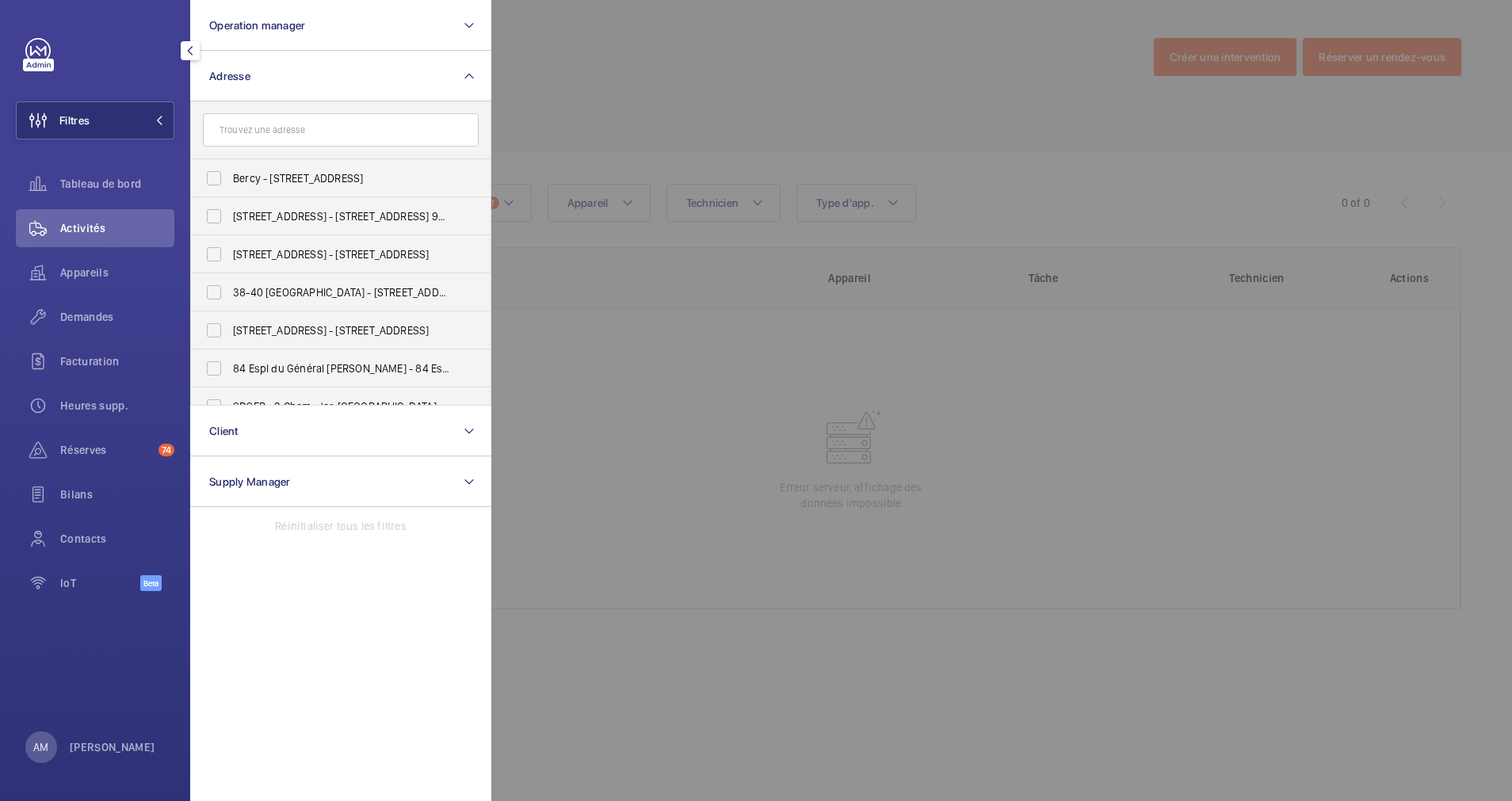
click at [250, 127] on input "text" at bounding box center [341, 130] width 276 height 34
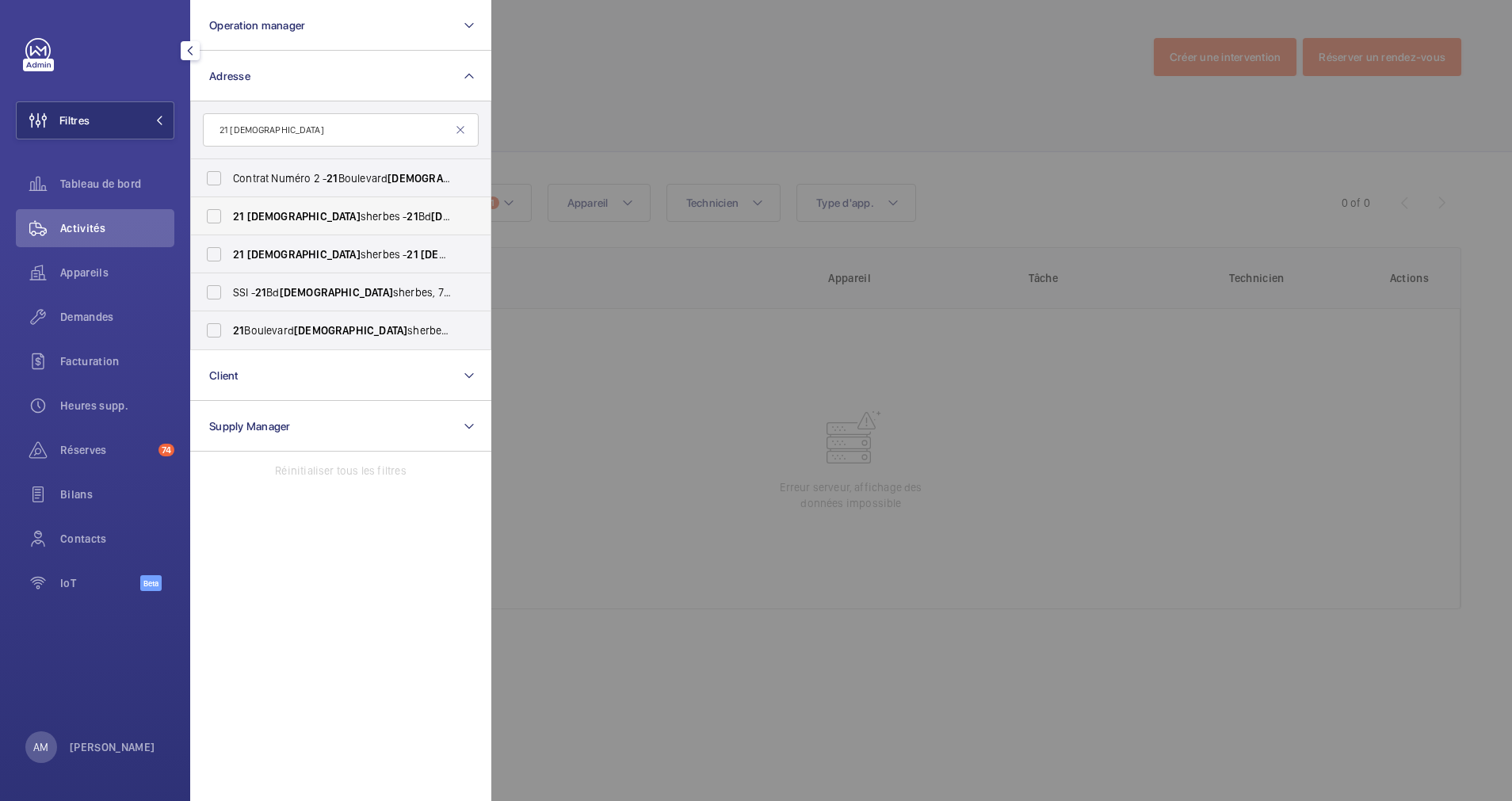
type input "21 male"
click at [221, 214] on label "21 Male sherbes - 21 Bd Male sherbes, PARIS 75008" at bounding box center [329, 216] width 276 height 38
click at [221, 214] on input "21 Male sherbes - 21 Bd Male sherbes, PARIS 75008" at bounding box center [214, 216] width 32 height 32
checkbox input "true"
click at [224, 243] on label "21 Male sherbes - 21 Male sherbes, PARIS 75008" at bounding box center [329, 254] width 276 height 38
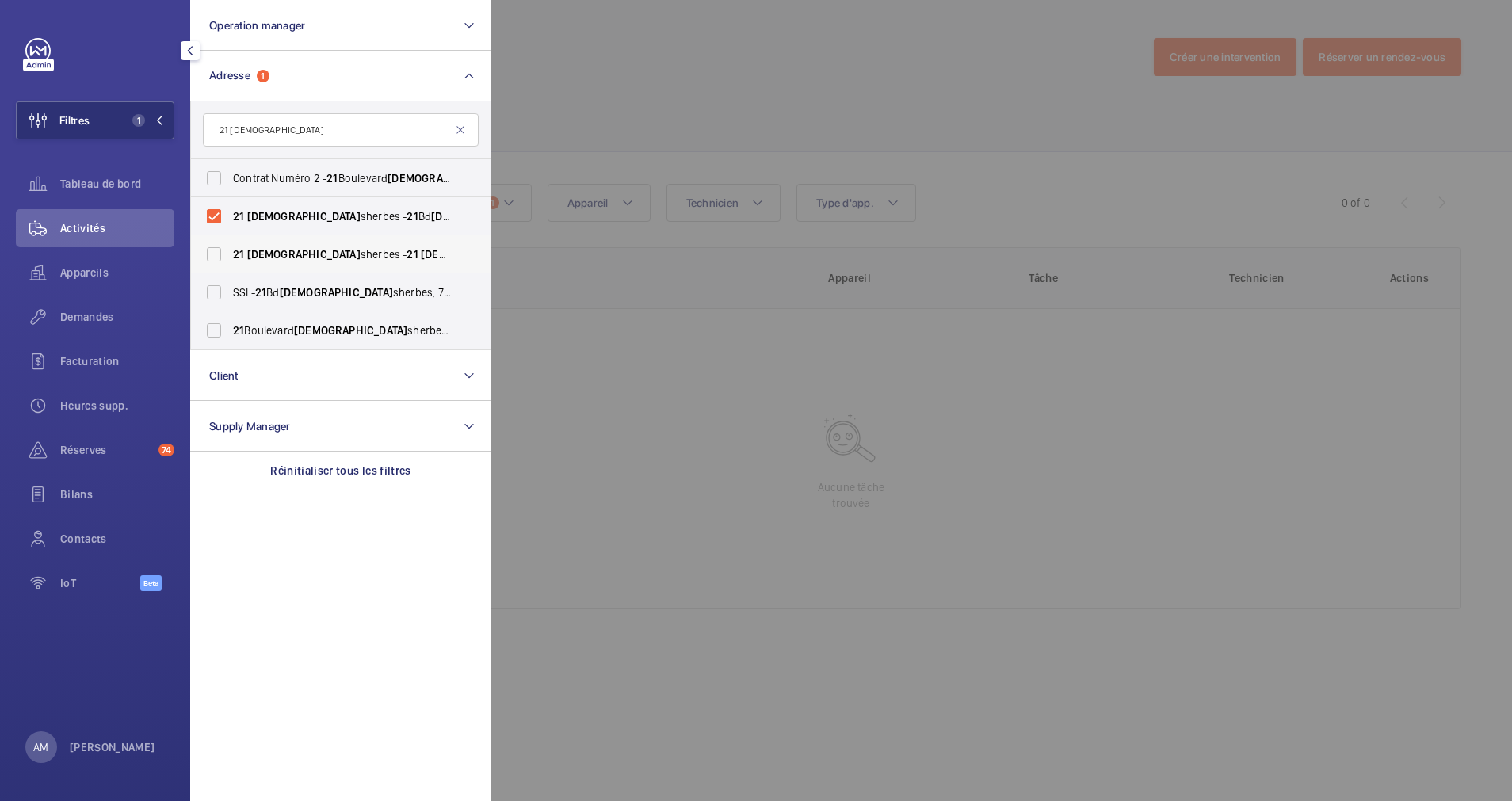
click at [224, 243] on input "21 Male sherbes - 21 Male sherbes, PARIS 75008" at bounding box center [214, 254] width 32 height 32
checkbox input "true"
click at [212, 324] on label "21 Boulevard Male sherbes - 21 Boulevard Male sherbes, 75008 PARIS, PARIS 75008" at bounding box center [329, 331] width 276 height 38
click at [212, 324] on input "21 Boulevard Male sherbes - 21 Boulevard Male sherbes, 75008 PARIS, PARIS 75008" at bounding box center [214, 331] width 32 height 32
checkbox input "true"
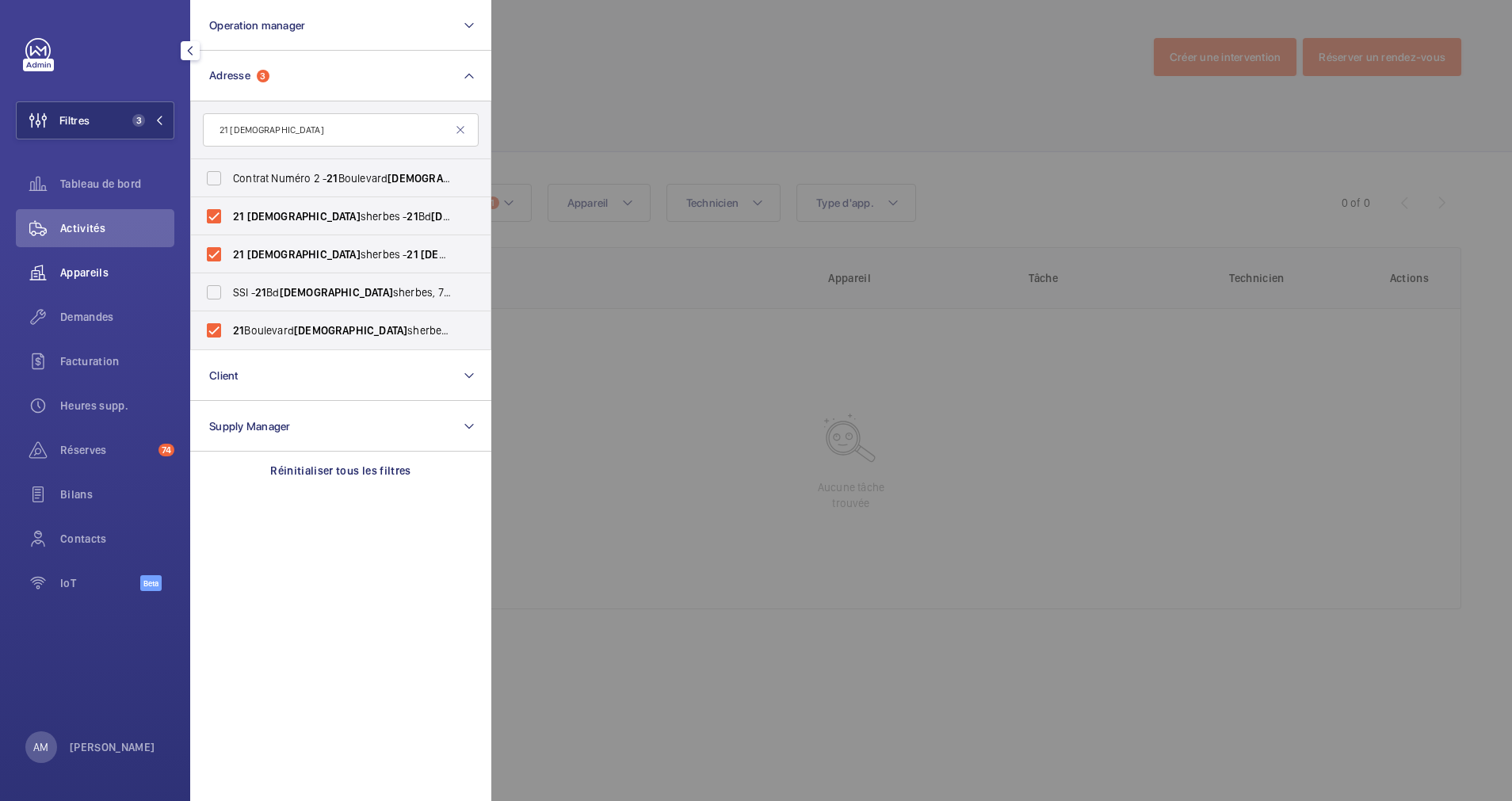
click at [71, 274] on span "Appareils" at bounding box center [117, 273] width 114 height 16
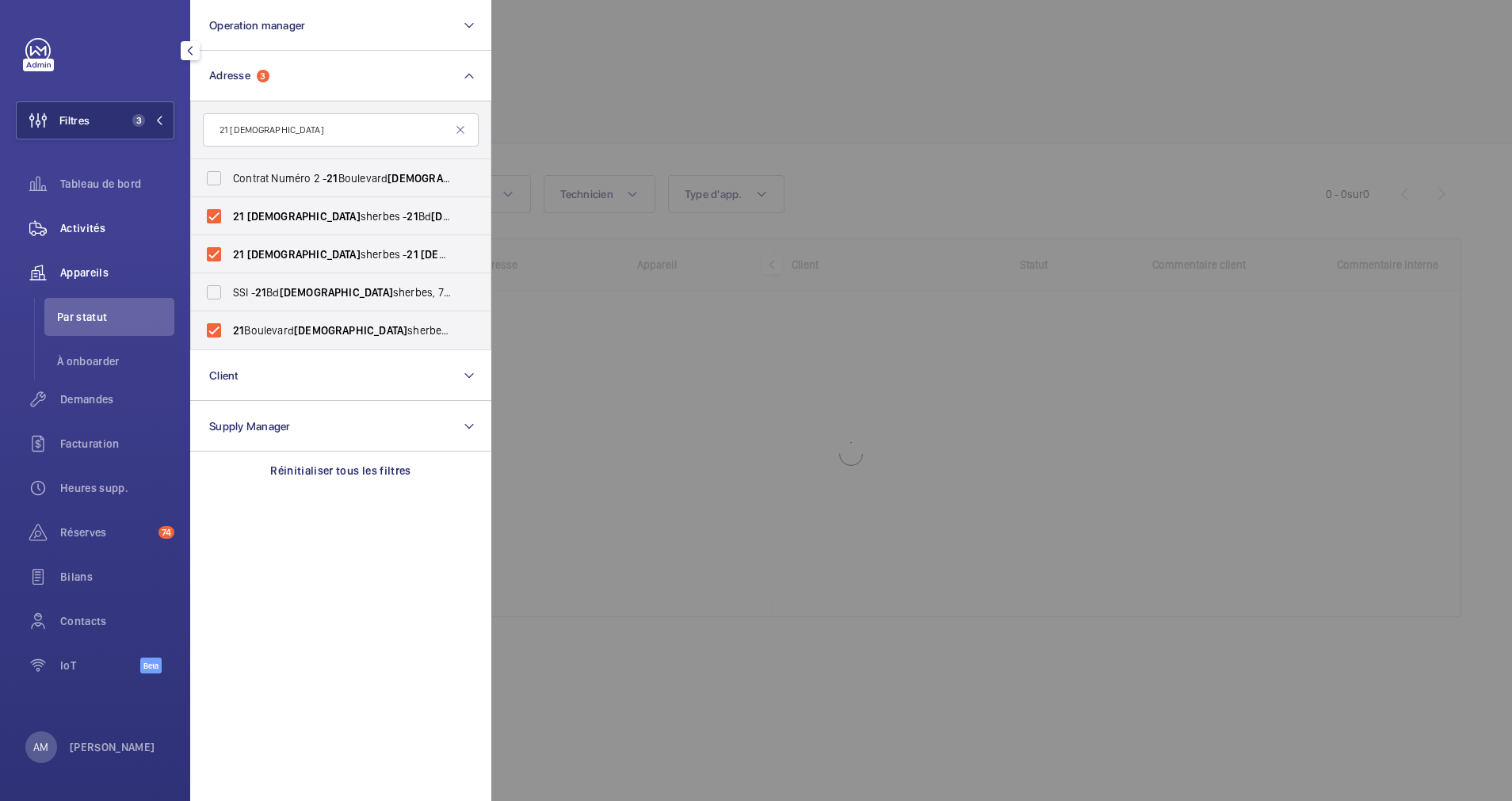
click at [92, 229] on span "Activités" at bounding box center [117, 228] width 114 height 16
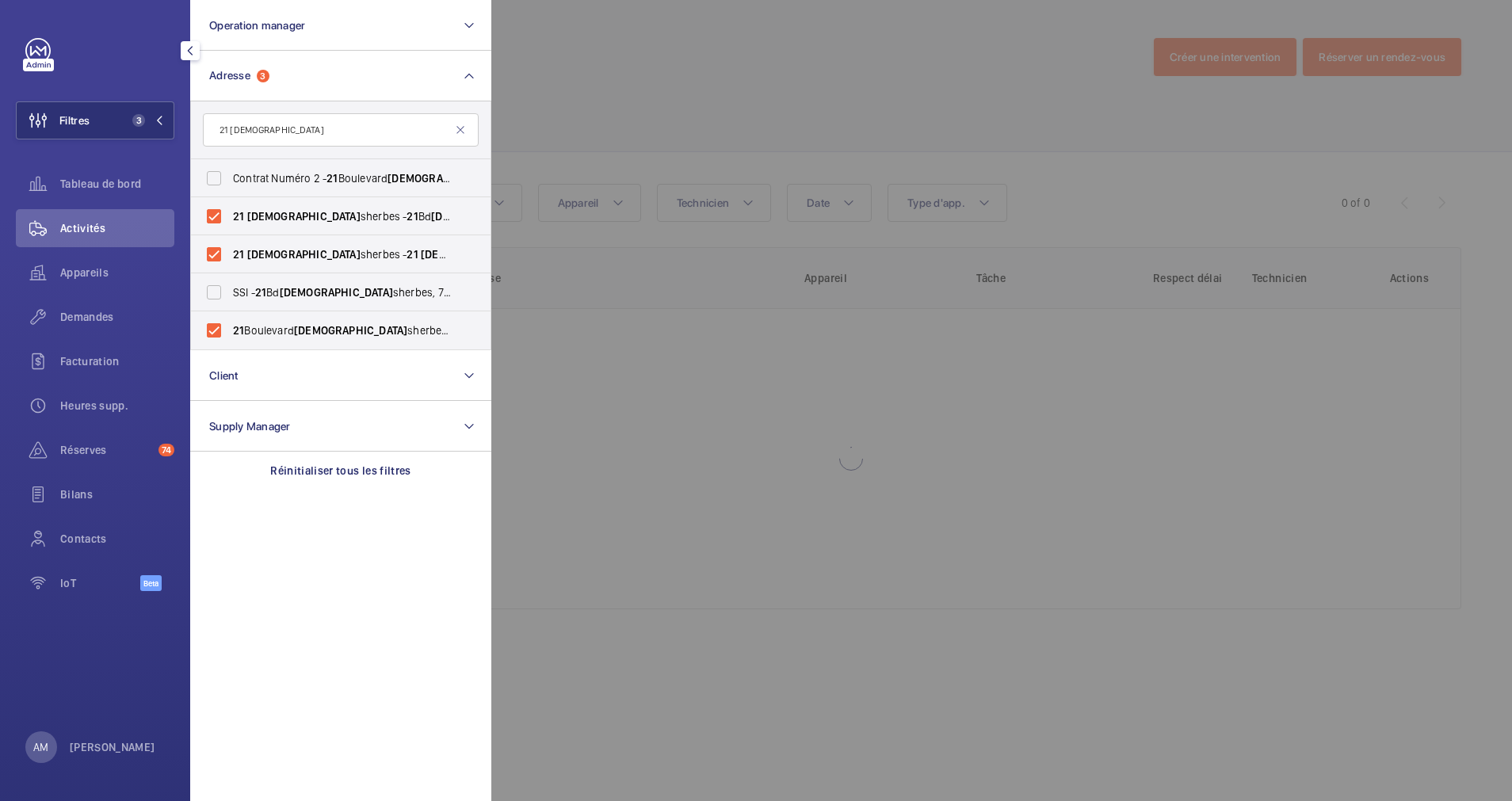
click at [575, 127] on div at bounding box center [1247, 400] width 1512 height 801
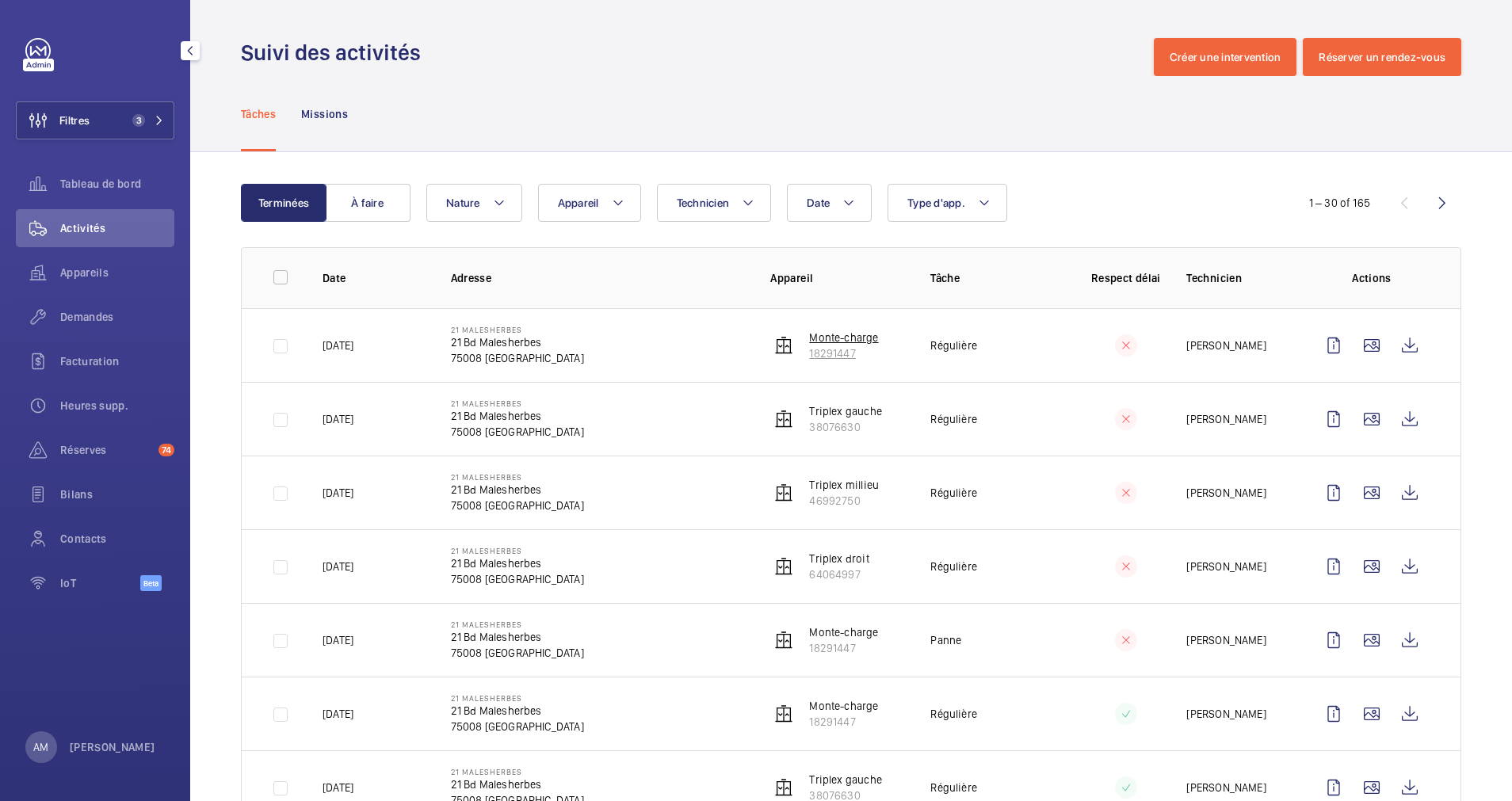
click at [829, 344] on p "Monte-charge" at bounding box center [843, 337] width 69 height 16
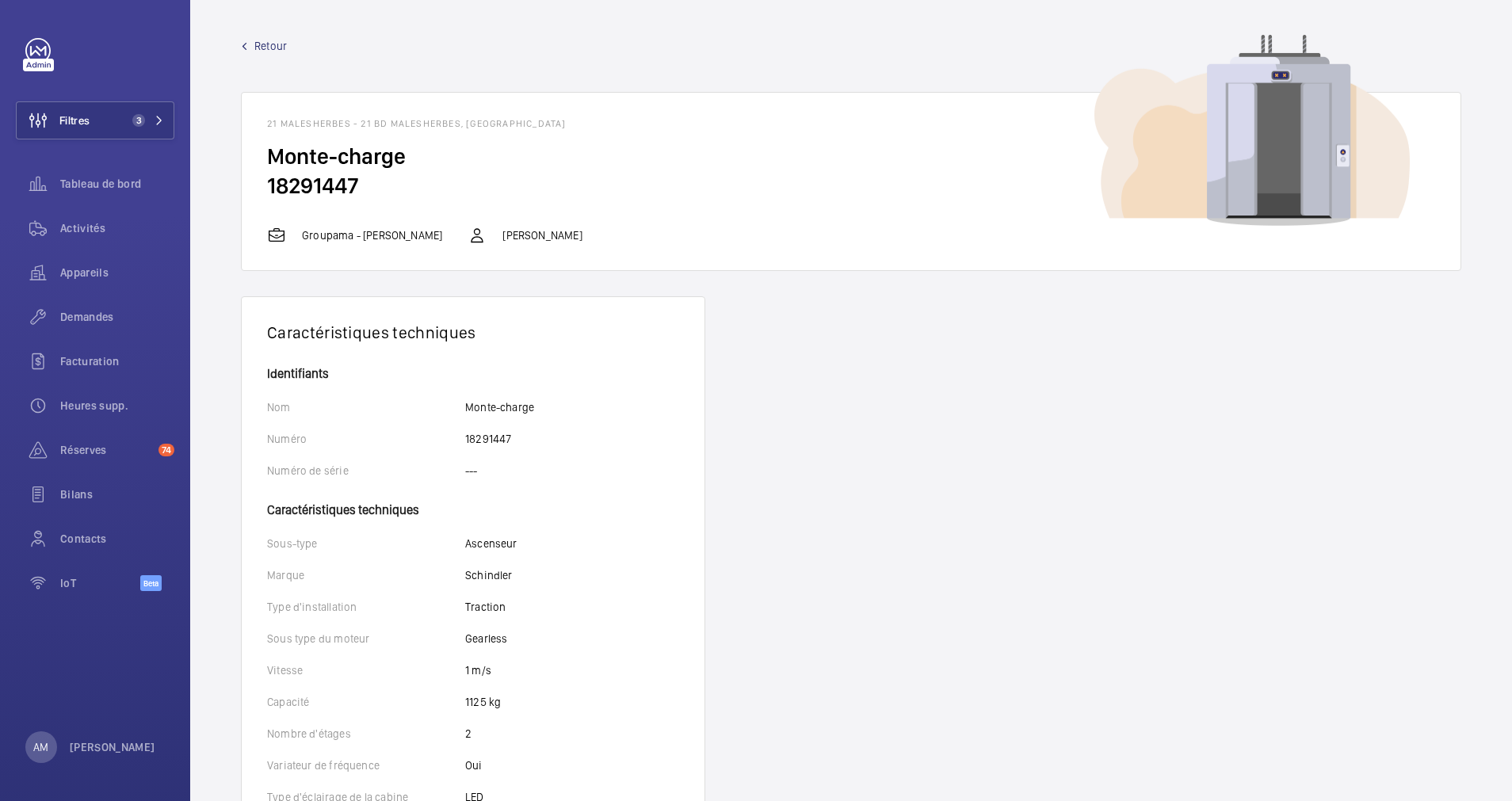
drag, startPoint x: 621, startPoint y: 244, endPoint x: 508, endPoint y: 232, distance: 113.6
click at [508, 232] on div "Groupama - Guillaume Dagan Mohamed Youbi" at bounding box center [851, 234] width 1168 height 19
drag, startPoint x: 508, startPoint y: 232, endPoint x: 517, endPoint y: 231, distance: 9.1
copy p "Mohamed Youbi"
click at [85, 222] on span "Activités" at bounding box center [117, 228] width 114 height 16
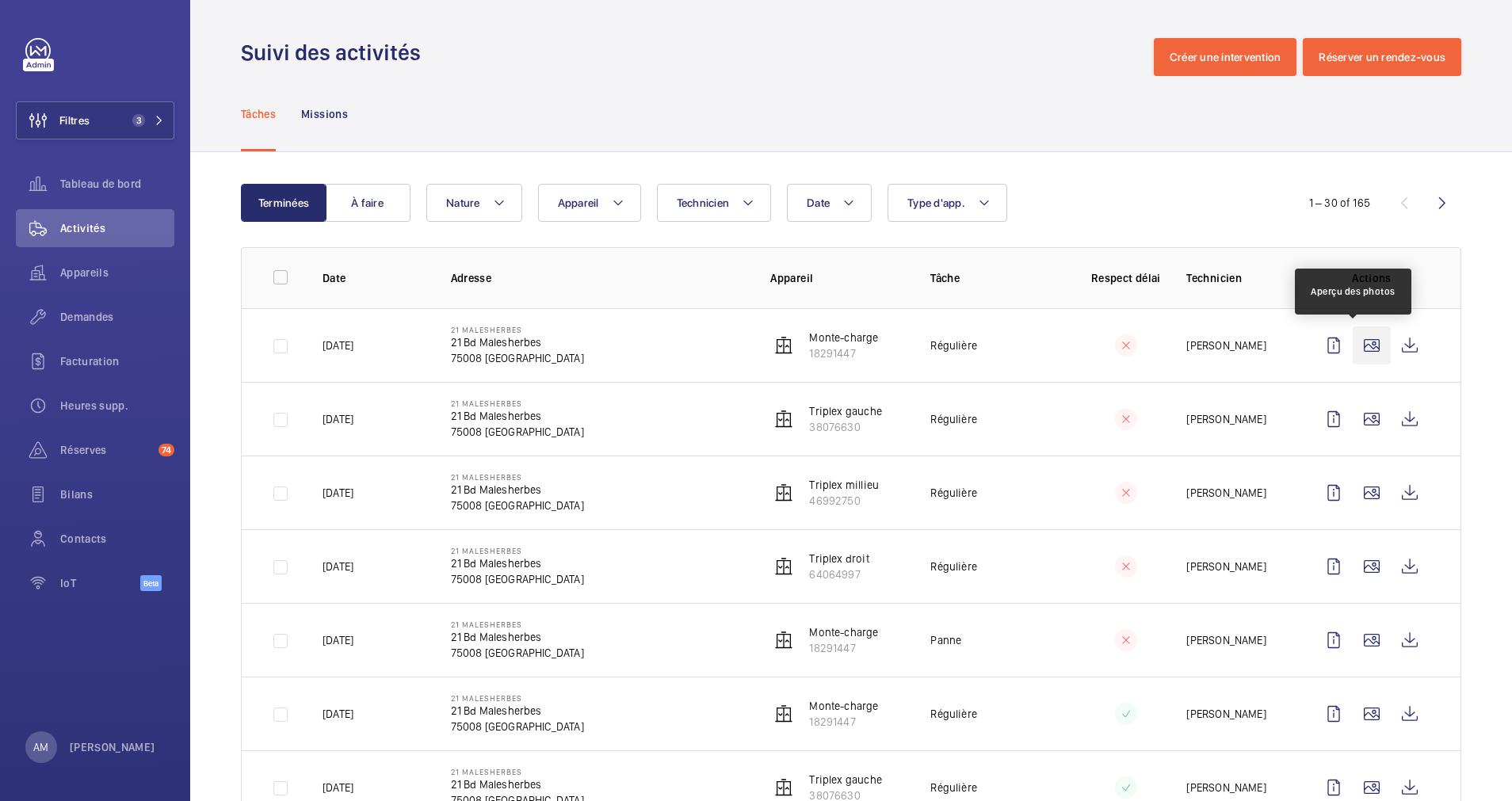
click at [1363, 339] on wm-front-icon-button at bounding box center [1371, 345] width 38 height 38
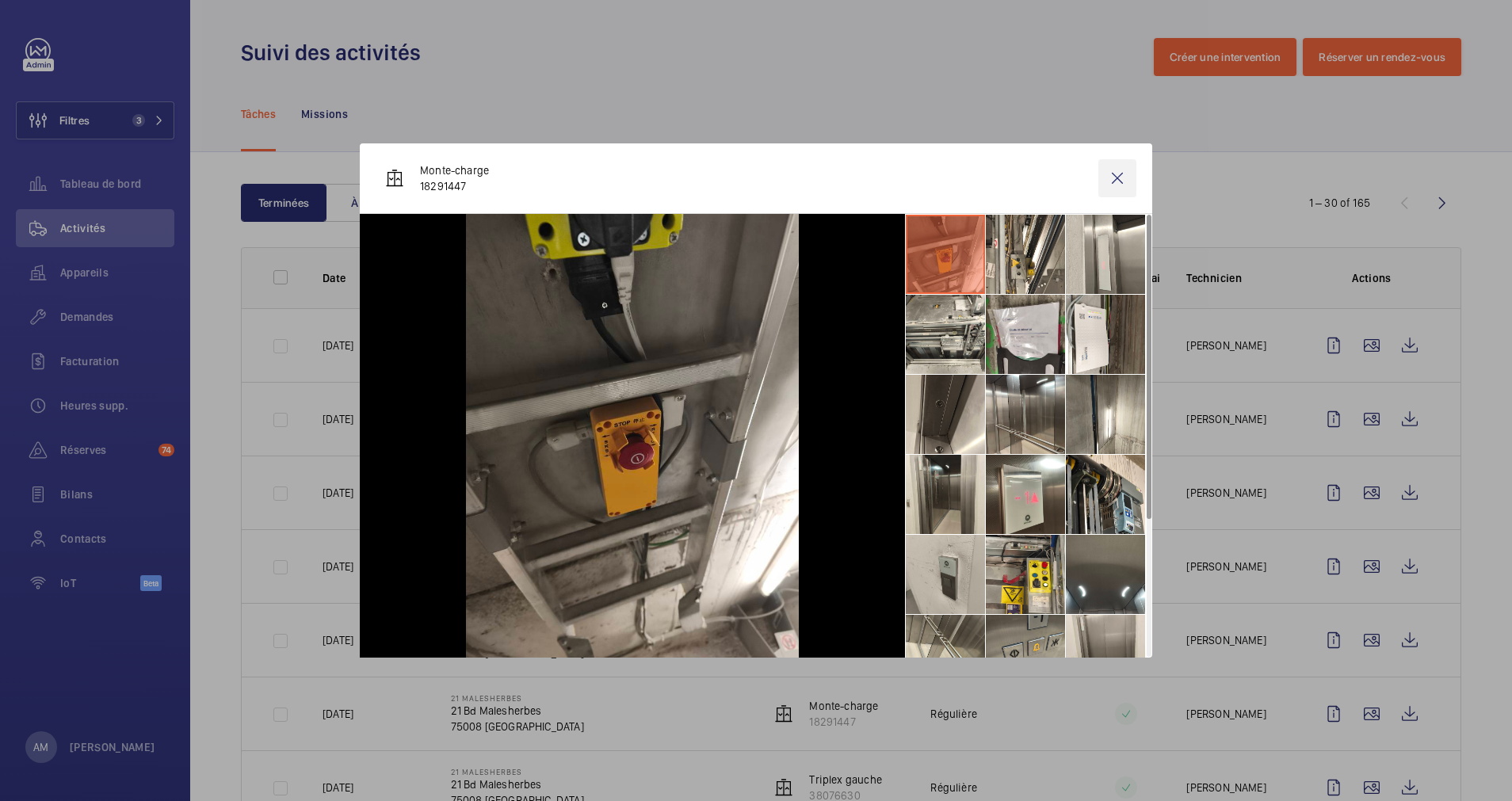
click at [1116, 179] on wm-front-icon-button at bounding box center [1117, 178] width 38 height 38
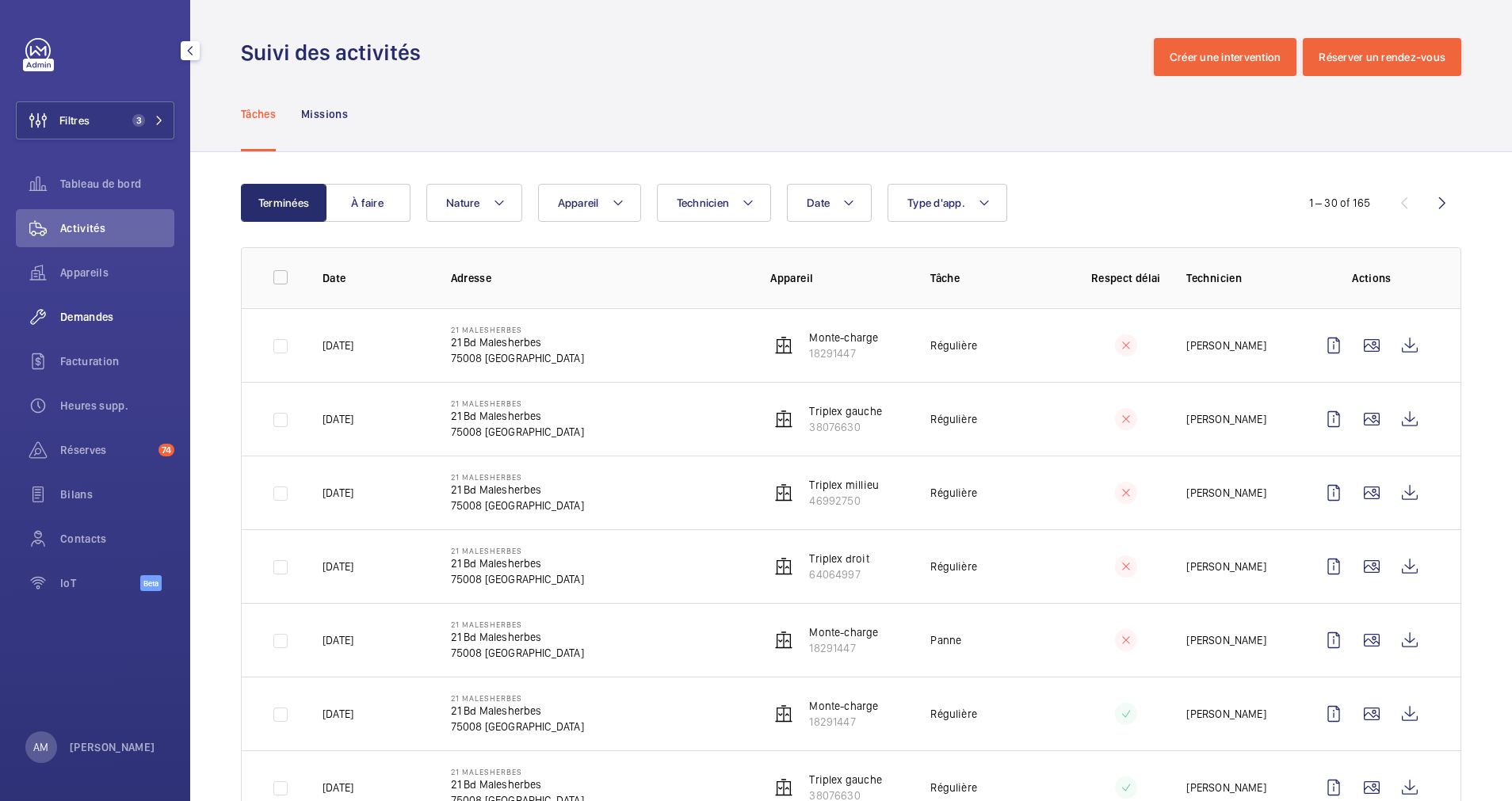
click at [75, 316] on span "Demandes" at bounding box center [117, 317] width 114 height 16
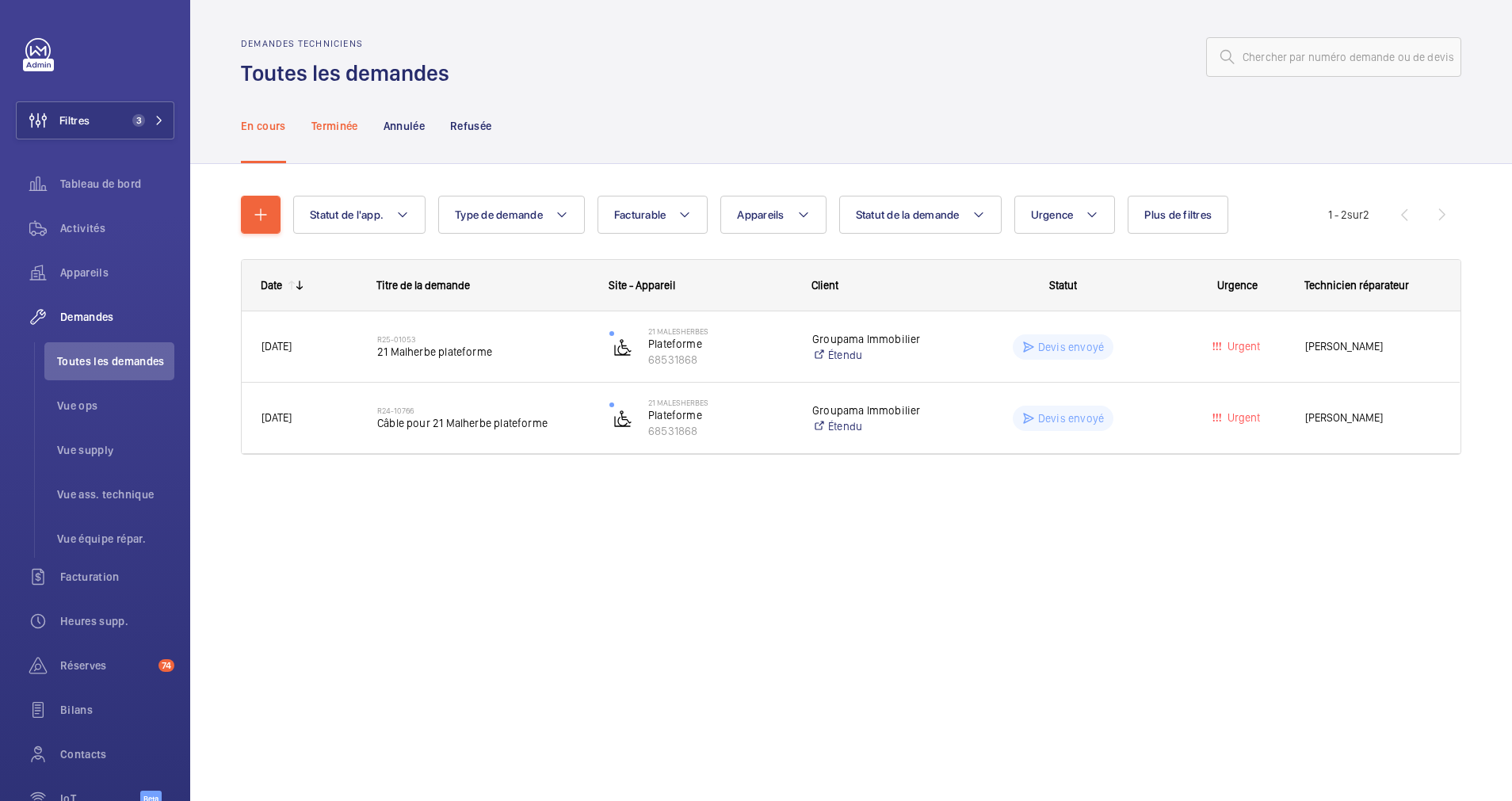
click at [329, 123] on p "Terminée" at bounding box center [335, 126] width 47 height 16
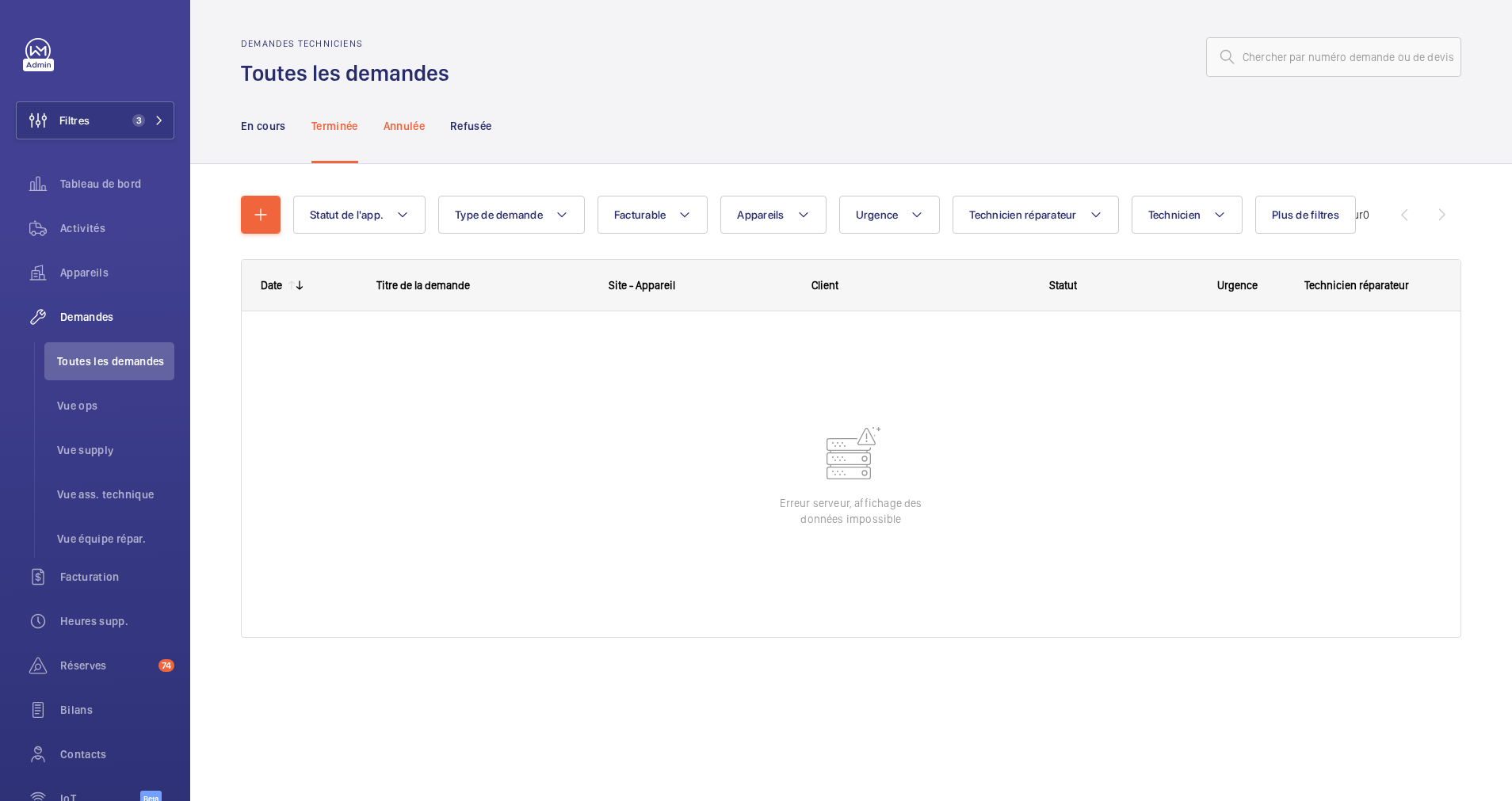
click at [394, 118] on p "Annulée" at bounding box center [403, 126] width 41 height 16
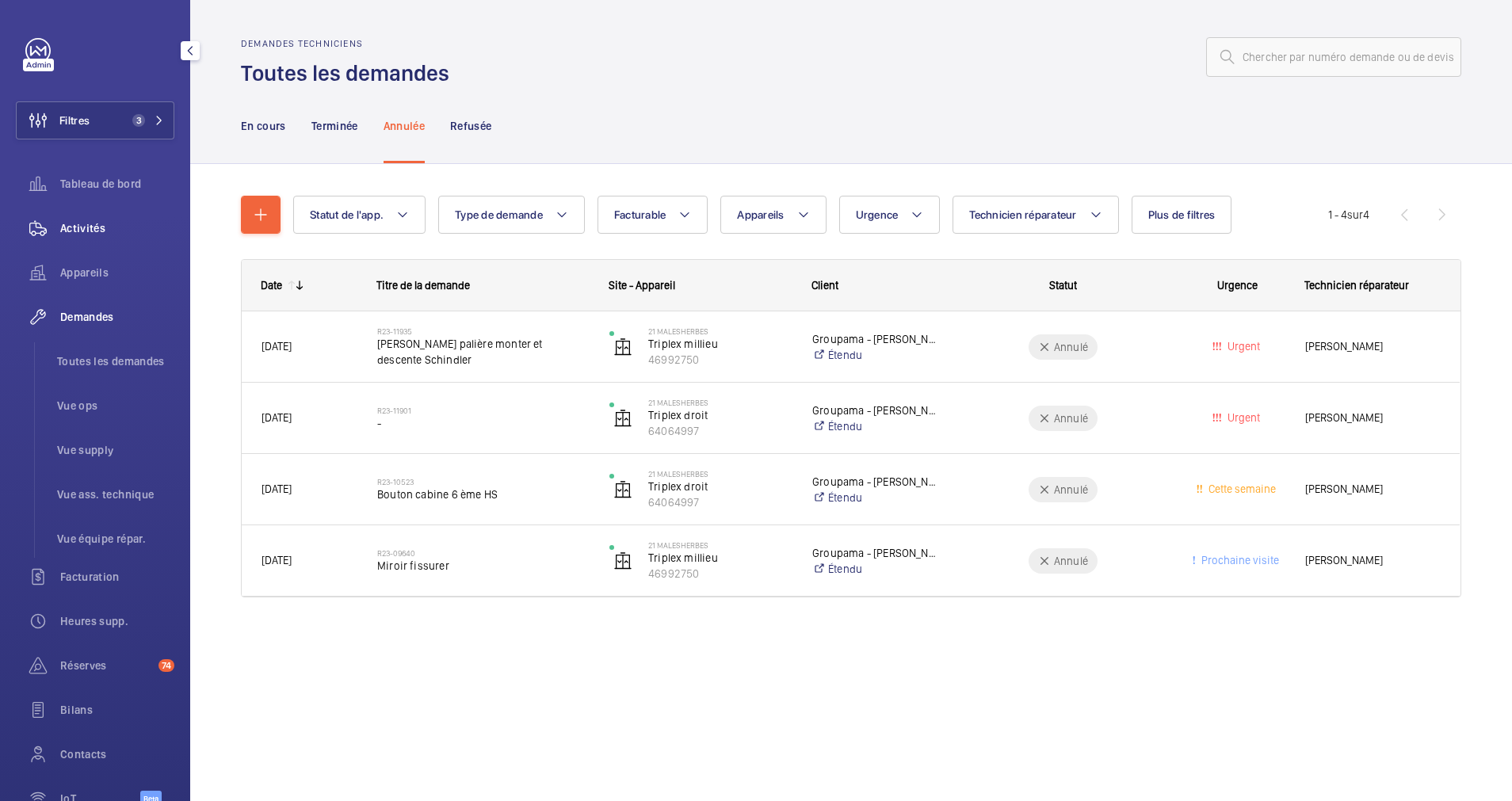
click at [92, 225] on span "Activités" at bounding box center [117, 228] width 114 height 16
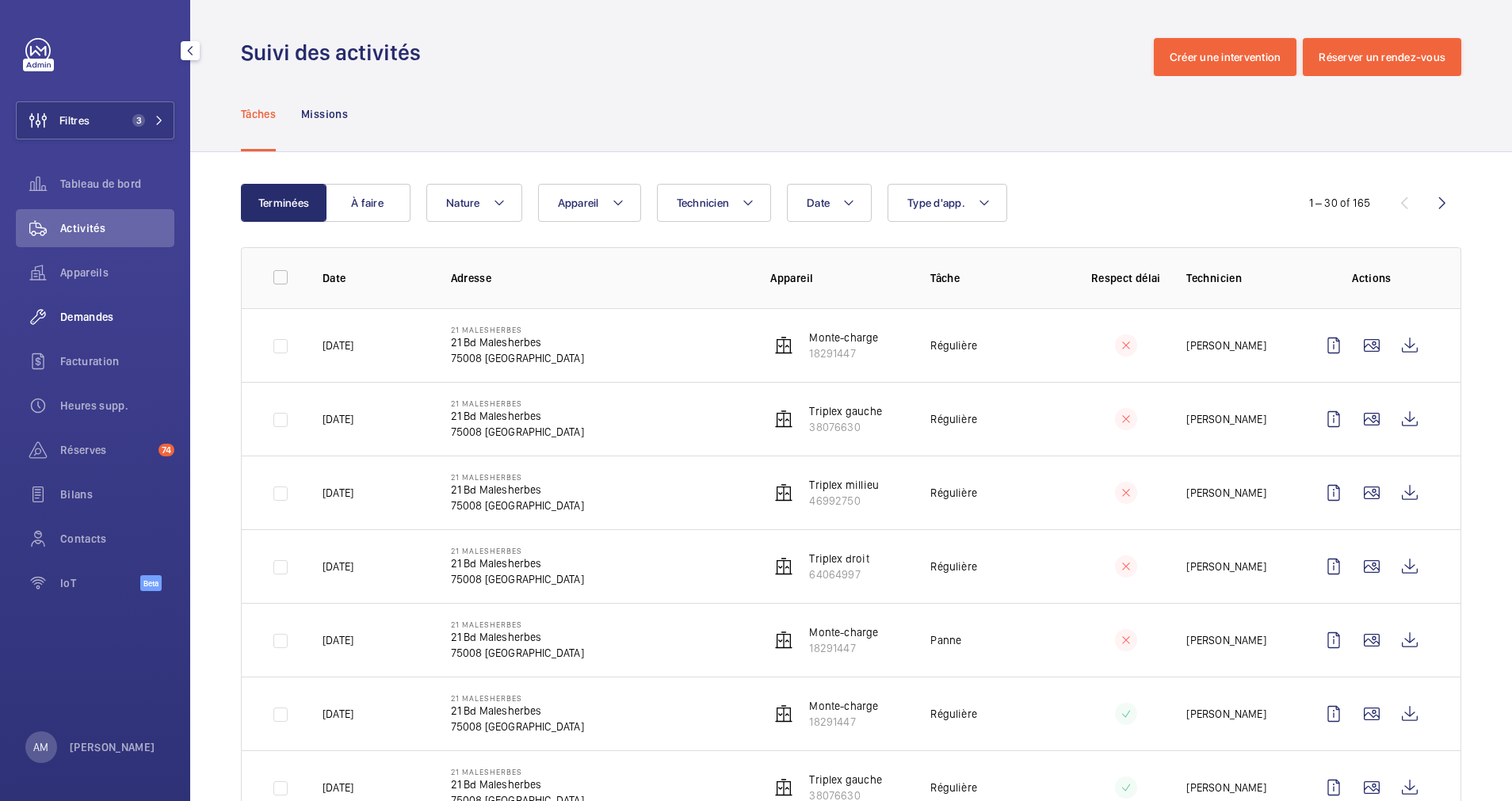
click at [84, 309] on span "Demandes" at bounding box center [117, 317] width 114 height 16
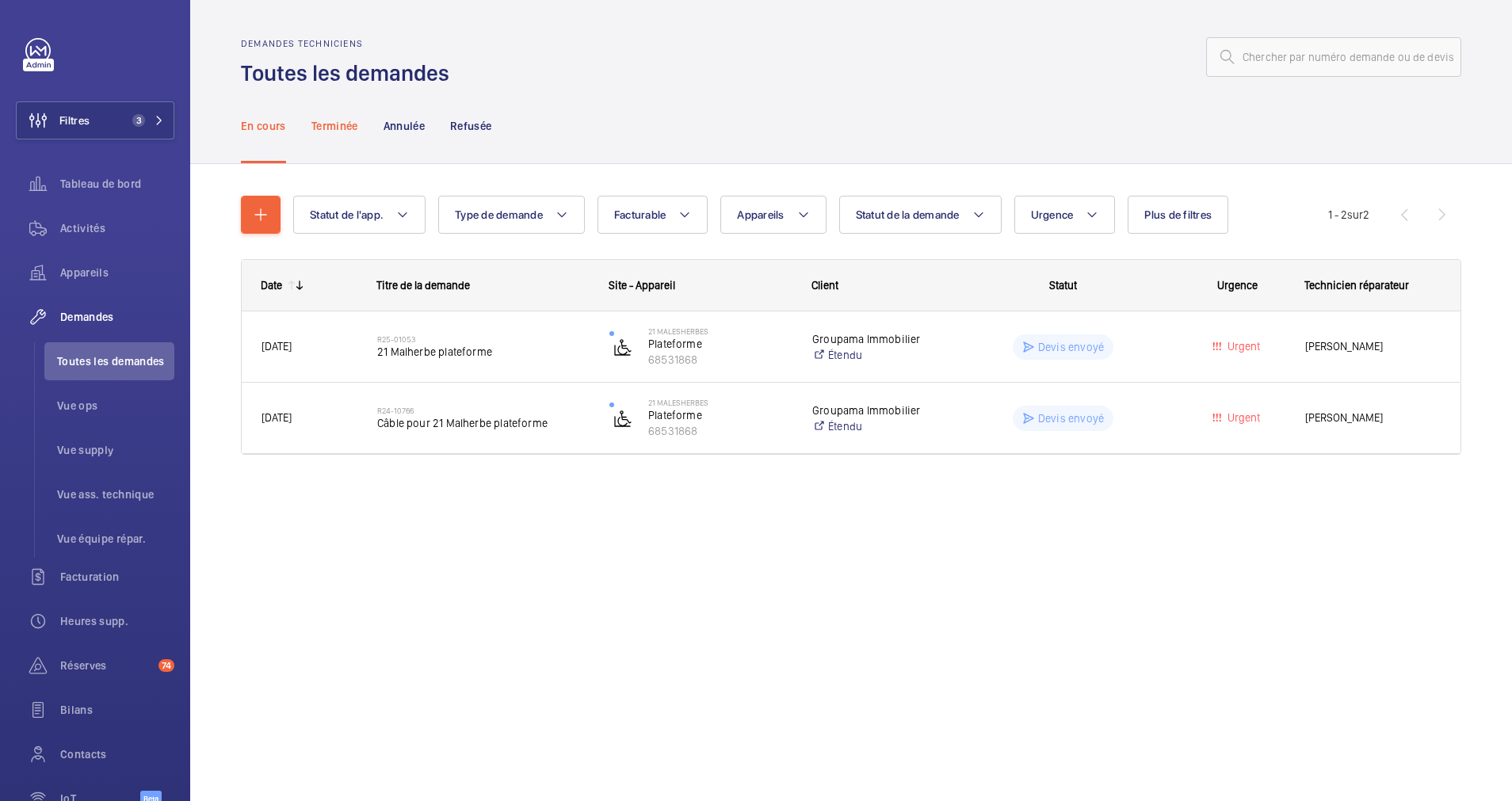
click at [326, 123] on p "Terminée" at bounding box center [335, 126] width 47 height 16
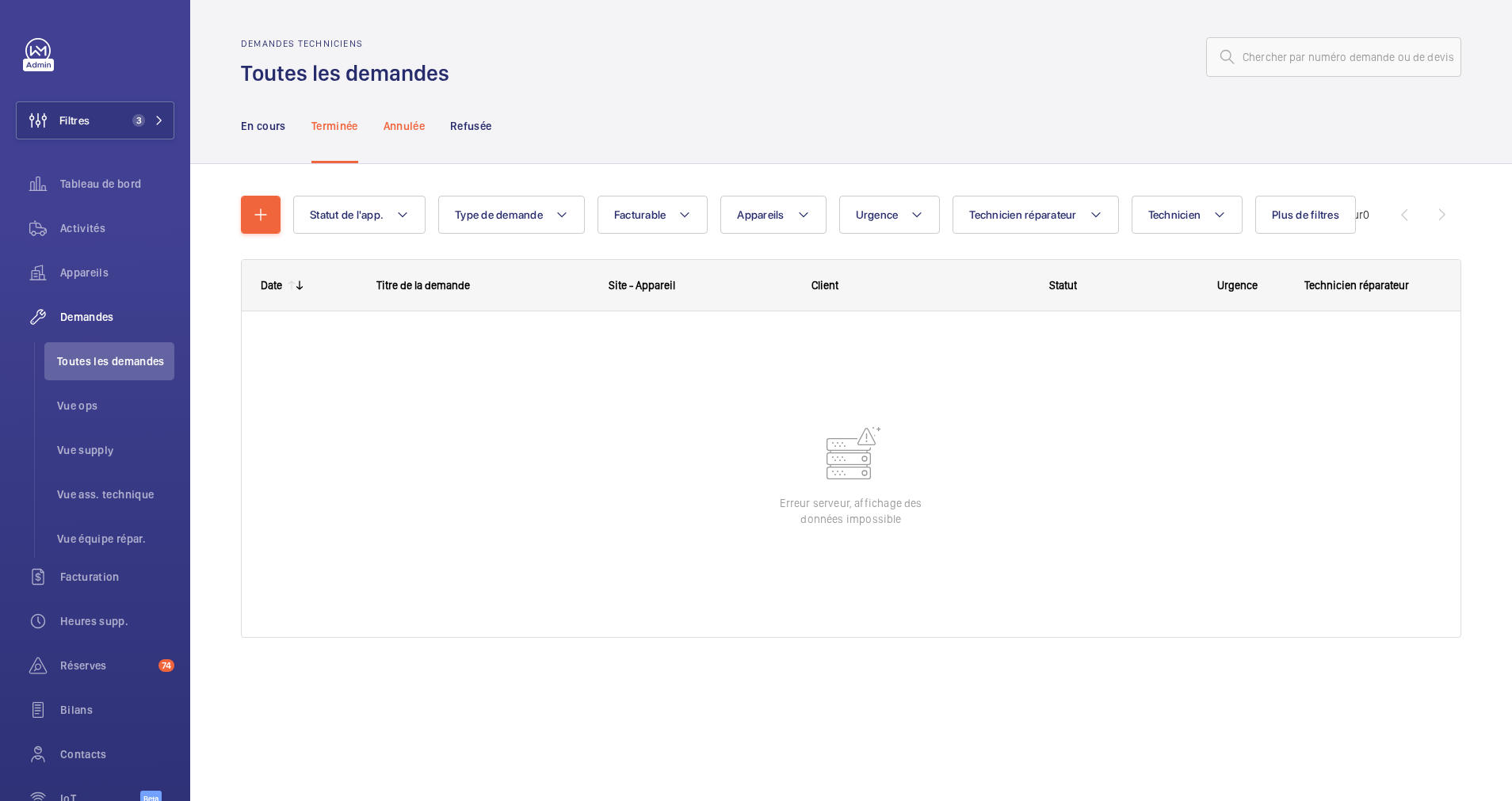
click at [409, 123] on p "Annulée" at bounding box center [403, 126] width 41 height 16
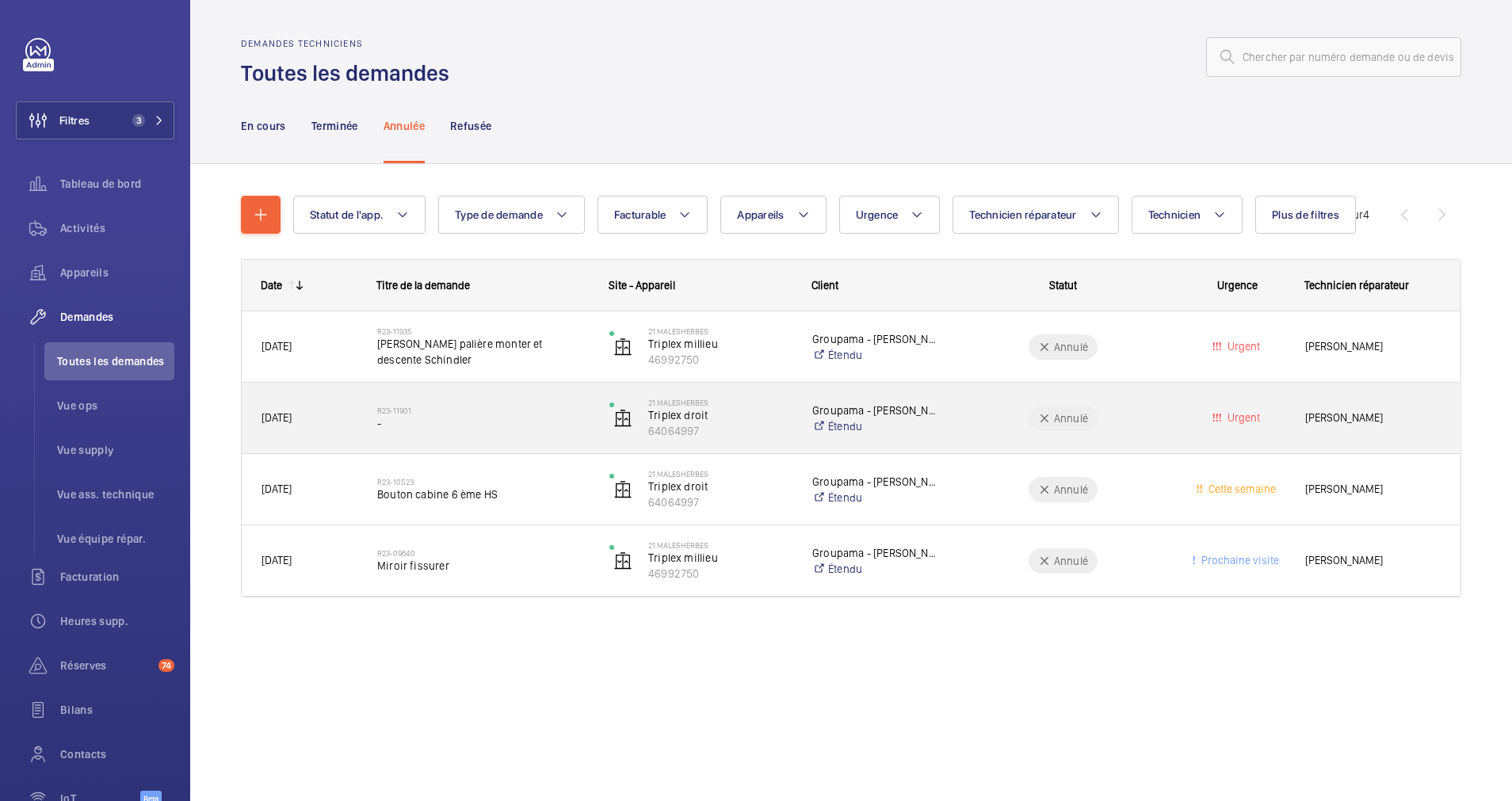
click at [474, 406] on h2 "R23-11901" at bounding box center [482, 411] width 211 height 10
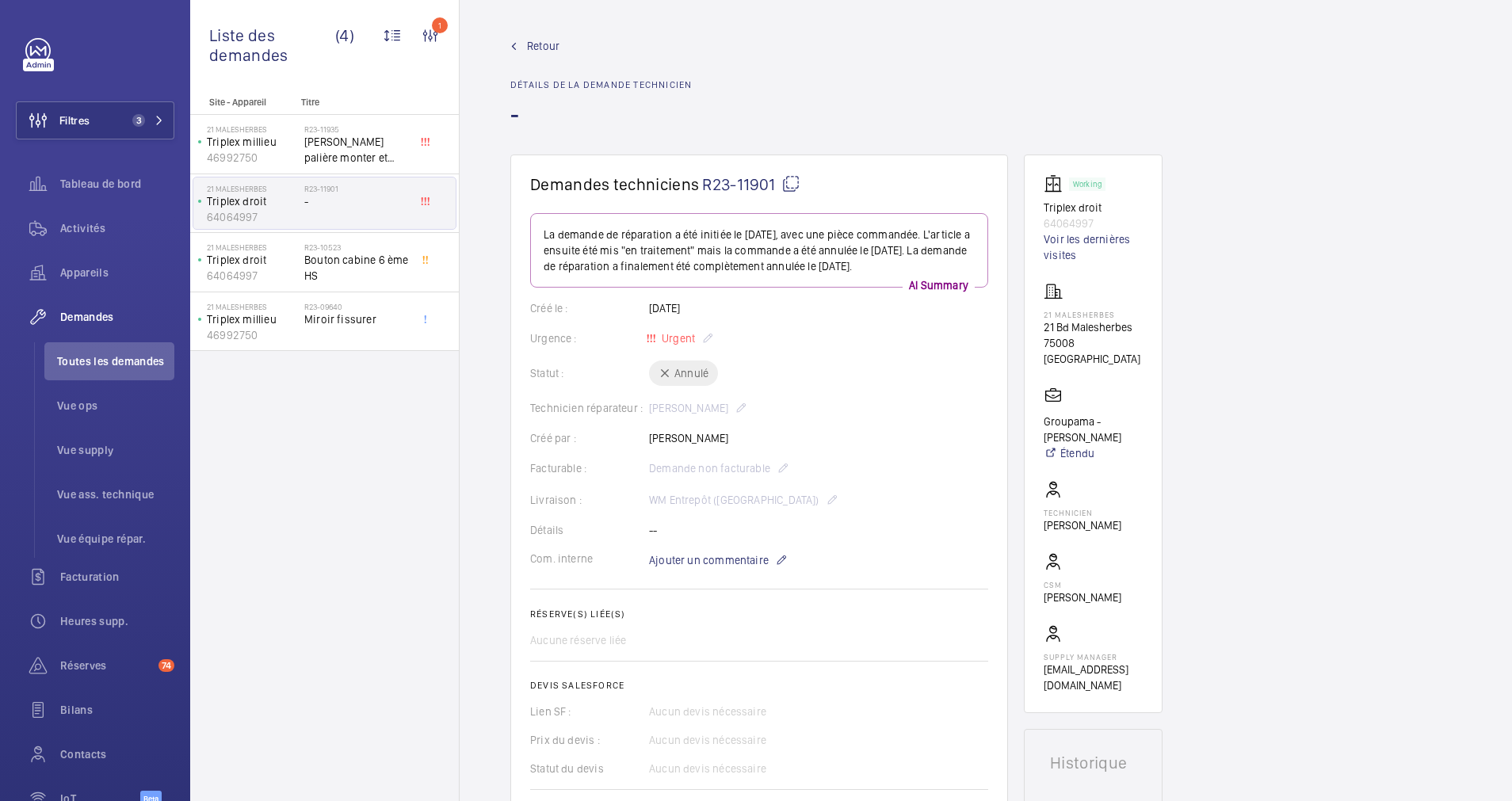
click at [535, 38] on span "Retour" at bounding box center [543, 46] width 33 height 16
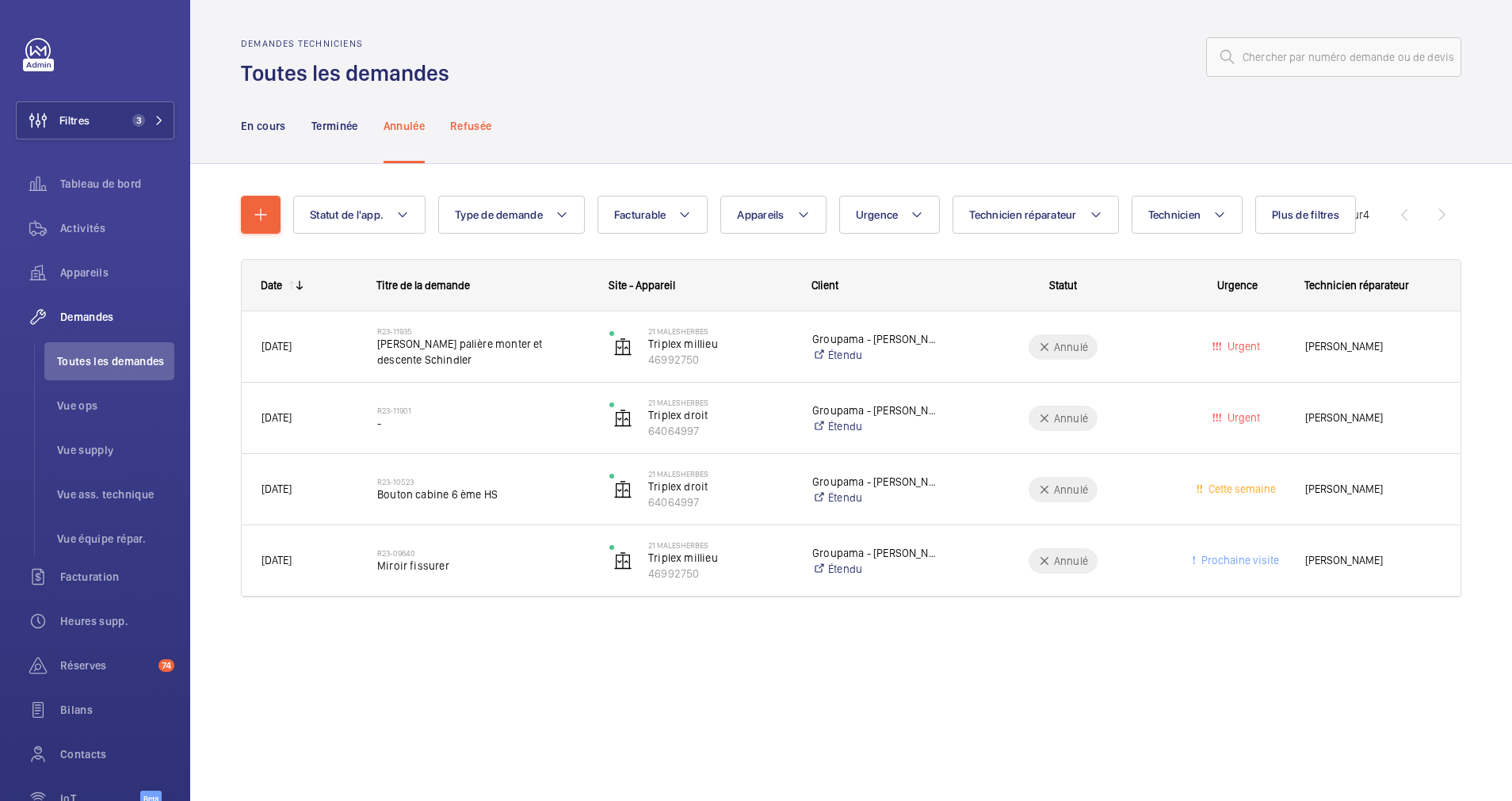
click at [484, 135] on div "Refusée" at bounding box center [470, 126] width 41 height 75
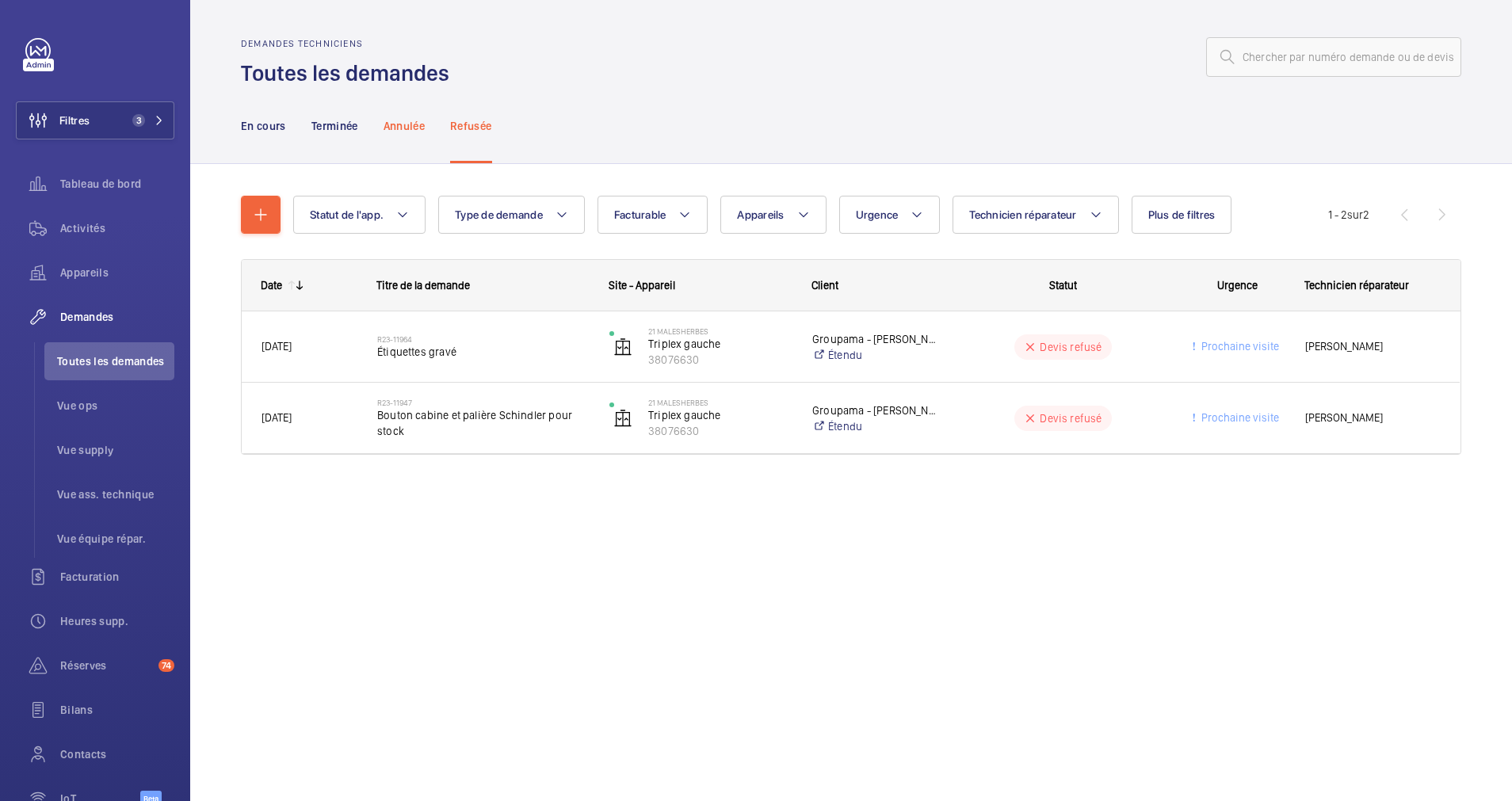
click at [403, 124] on p "Annulée" at bounding box center [403, 126] width 41 height 16
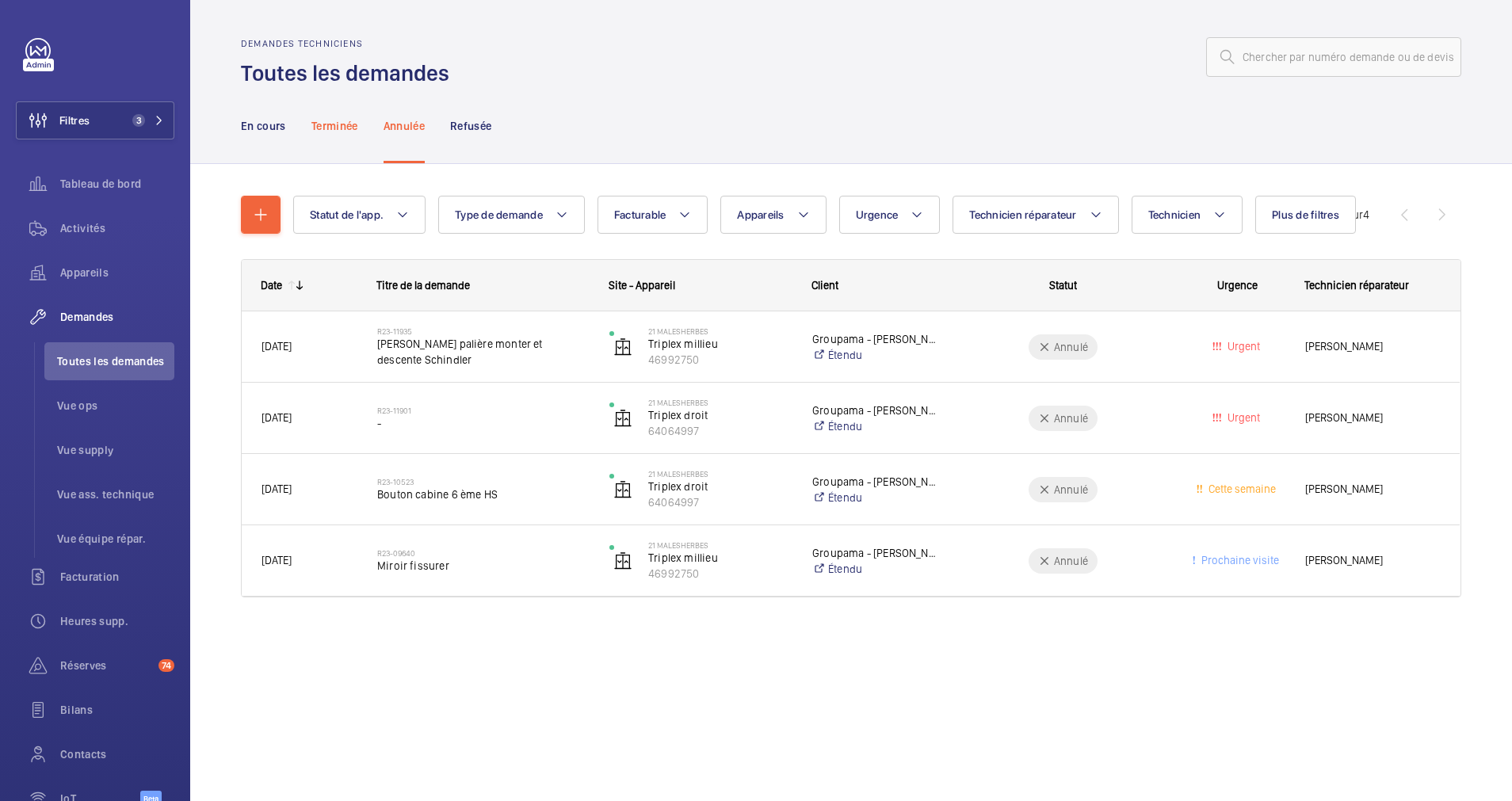
click at [344, 123] on p "Terminée" at bounding box center [335, 126] width 47 height 16
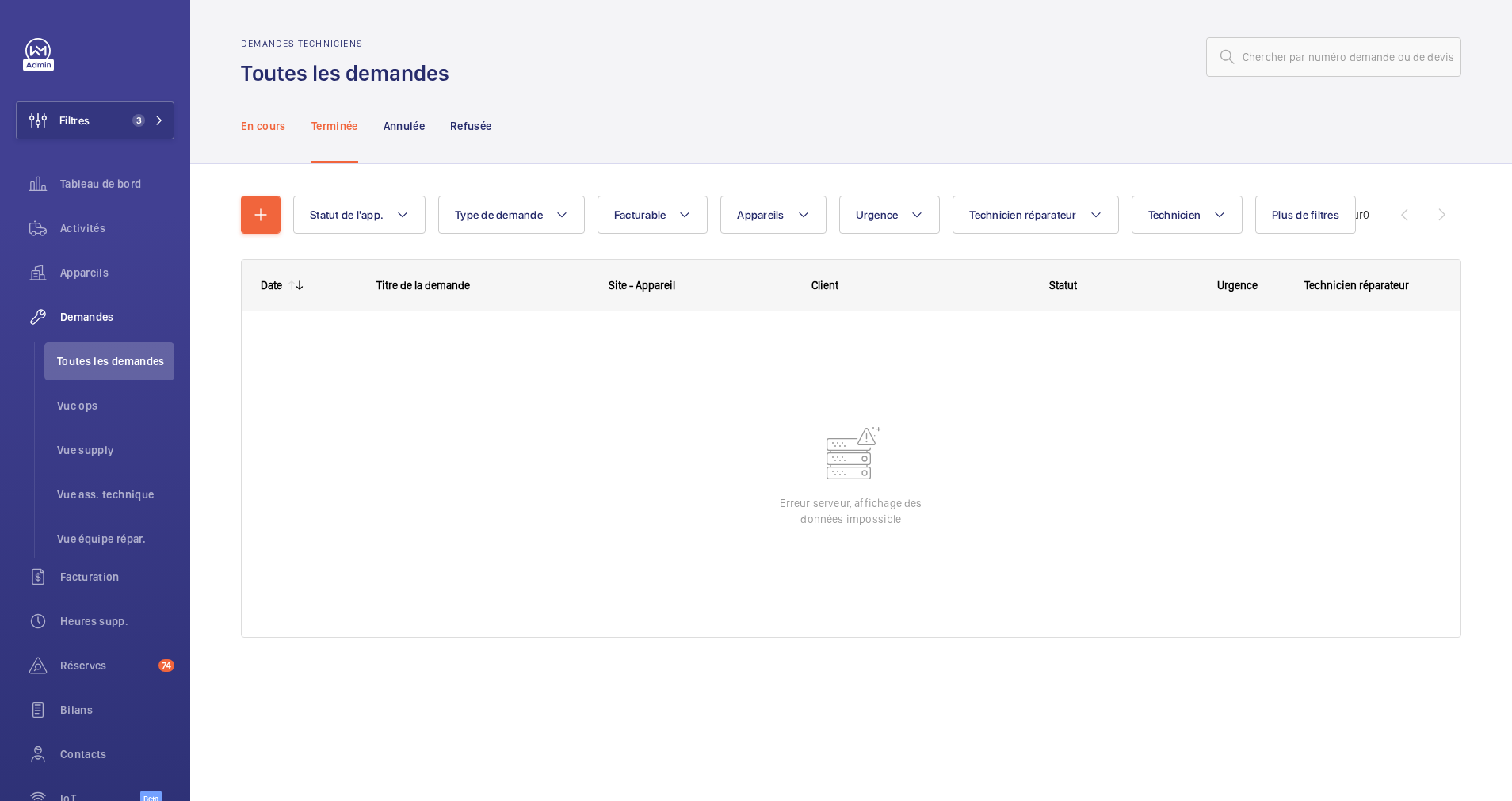
click at [253, 131] on p "En cours" at bounding box center [263, 126] width 45 height 16
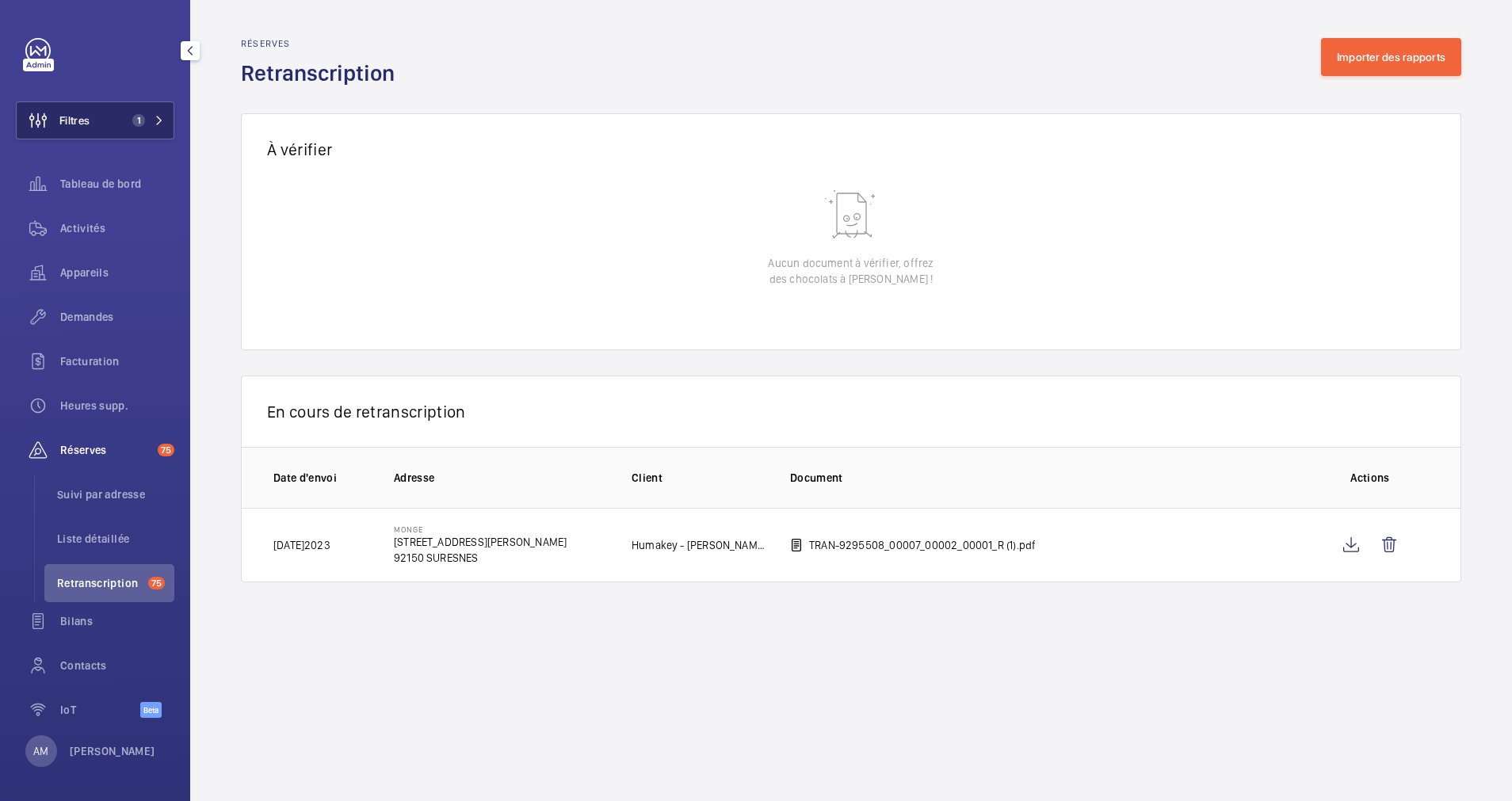
click at [132, 115] on span "1" at bounding box center [138, 120] width 13 height 13
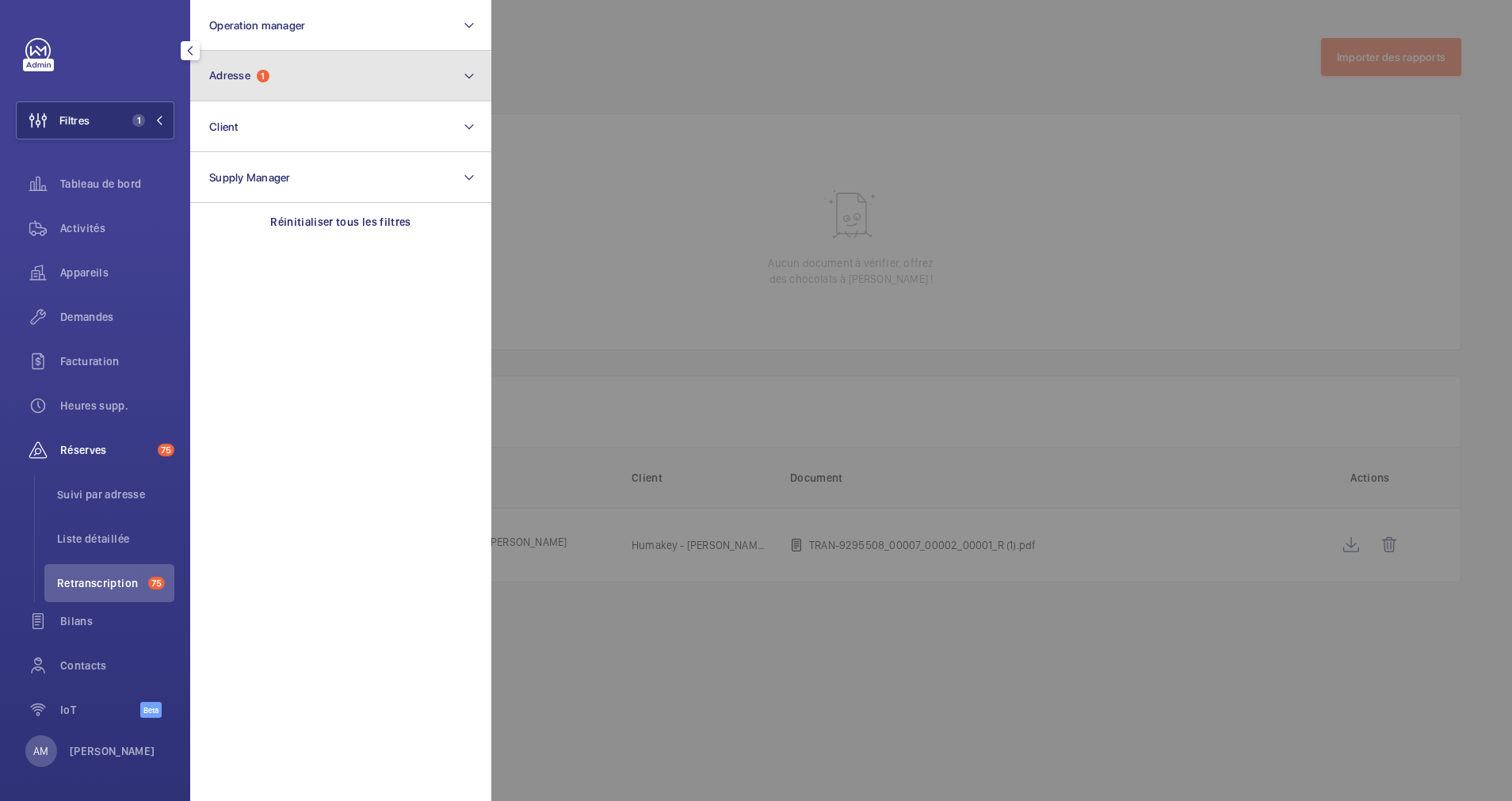
click at [388, 90] on button "Adresse 1" at bounding box center [341, 75] width 301 height 51
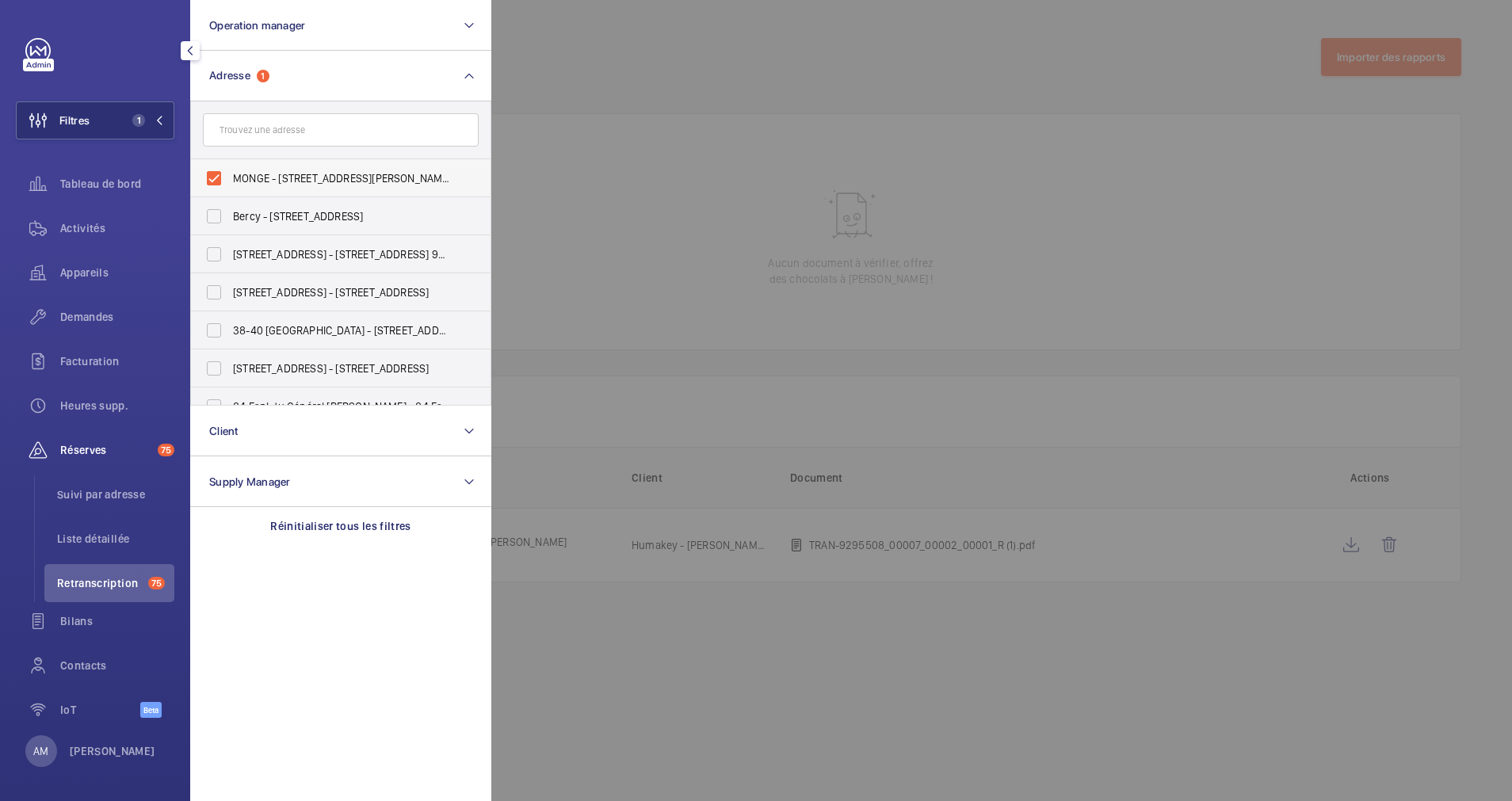
click at [217, 175] on label "MONGE - 6 Rue Marcel Monge, SURESNES 92150" at bounding box center [329, 178] width 276 height 38
click at [217, 175] on input "MONGE - 6 Rue Marcel Monge, SURESNES 92150" at bounding box center [214, 179] width 32 height 32
checkbox input "false"
click at [303, 126] on input "text" at bounding box center [341, 130] width 276 height 34
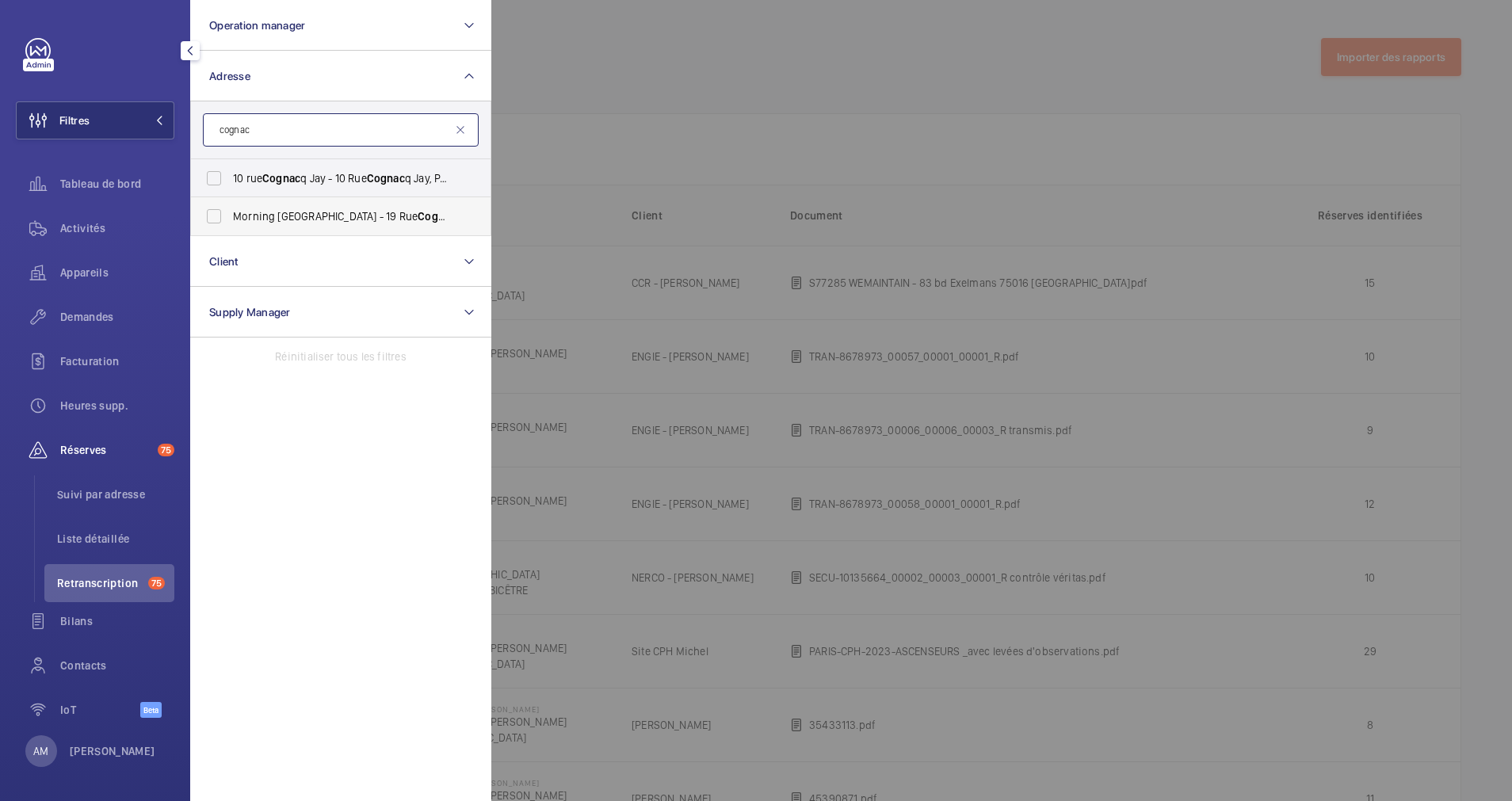
type input "cognac"
click at [219, 210] on label "Morning Pont de l'Alma - 19 Rue Cognac q Jay, PARIS 75007" at bounding box center [329, 216] width 276 height 38
click at [219, 210] on input "Morning Pont de l'Alma - 19 Rue Cognac q Jay, PARIS 75007" at bounding box center [214, 216] width 32 height 32
checkbox input "true"
click at [89, 233] on span "Activités" at bounding box center [117, 228] width 114 height 16
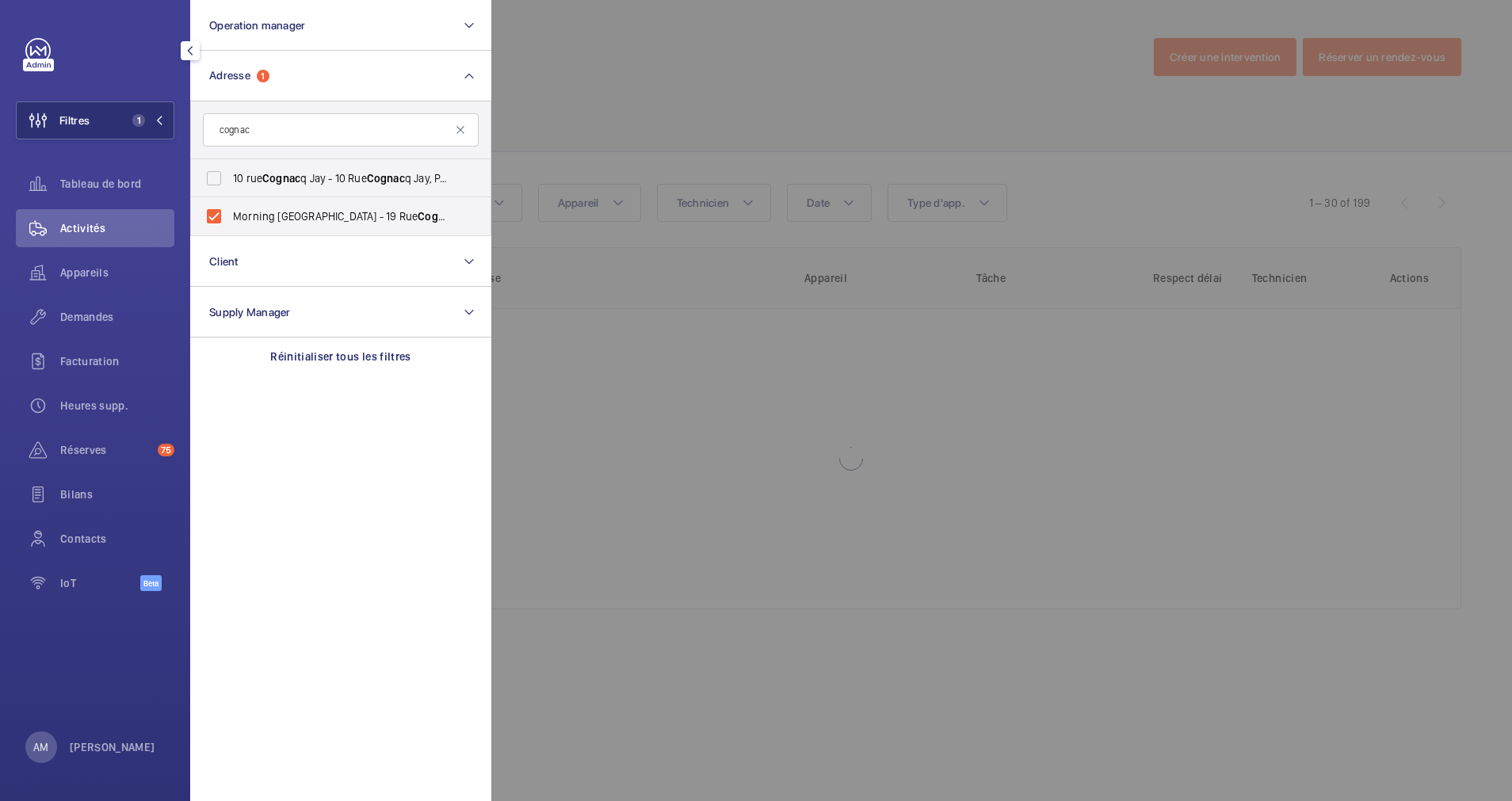
click at [678, 115] on div at bounding box center [1247, 400] width 1512 height 801
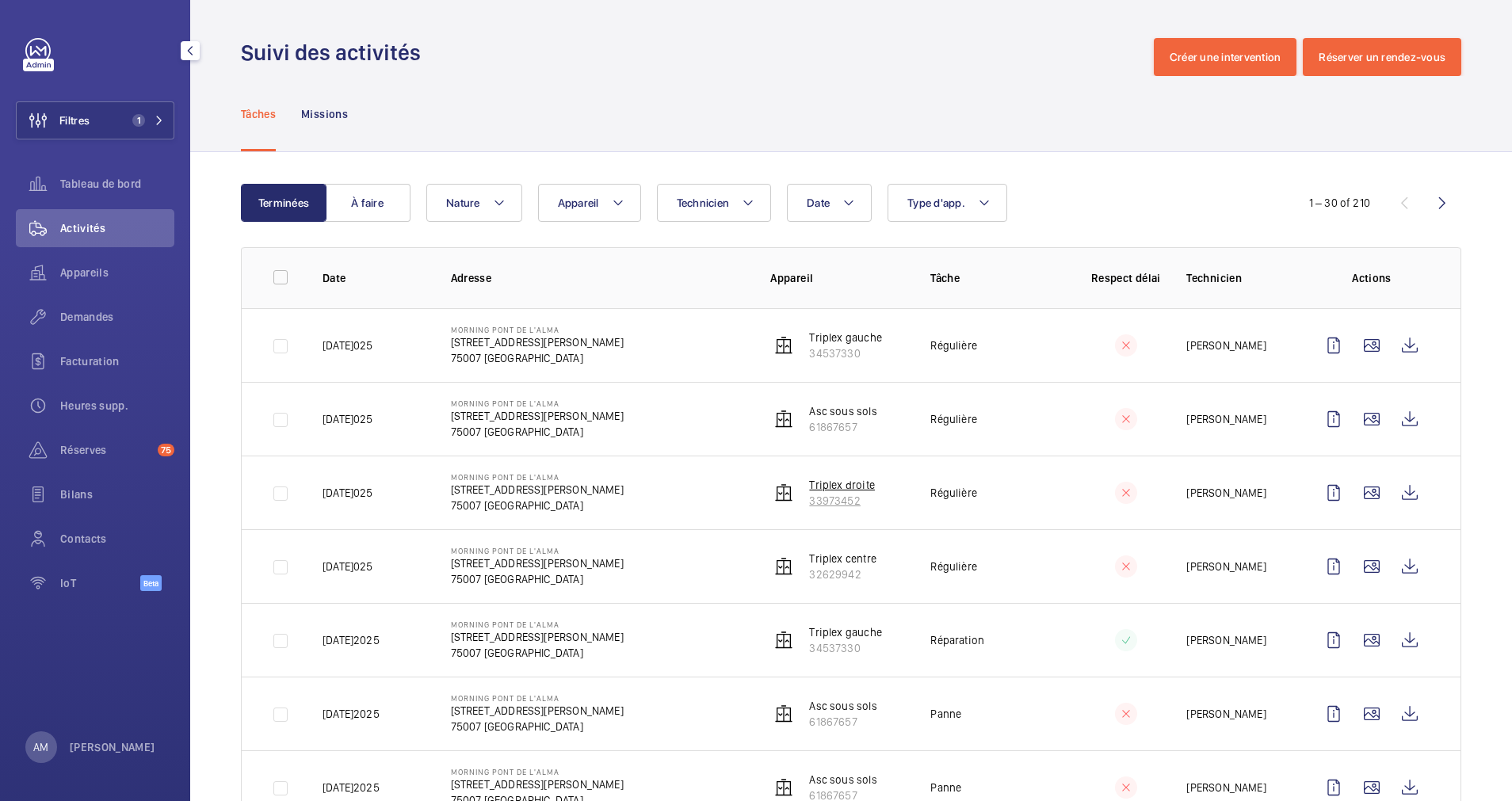
click at [836, 486] on p "Triplex droite" at bounding box center [842, 484] width 66 height 16
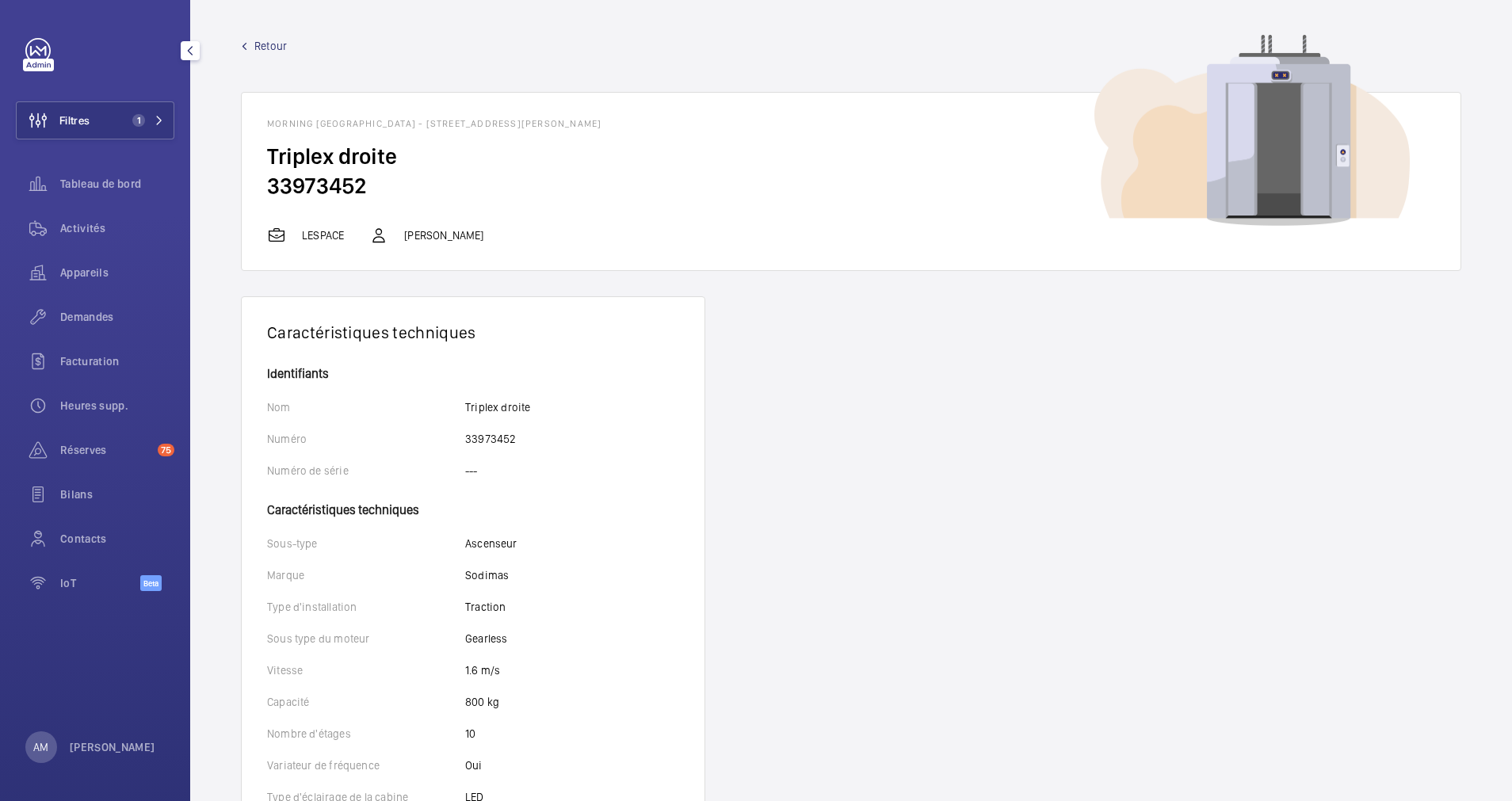
drag, startPoint x: 267, startPoint y: 187, endPoint x: 361, endPoint y: 187, distance: 94.0
click at [361, 187] on h2 "33973452" at bounding box center [851, 186] width 1168 height 30
copy h2 "33973452"
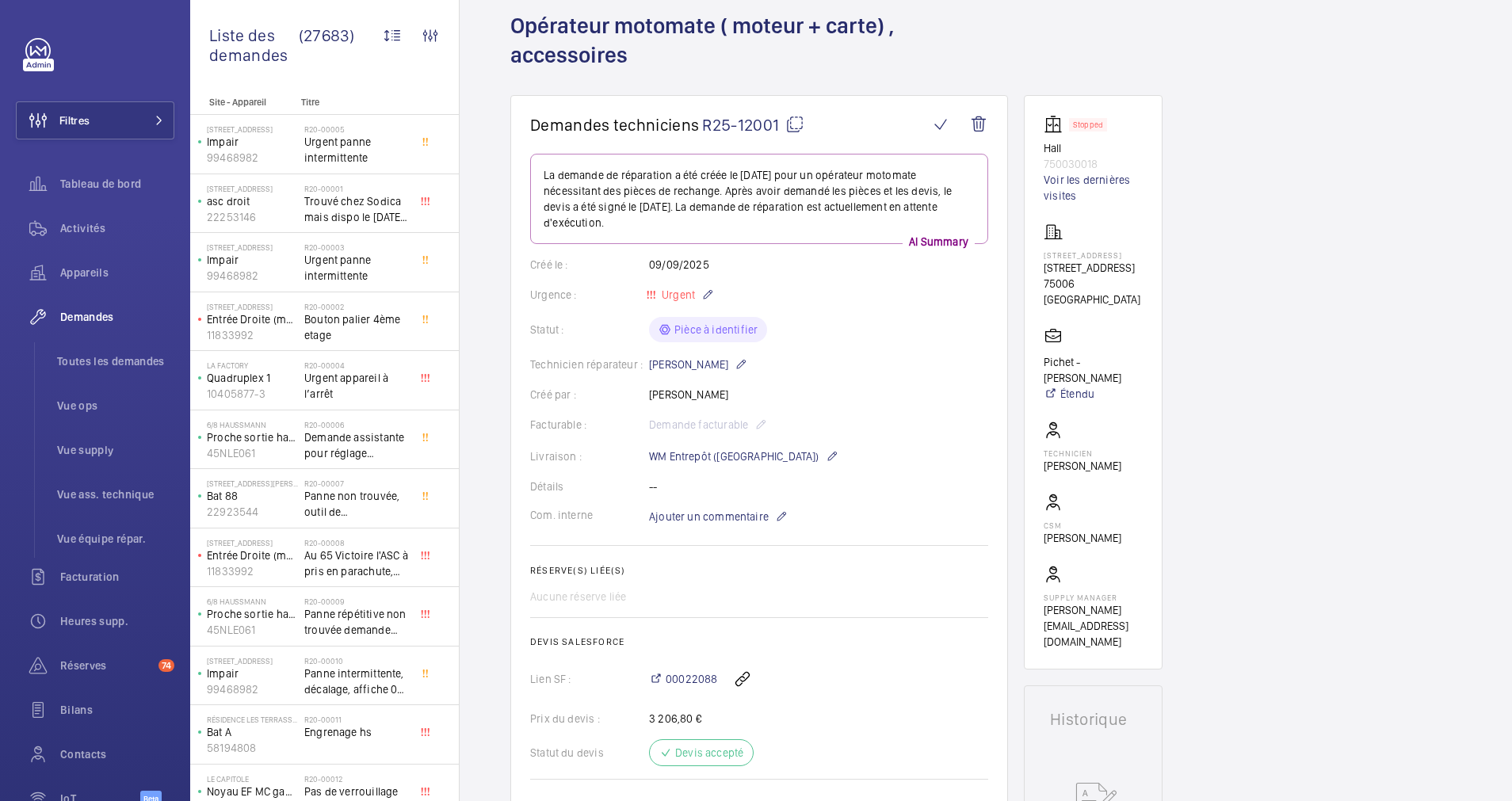
scroll to position [88, 0]
click at [794, 117] on mat-icon at bounding box center [794, 125] width 19 height 19
drag, startPoint x: 1037, startPoint y: 270, endPoint x: 1101, endPoint y: 286, distance: 66.0
click at [1101, 286] on wm-front-card "Stopped Hall 750030018 Voir les dernières visites [STREET_ADDRESS] Pichet - [PE…" at bounding box center [1093, 383] width 139 height 575
drag, startPoint x: 1101, startPoint y: 286, endPoint x: 1093, endPoint y: 284, distance: 8.2
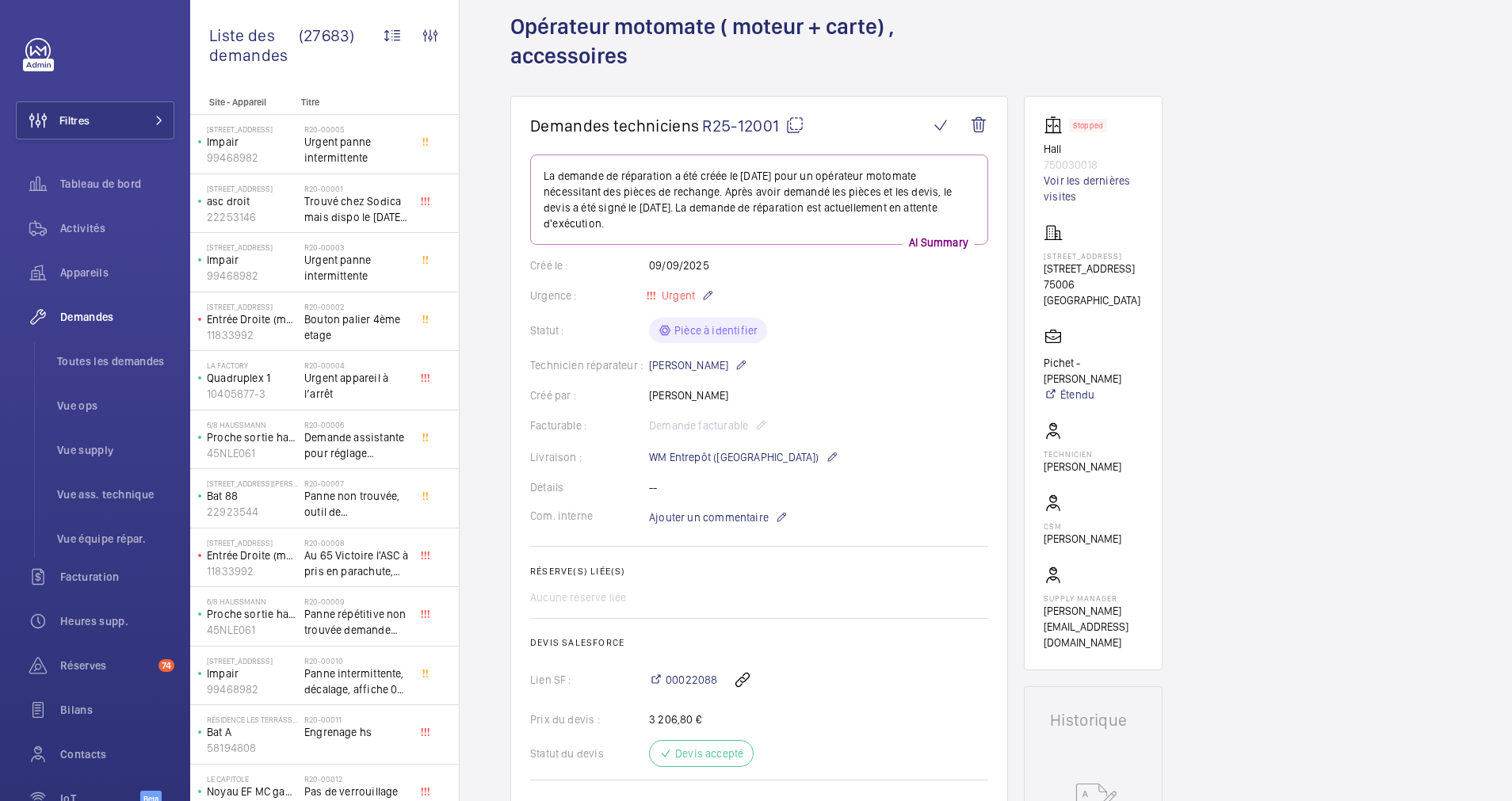
copy p "[STREET_ADDRESS]"
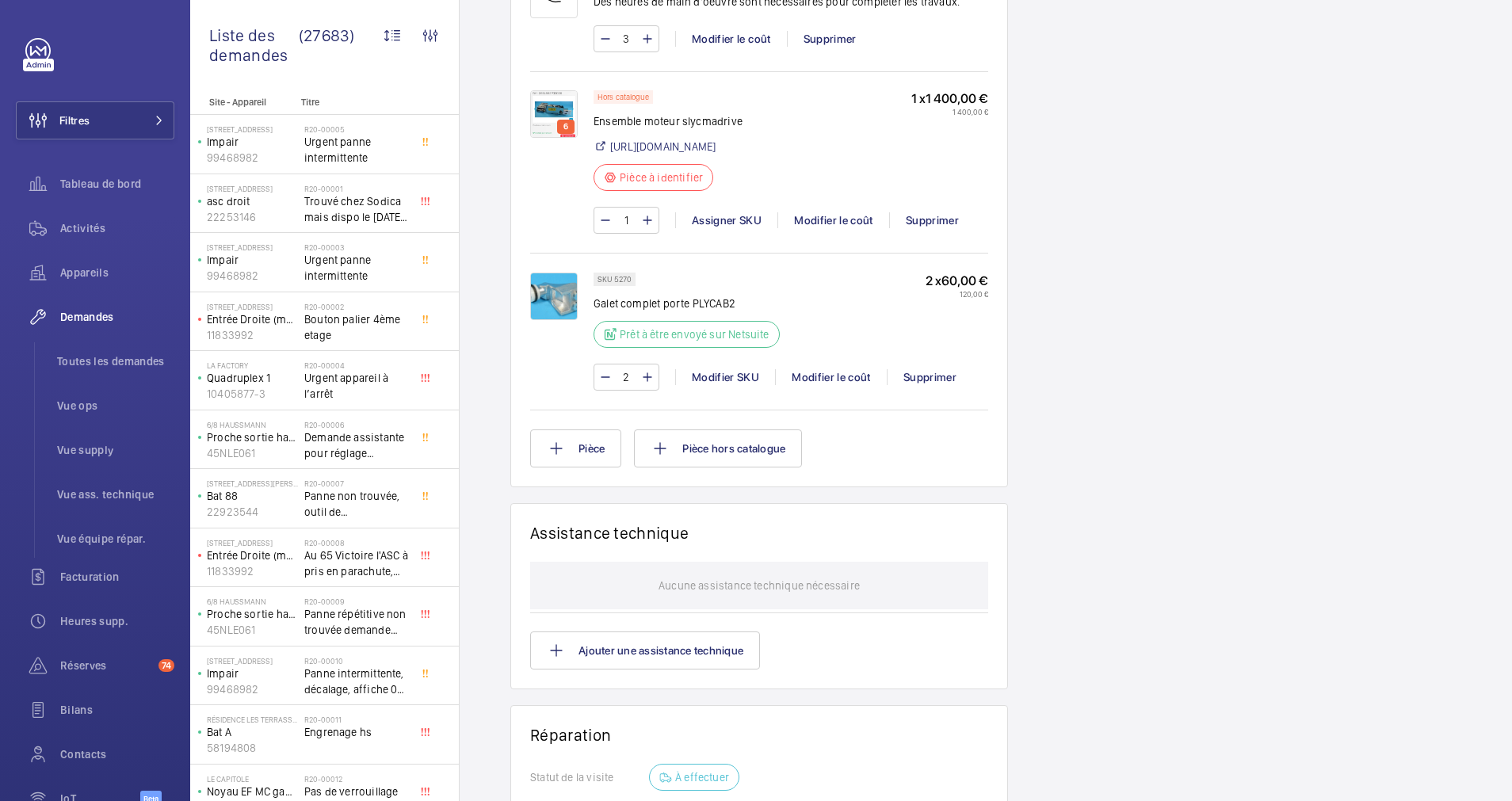
scroll to position [1038, 0]
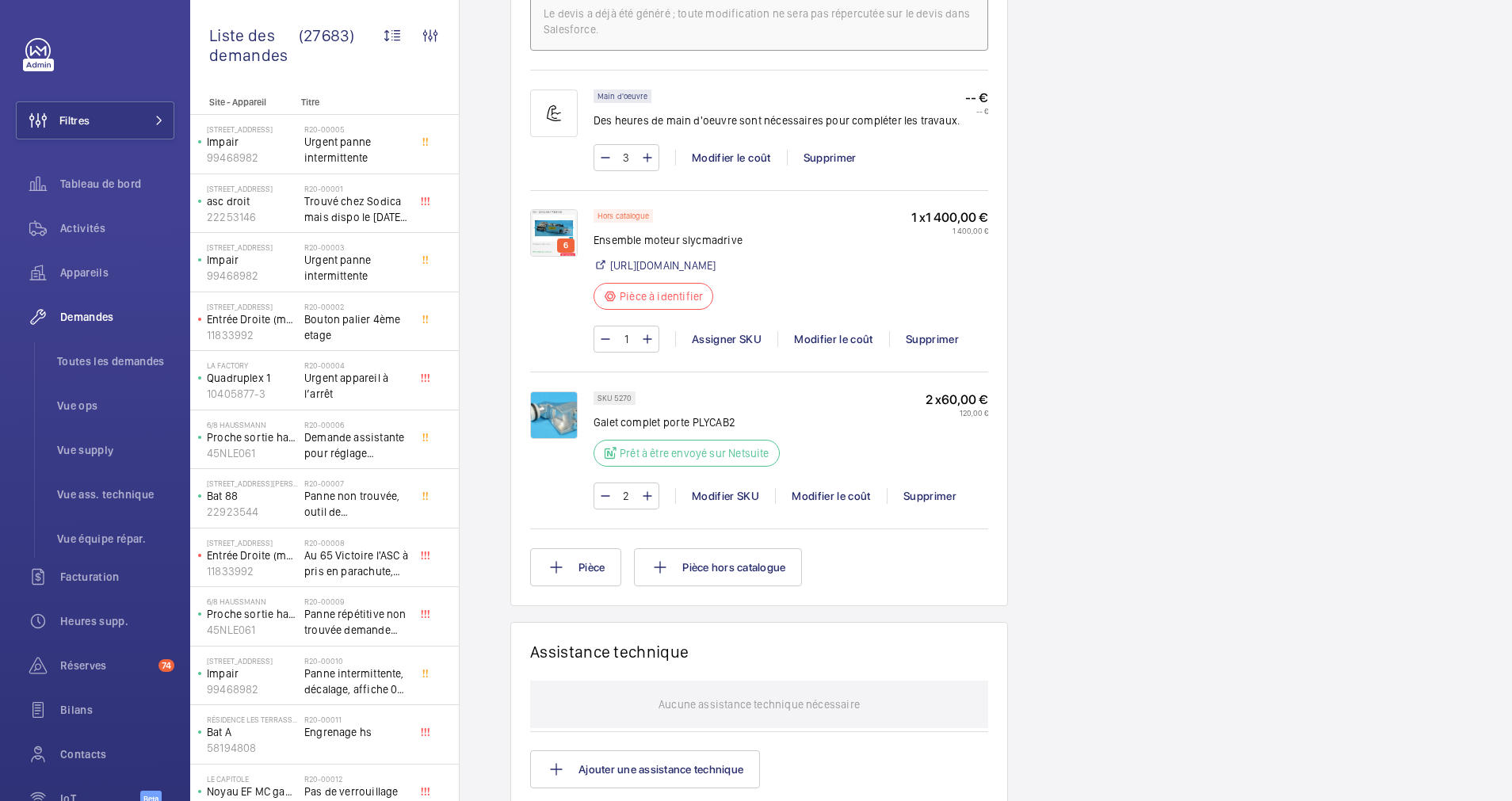
click at [537, 240] on img at bounding box center [554, 233] width 48 height 48
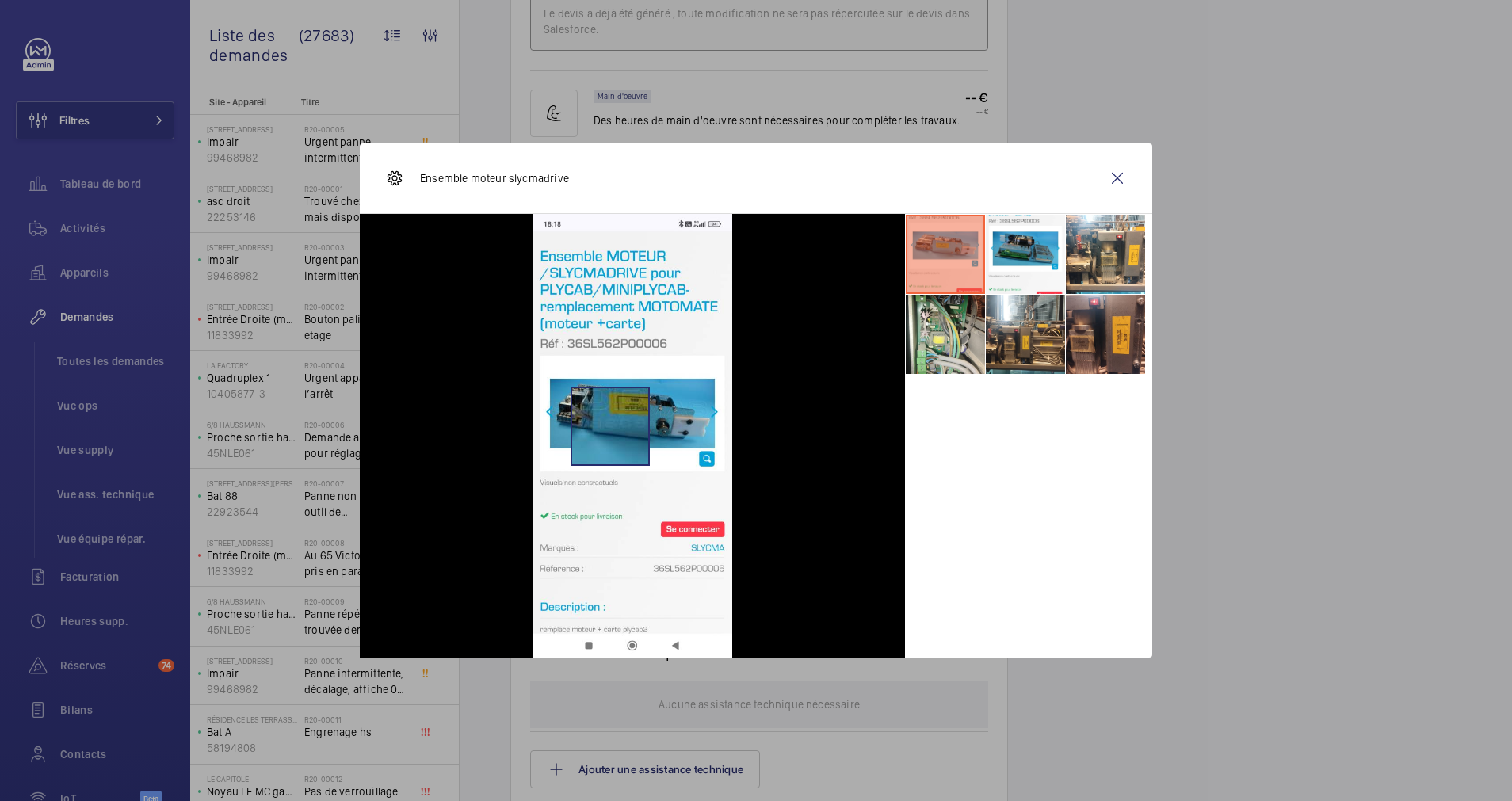
click at [610, 426] on img at bounding box center [631, 435] width 200 height 444
click at [618, 486] on img at bounding box center [631, 435] width 200 height 444
drag, startPoint x: 618, startPoint y: 486, endPoint x: 602, endPoint y: 370, distance: 117.1
click at [601, 370] on img at bounding box center [631, 435] width 200 height 444
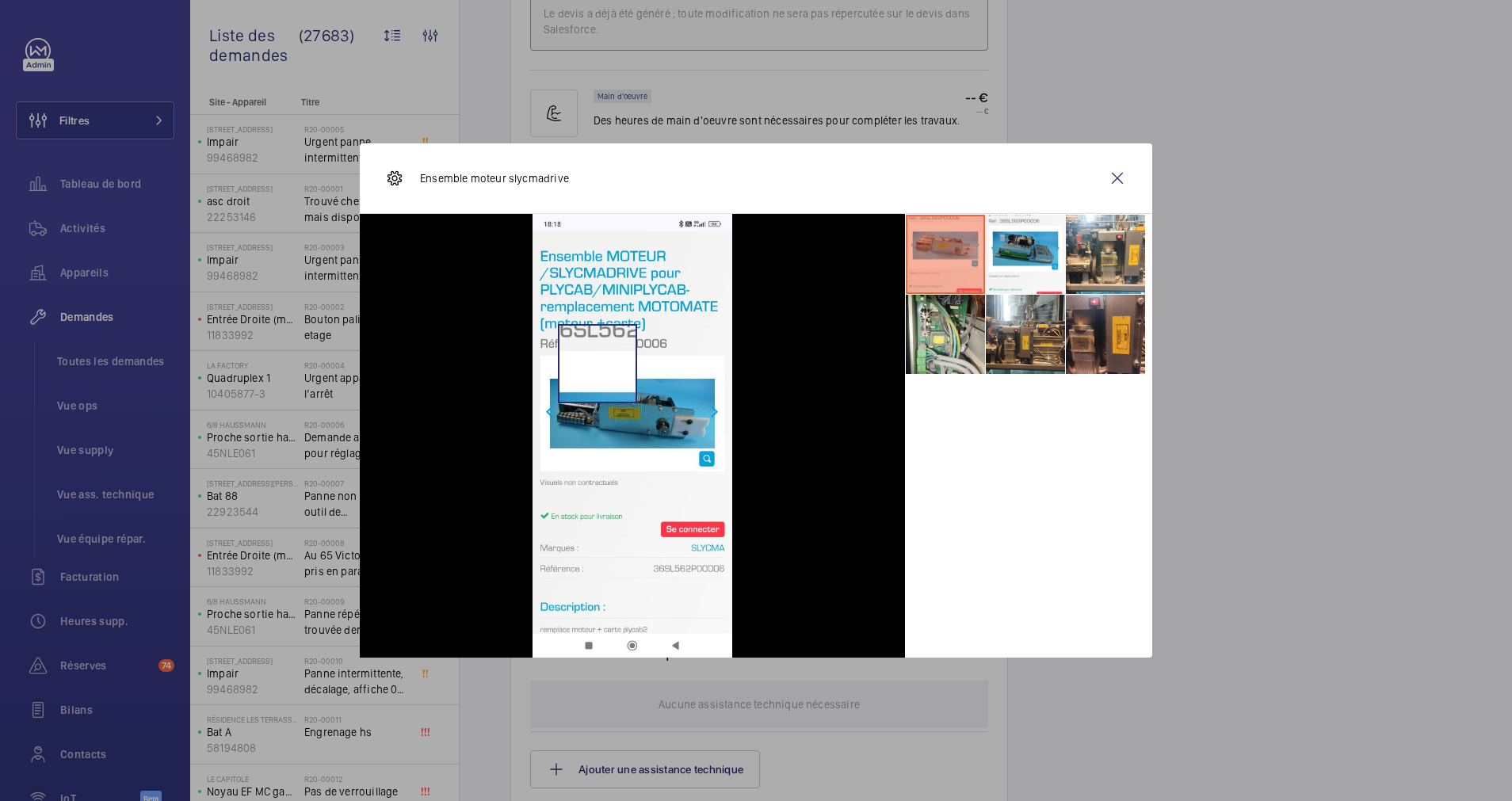
click at [598, 363] on img at bounding box center [631, 435] width 200 height 444
click at [1013, 253] on li at bounding box center [1026, 254] width 79 height 79
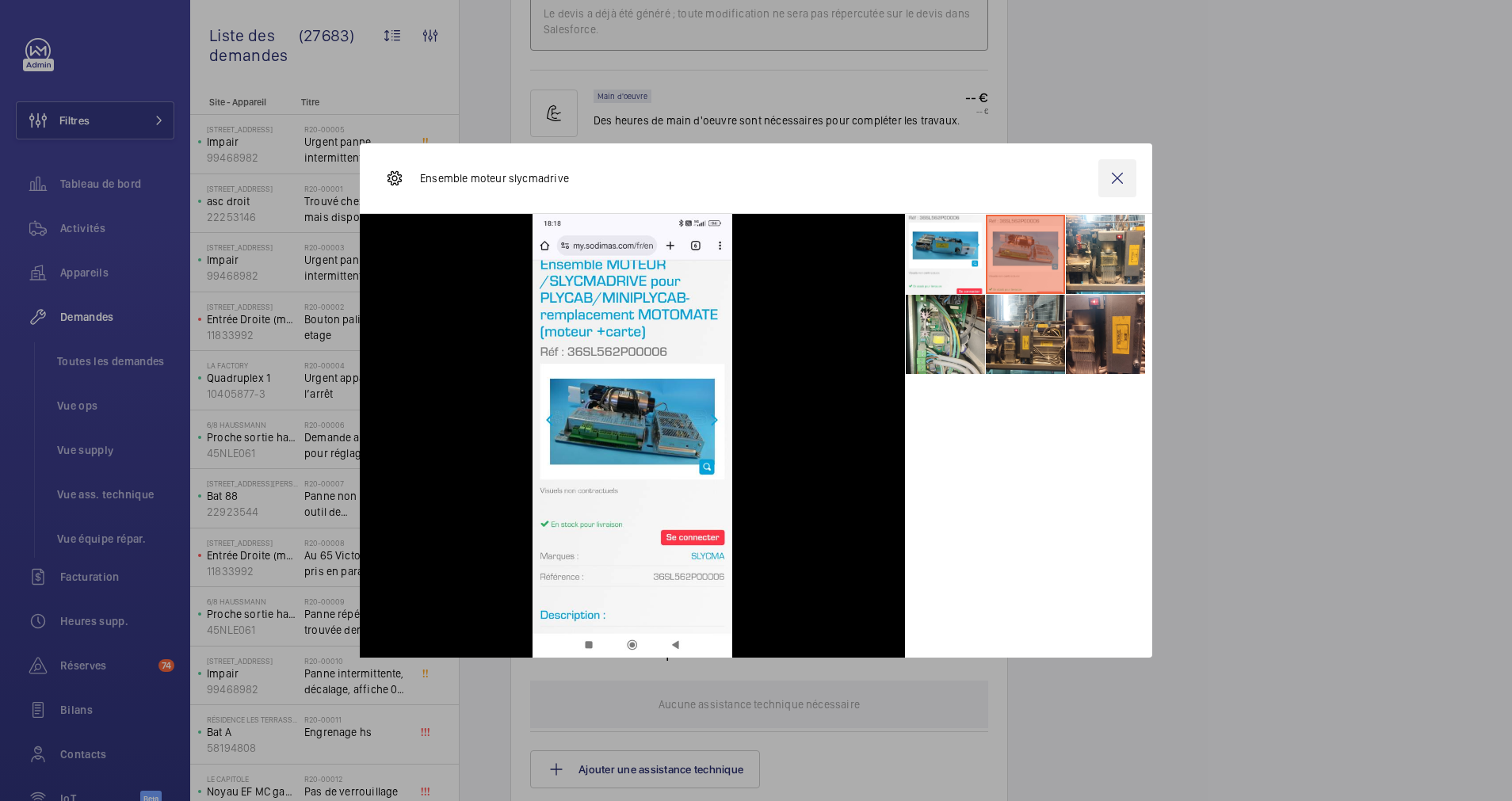
click at [1124, 171] on wm-front-icon-button at bounding box center [1117, 178] width 38 height 38
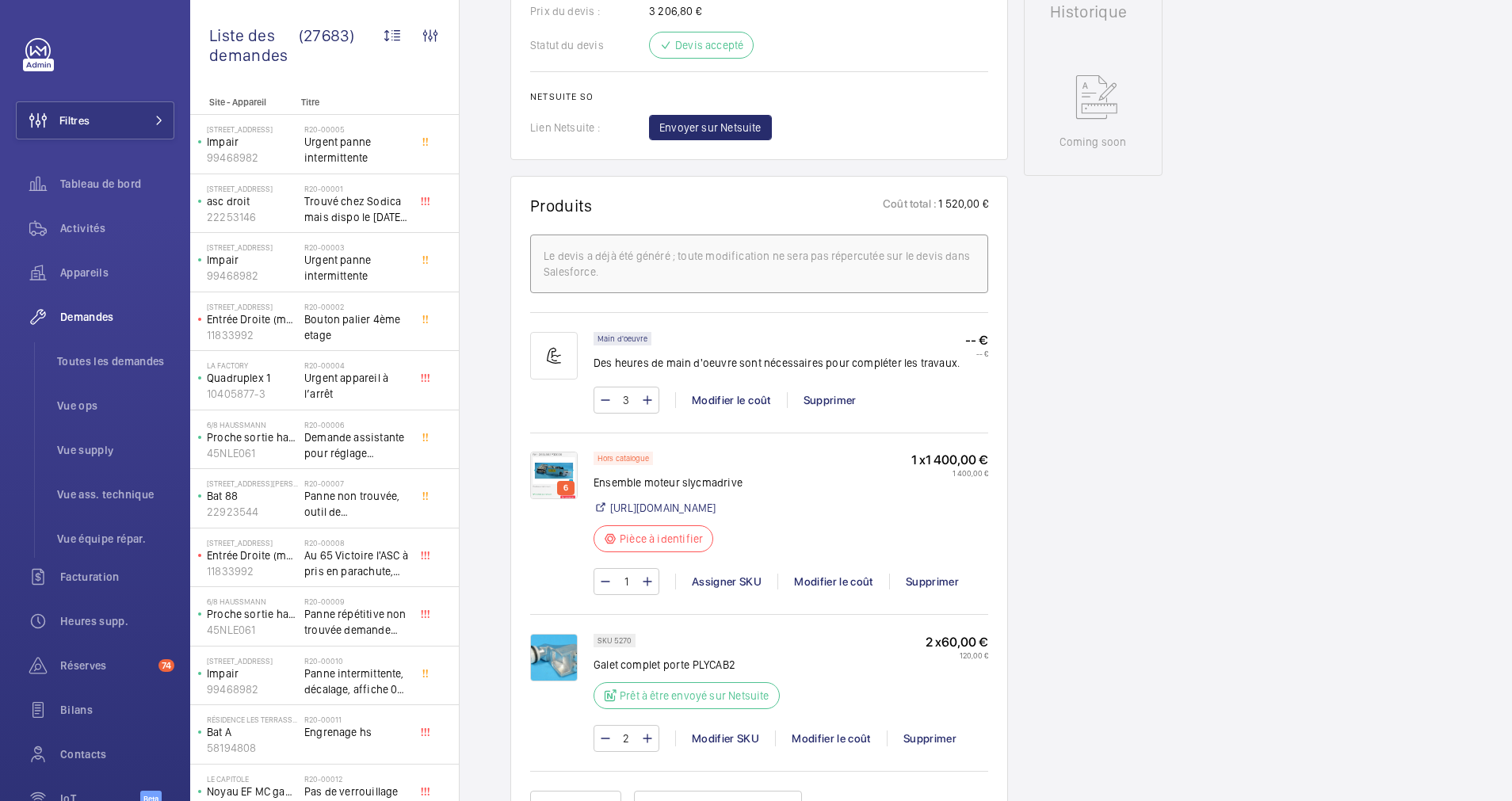
scroll to position [801, 0]
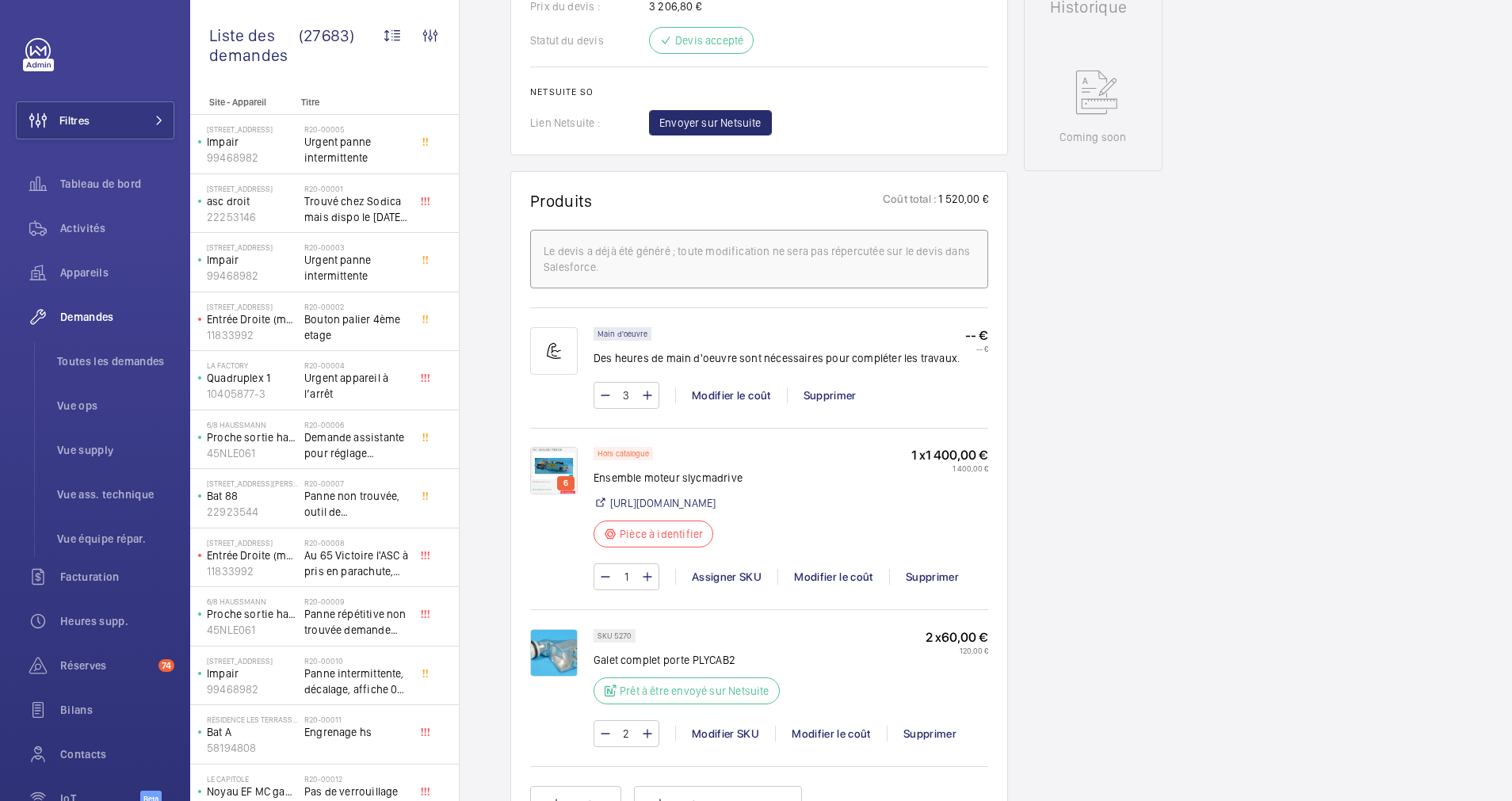
click at [554, 463] on img at bounding box center [554, 470] width 48 height 48
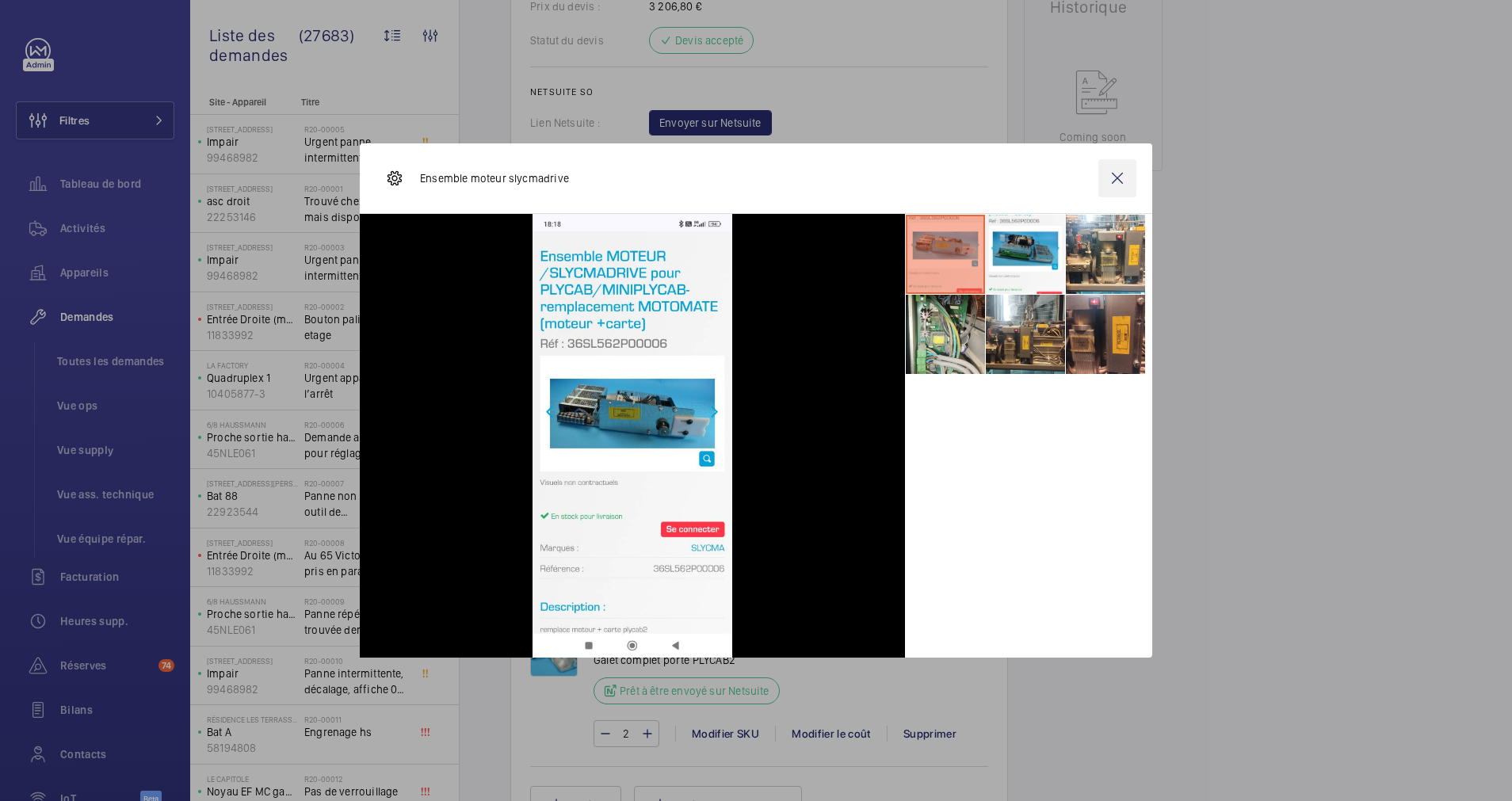
click at [1115, 178] on wm-front-icon-button at bounding box center [1117, 178] width 38 height 38
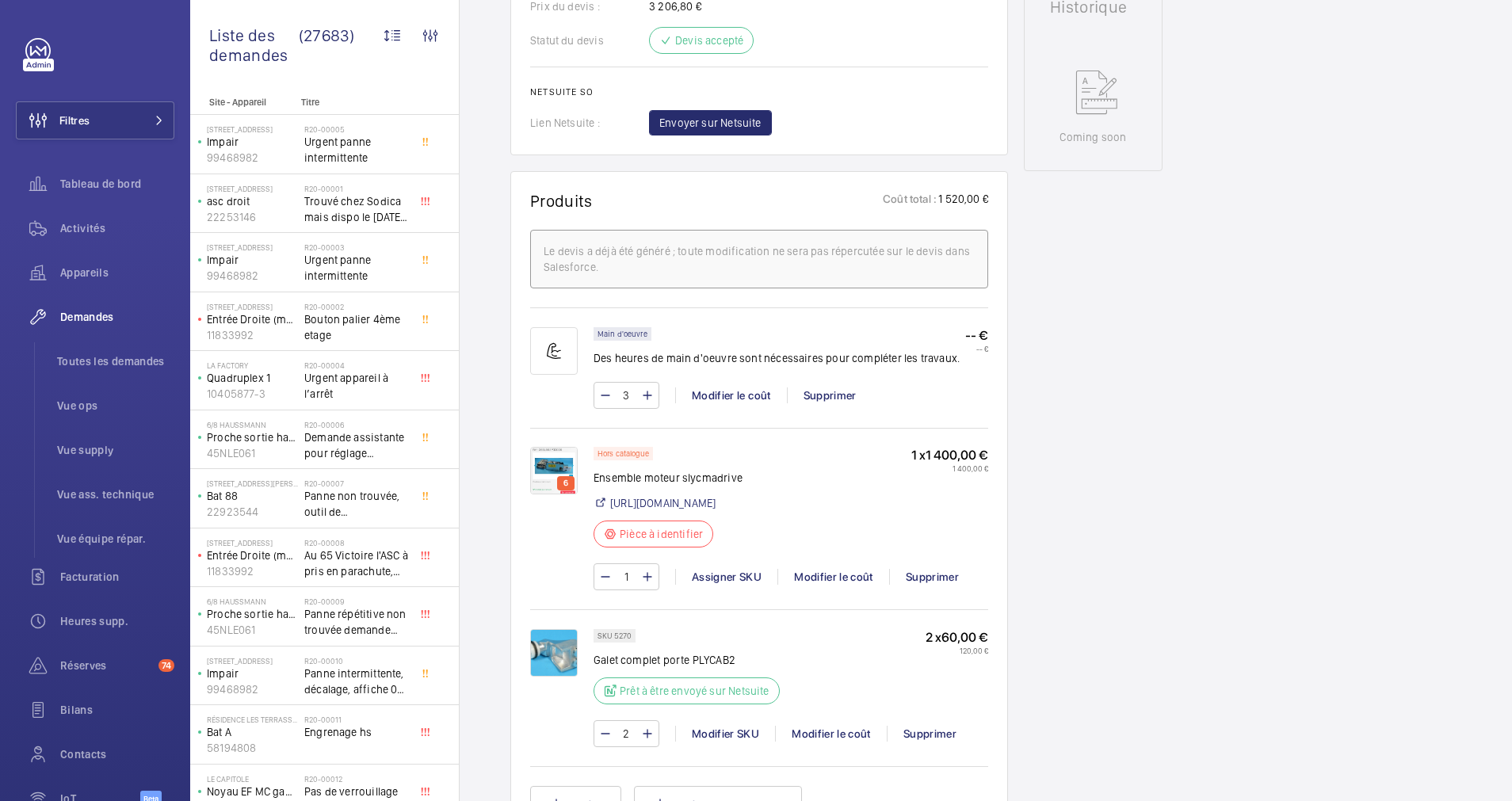
click at [549, 452] on img at bounding box center [554, 470] width 48 height 48
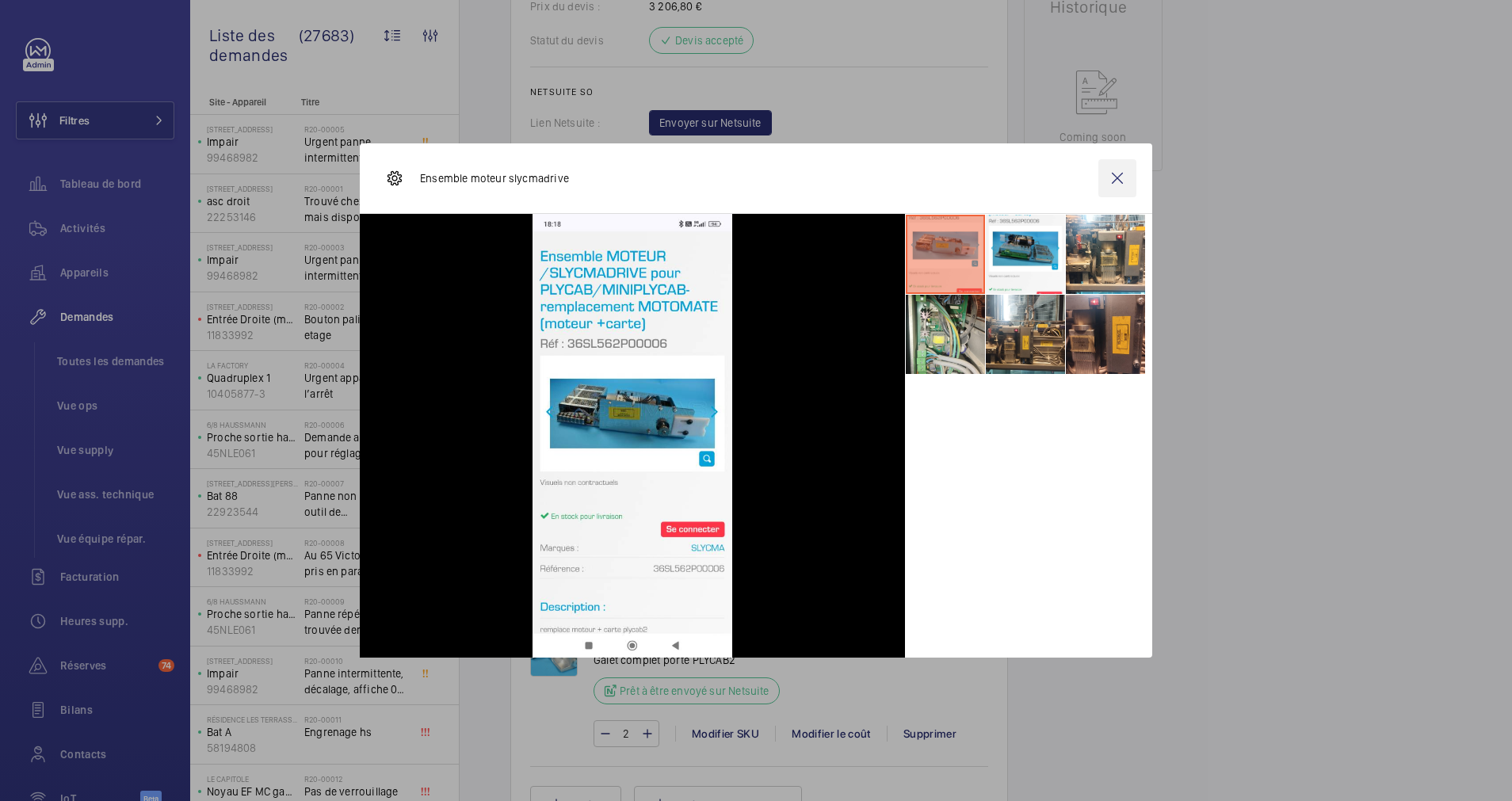
click at [1117, 177] on wm-front-icon-button at bounding box center [1117, 178] width 38 height 38
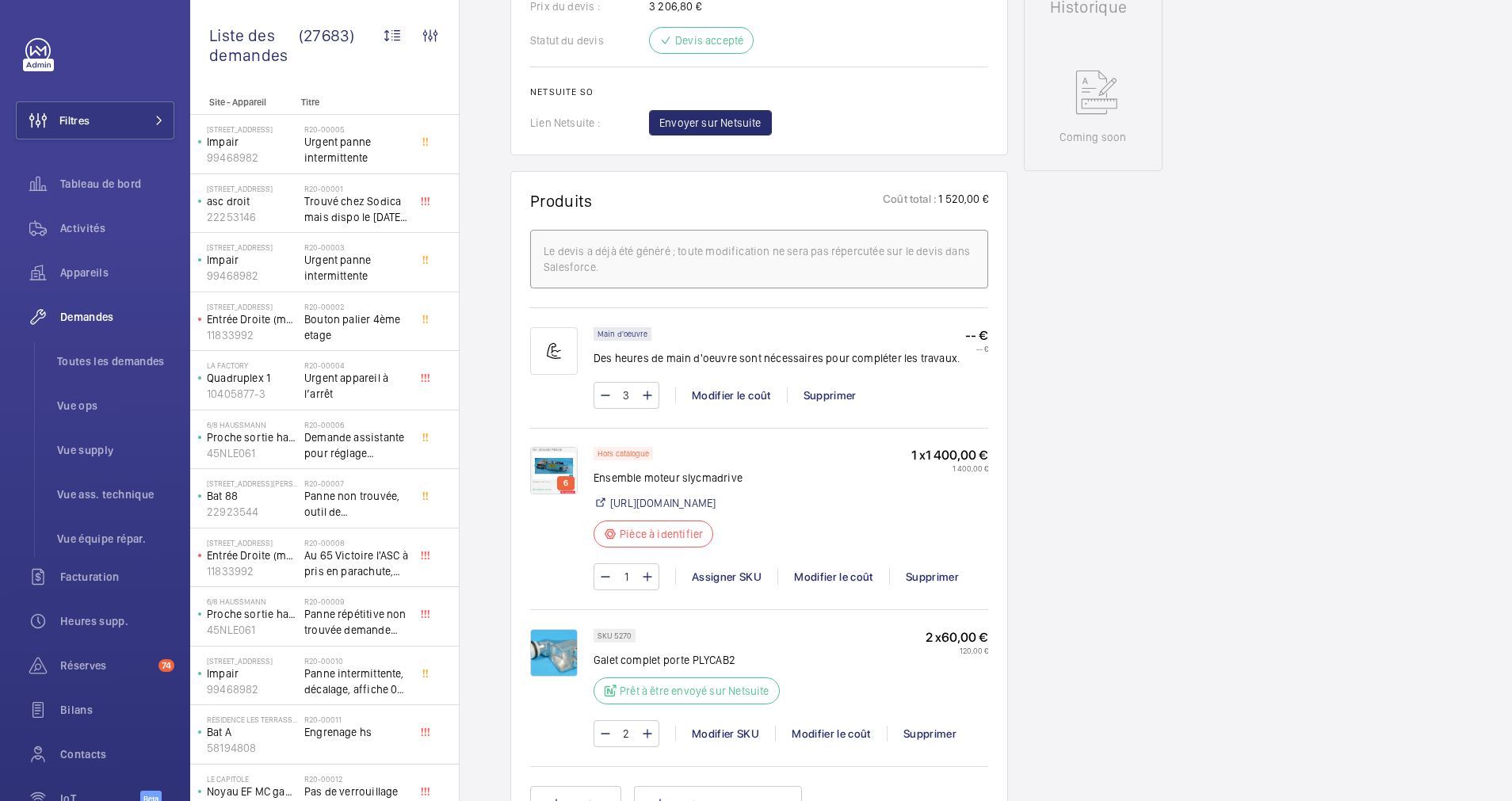
click at [563, 463] on img at bounding box center [554, 470] width 48 height 48
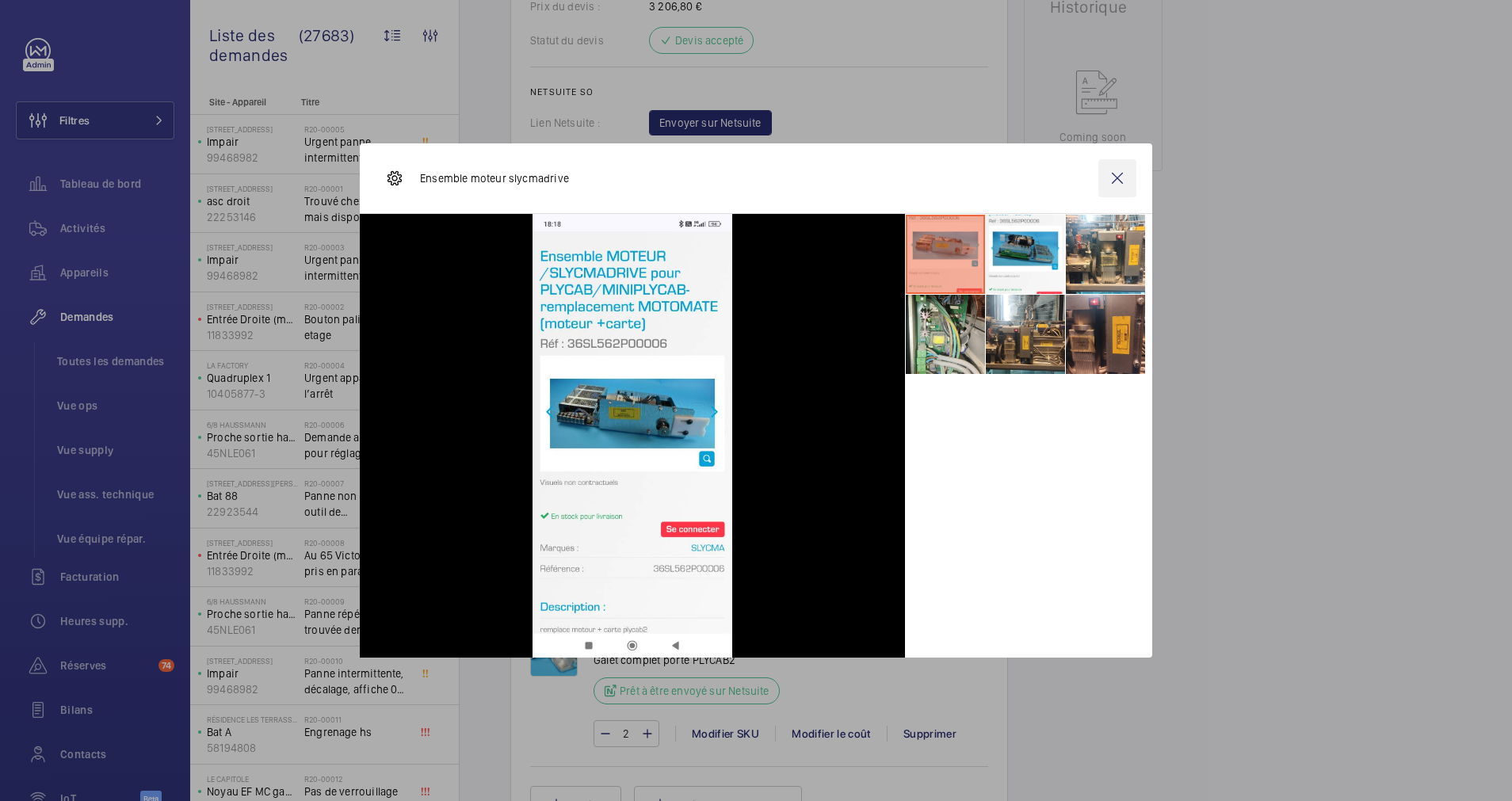
click at [1112, 178] on wm-front-icon-button at bounding box center [1117, 178] width 38 height 38
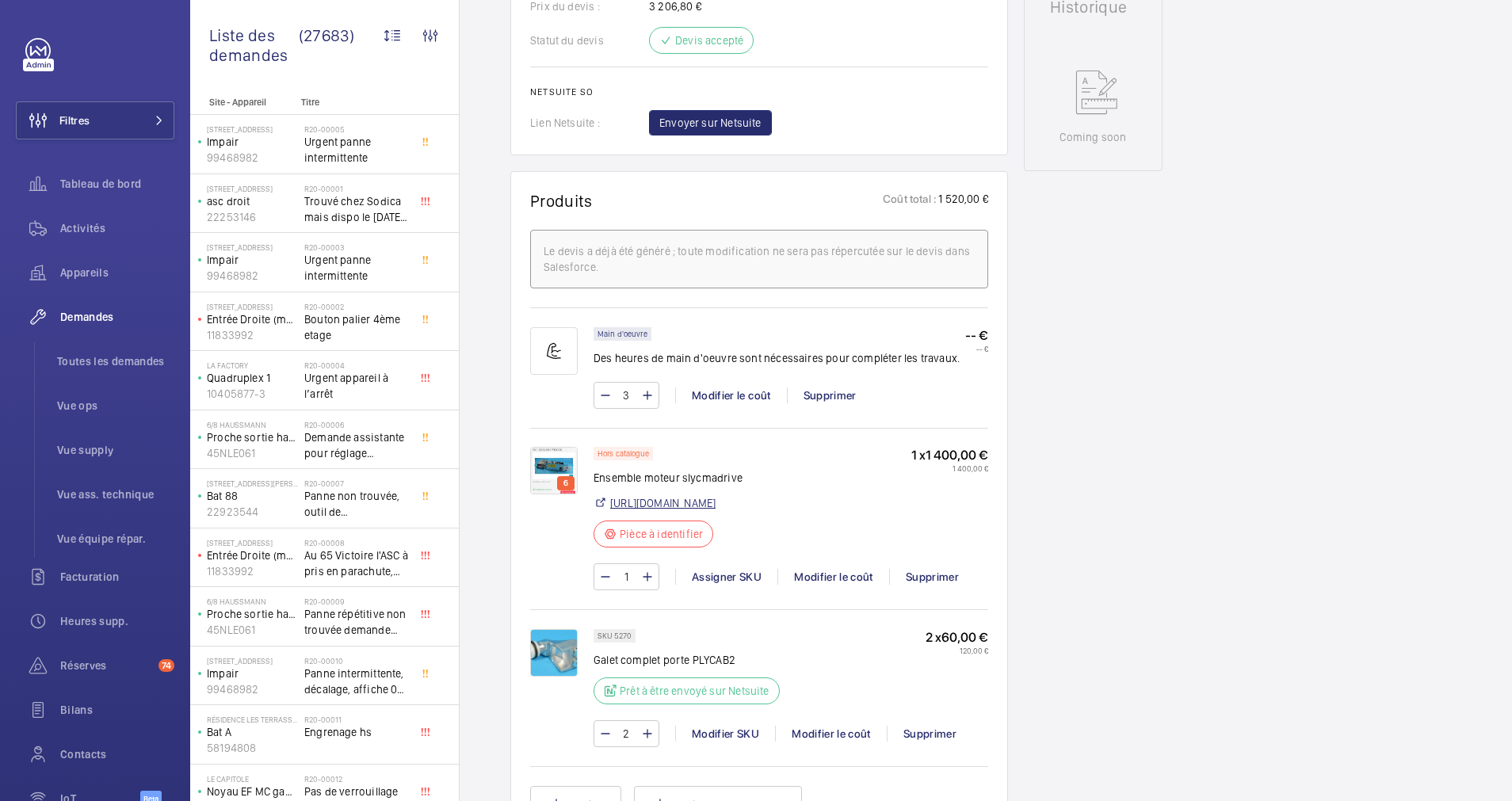
click at [716, 511] on link "[URL][DOMAIN_NAME]" at bounding box center [662, 503] width 105 height 16
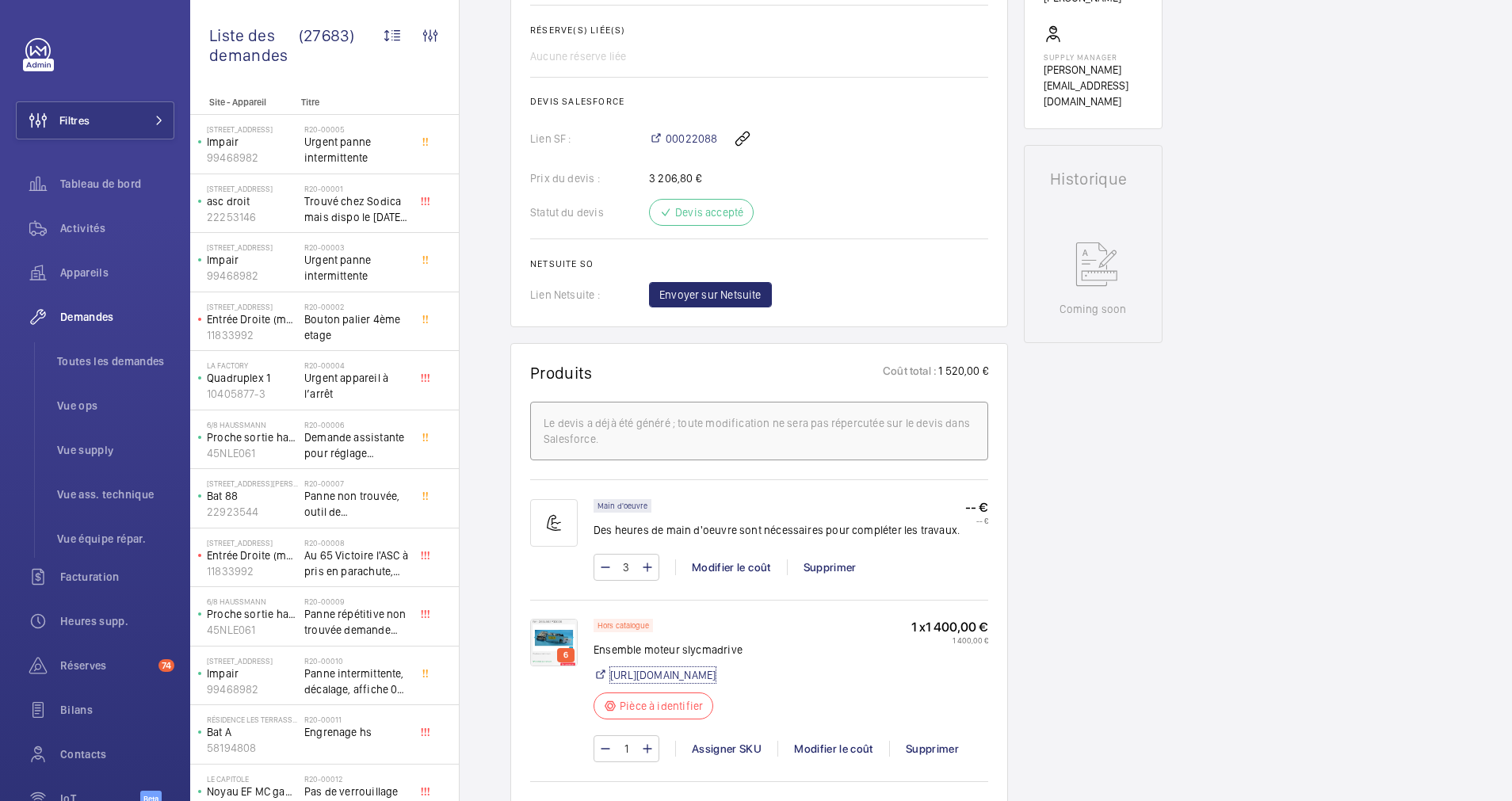
scroll to position [713, 0]
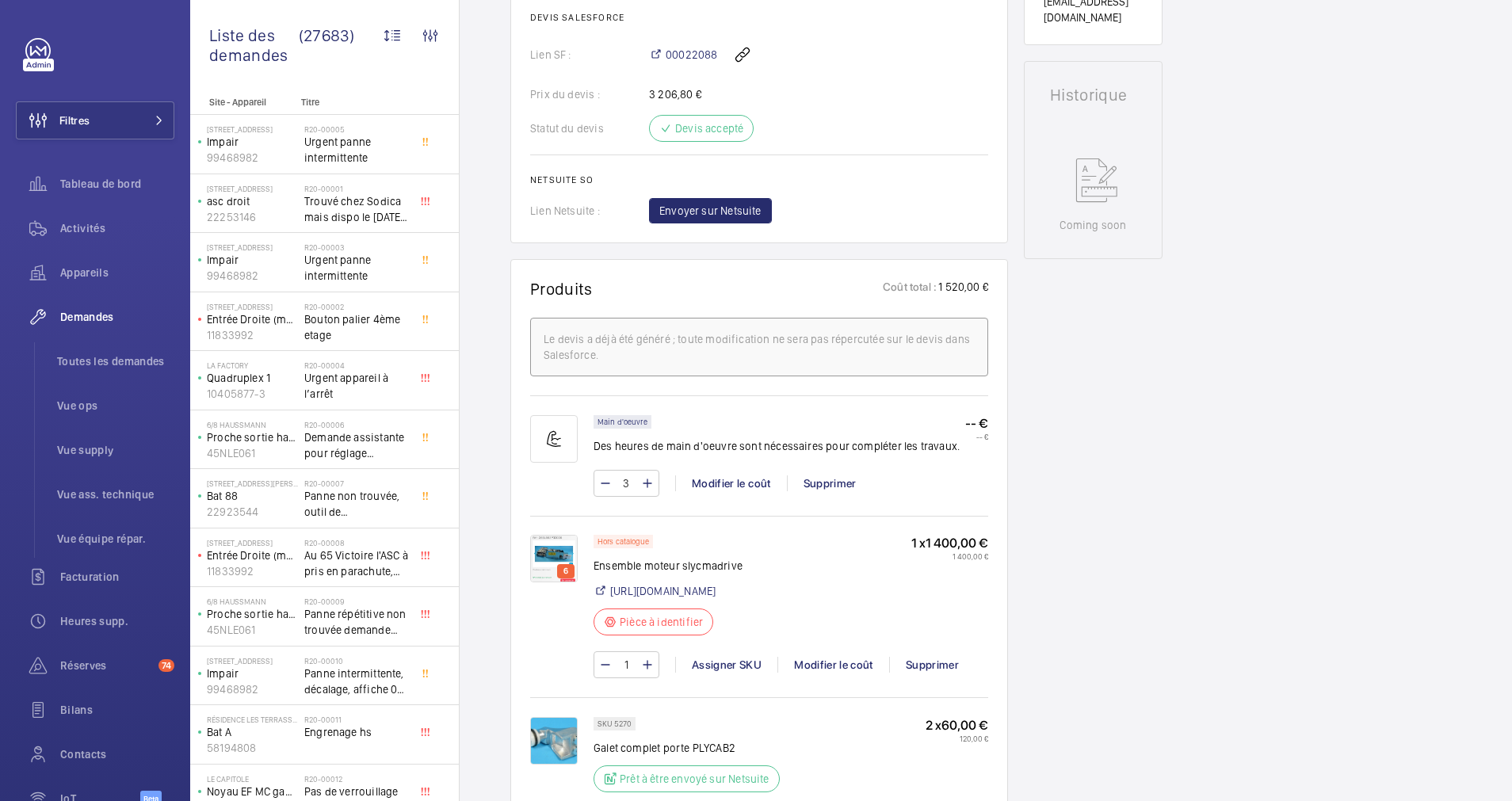
click at [550, 548] on img at bounding box center [554, 559] width 48 height 48
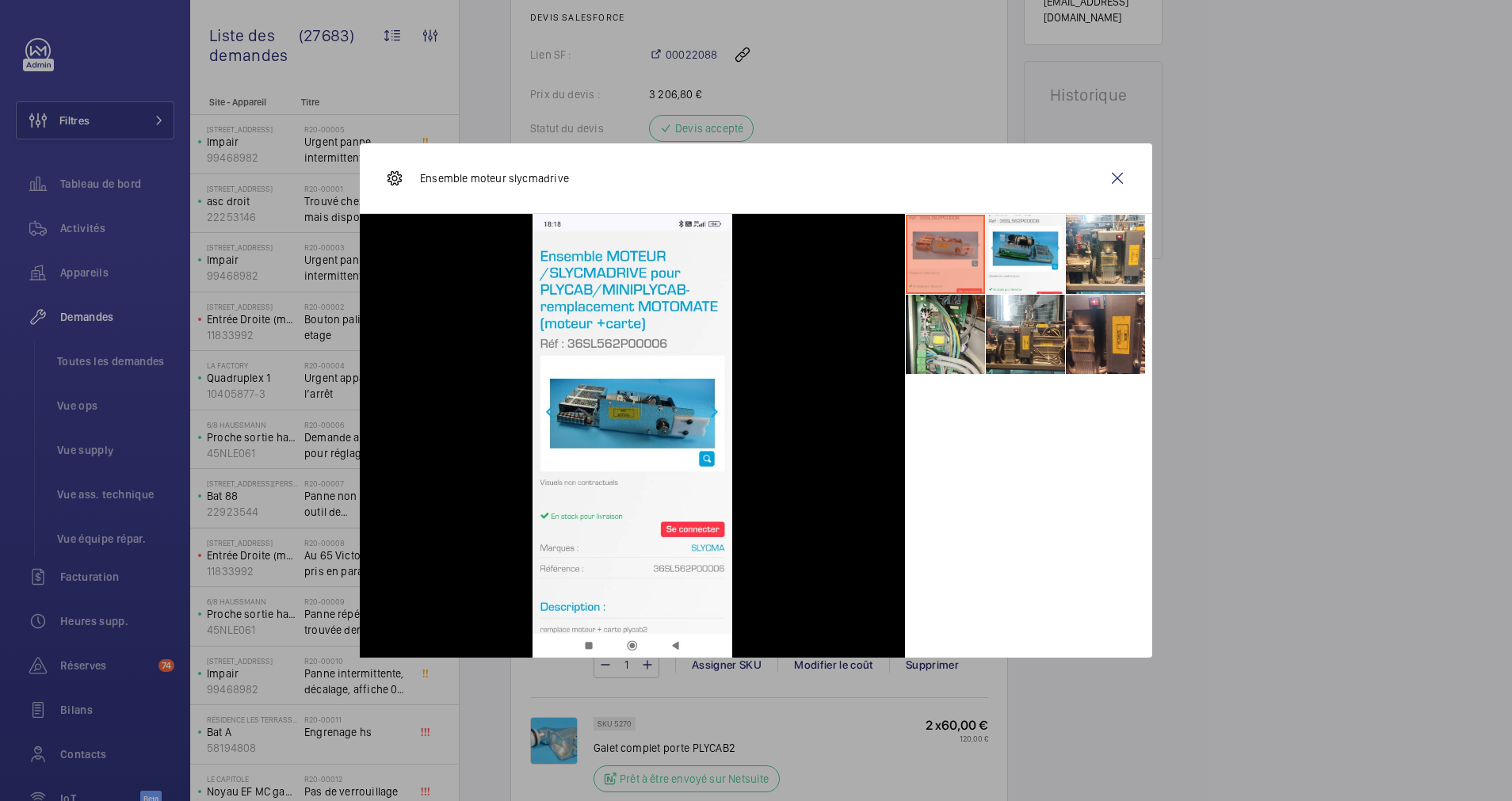
drag, startPoint x: 596, startPoint y: 182, endPoint x: 583, endPoint y: 182, distance: 13.0
click at [583, 182] on div "Ensemble moteur slycmadrive" at bounding box center [756, 178] width 792 height 70
